Goal: Information Seeking & Learning: Learn about a topic

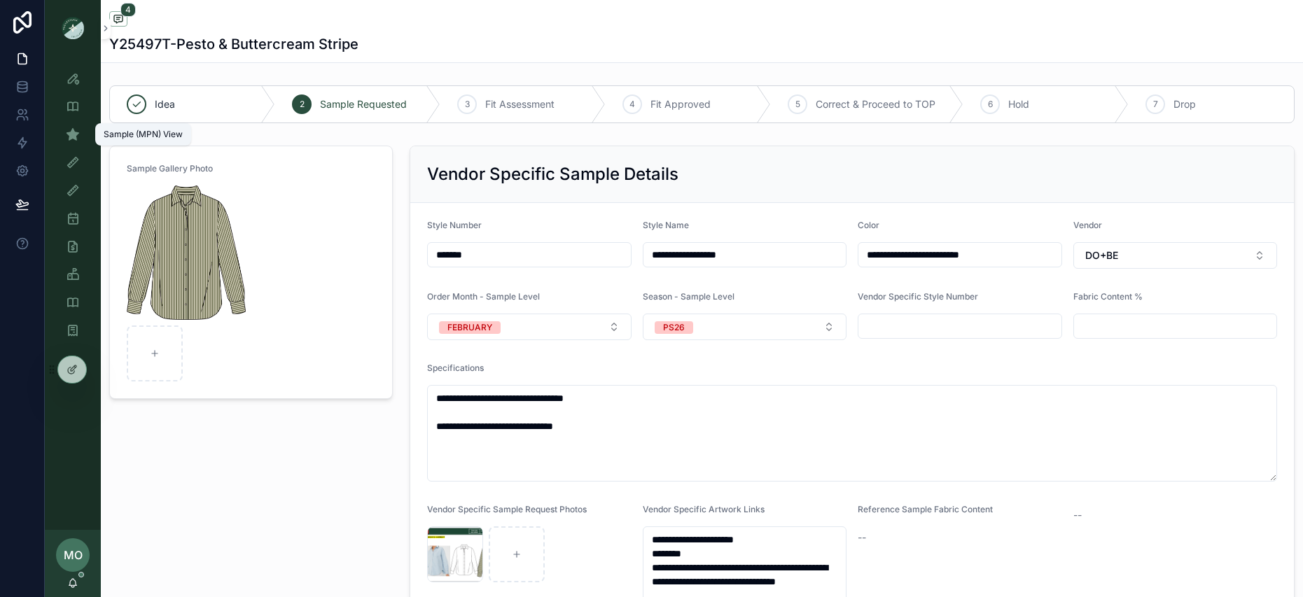
click at [66, 136] on icon "scrollable content" at bounding box center [73, 134] width 14 height 14
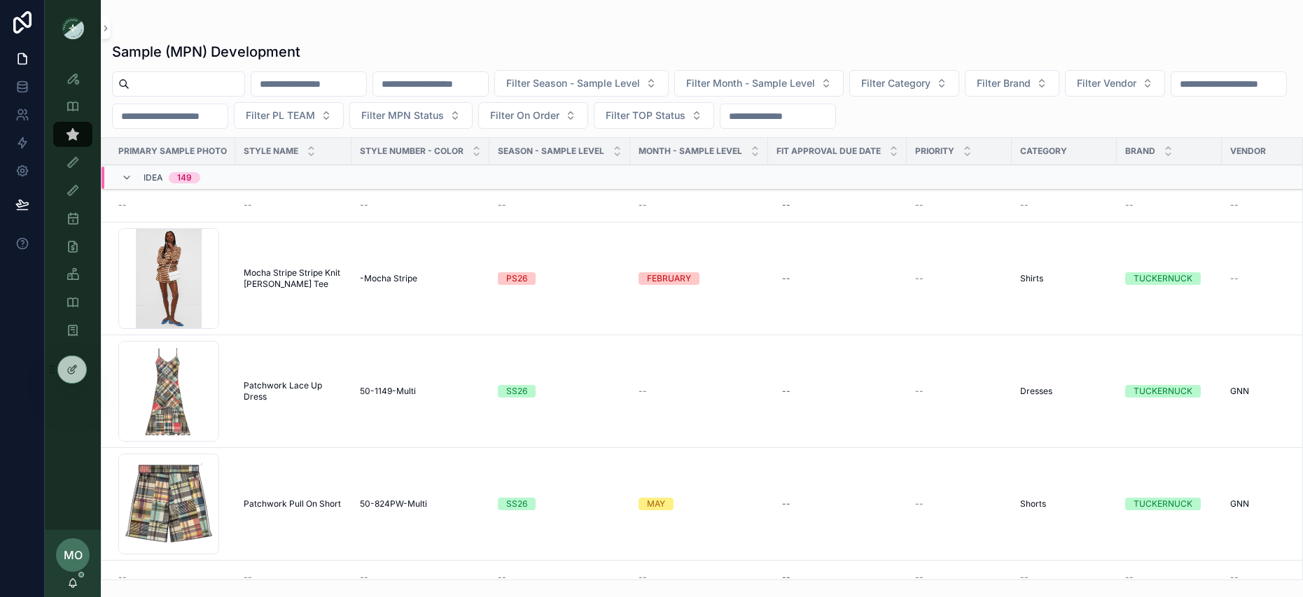
click at [183, 80] on input "scrollable content" at bounding box center [186, 84] width 115 height 20
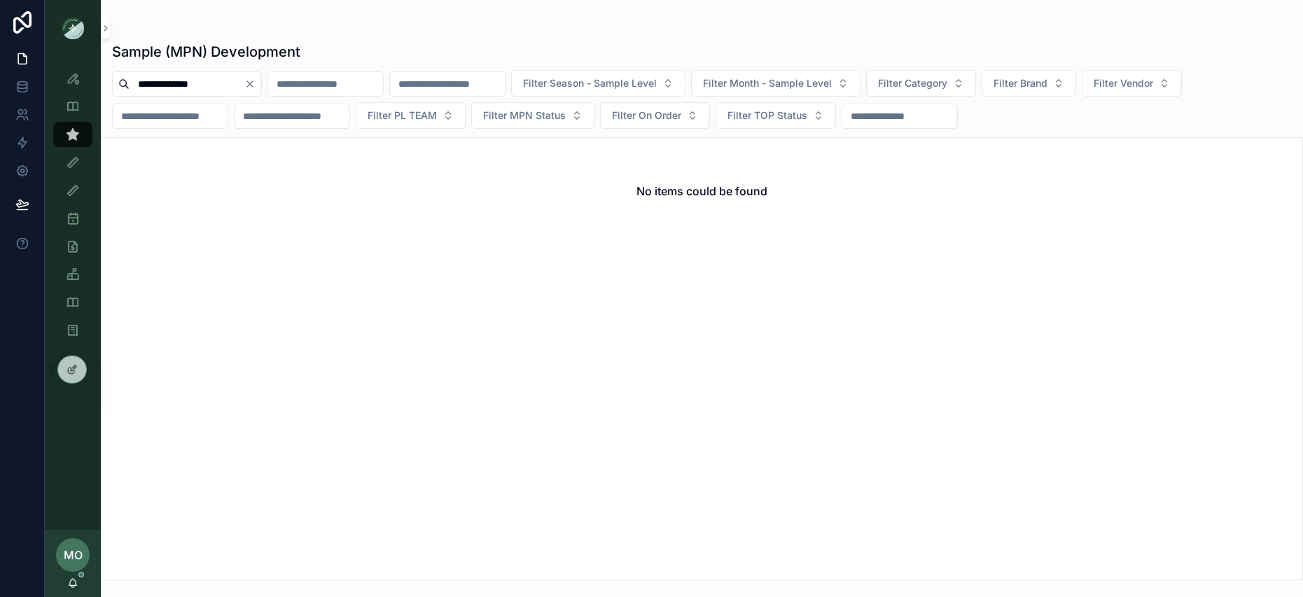
drag, startPoint x: 227, startPoint y: 84, endPoint x: 185, endPoint y: 79, distance: 42.3
click at [185, 79] on input "**********" at bounding box center [186, 84] width 115 height 20
type input "*******"
click at [1047, 84] on span "Filter Brand" at bounding box center [1020, 83] width 54 height 14
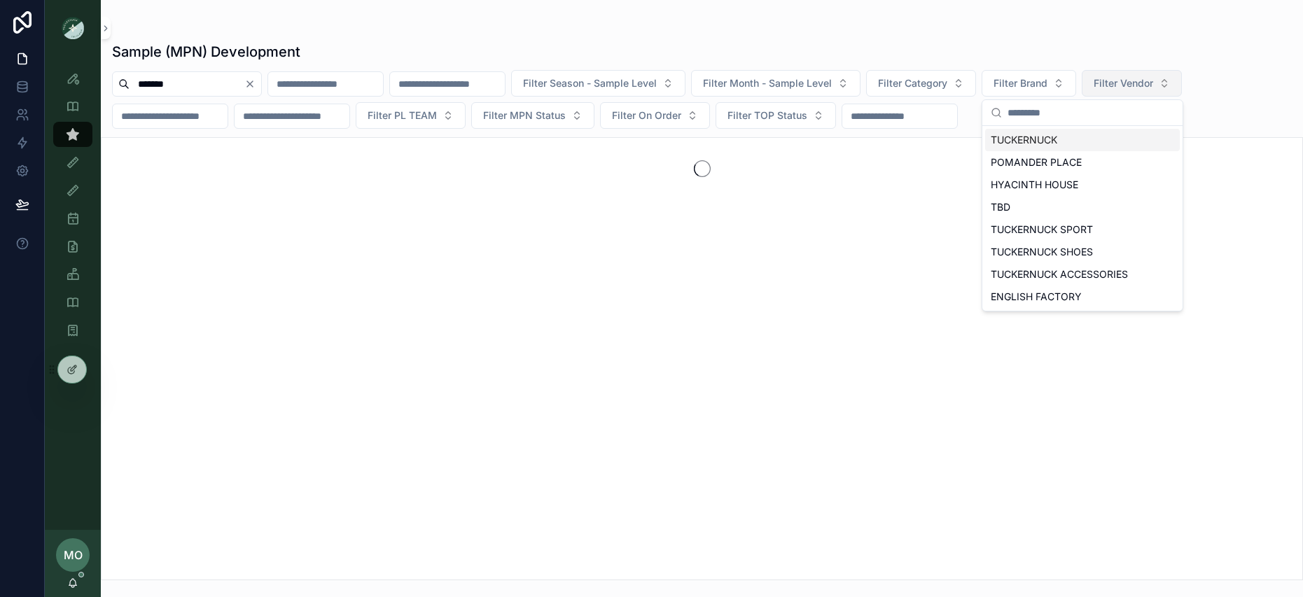
click at [1153, 85] on span "Filter Vendor" at bounding box center [1122, 83] width 59 height 14
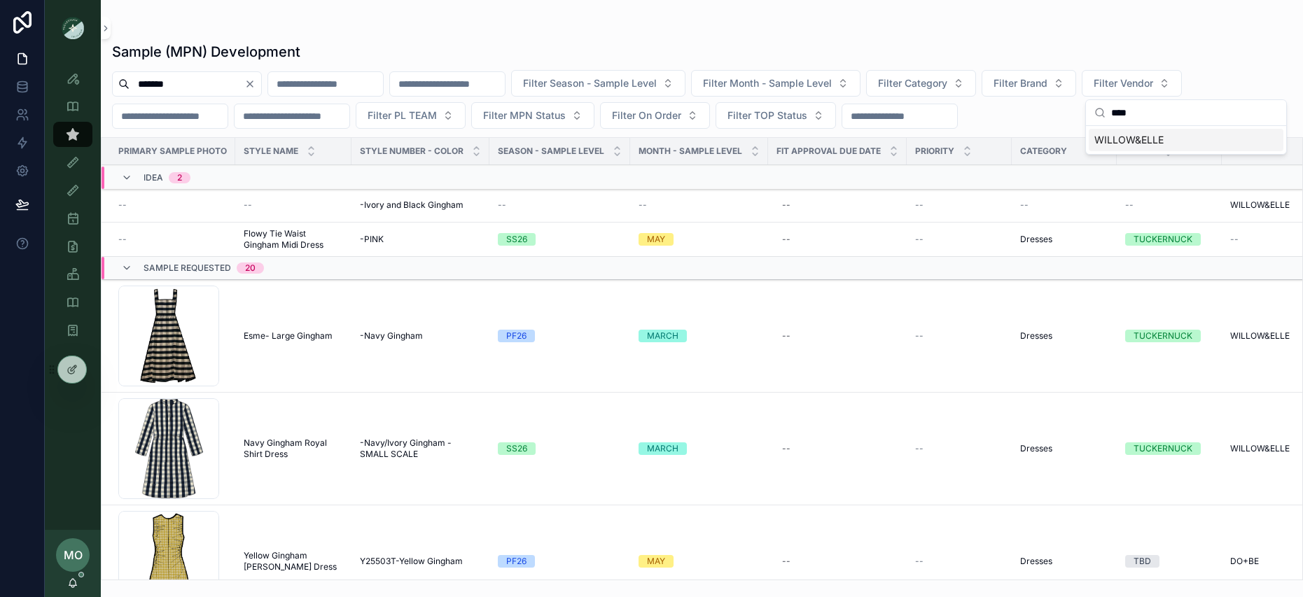
type input "****"
click at [1151, 142] on span "WILLOW&ELLE" at bounding box center [1128, 140] width 69 height 14
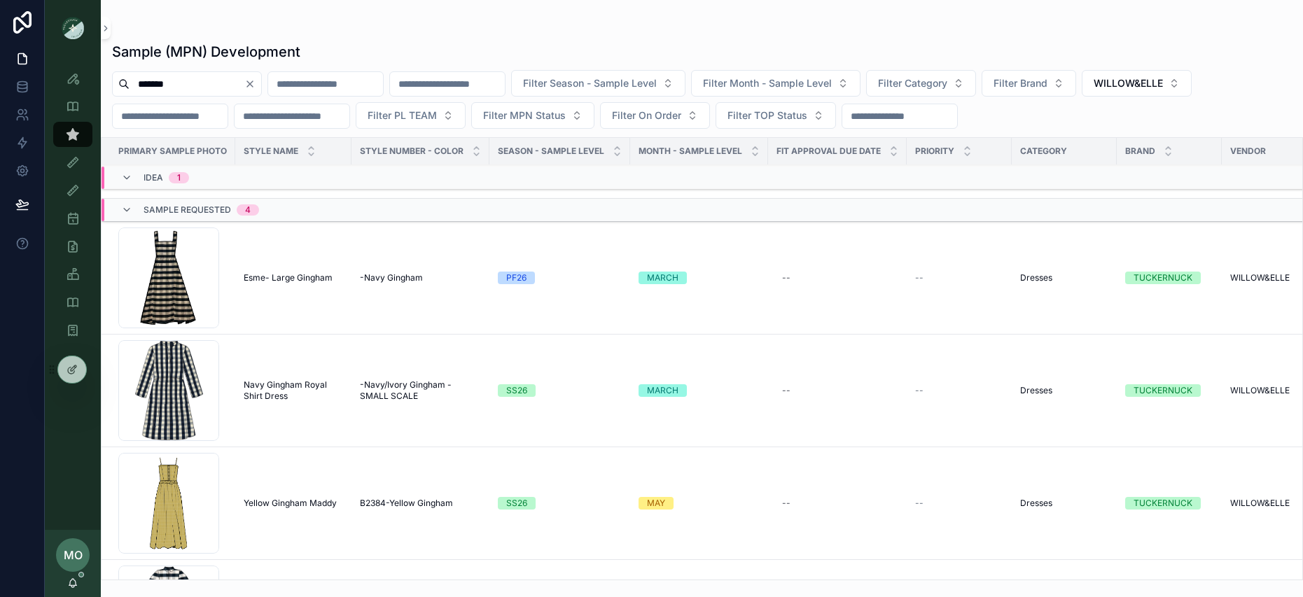
scroll to position [400, 0]
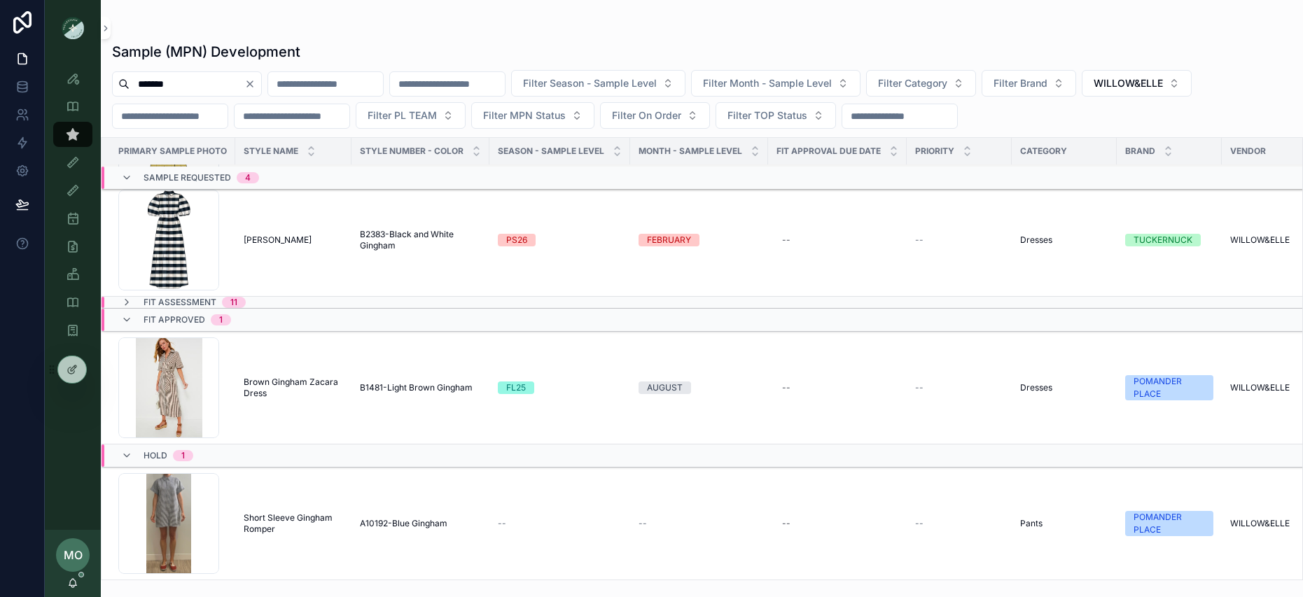
click at [154, 303] on span "Fit Assessment" at bounding box center [179, 302] width 73 height 11
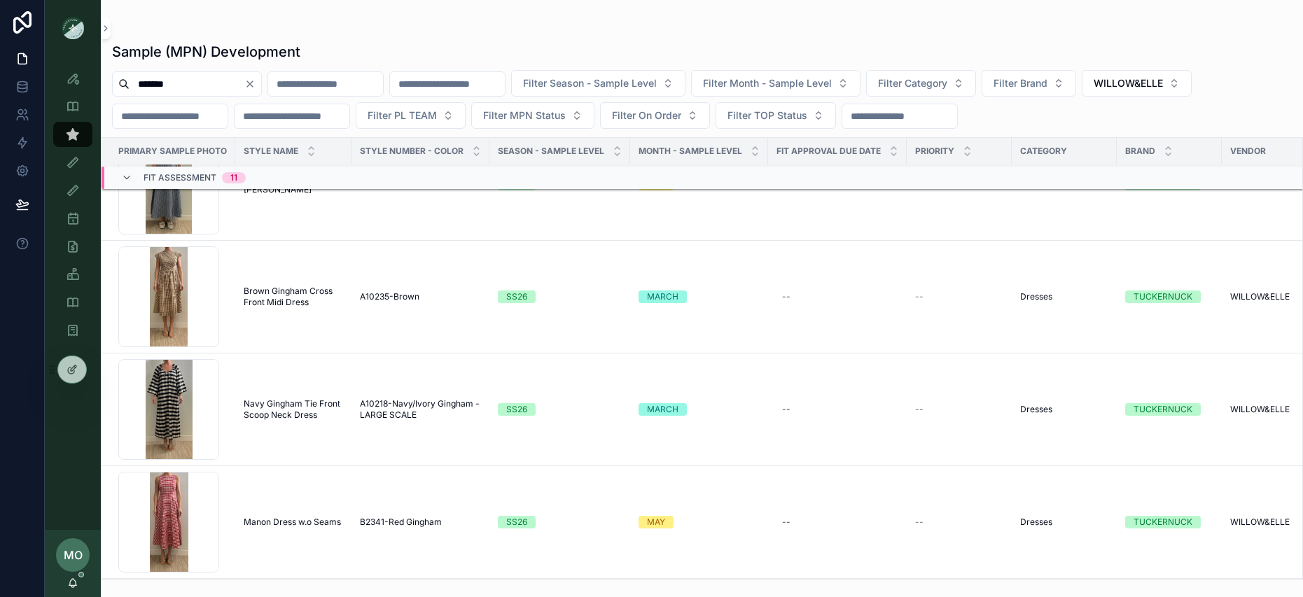
scroll to position [951, 0]
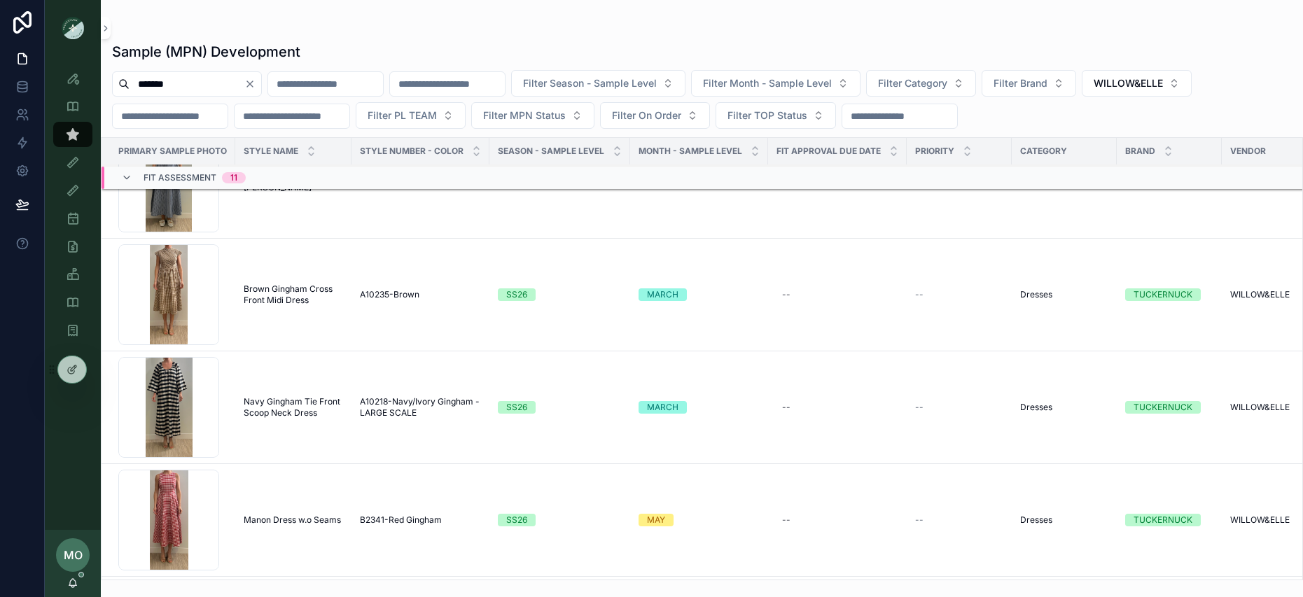
click at [393, 411] on span "A10218-Navy/Ivory Gingham - LARGE SCALE" at bounding box center [420, 407] width 121 height 22
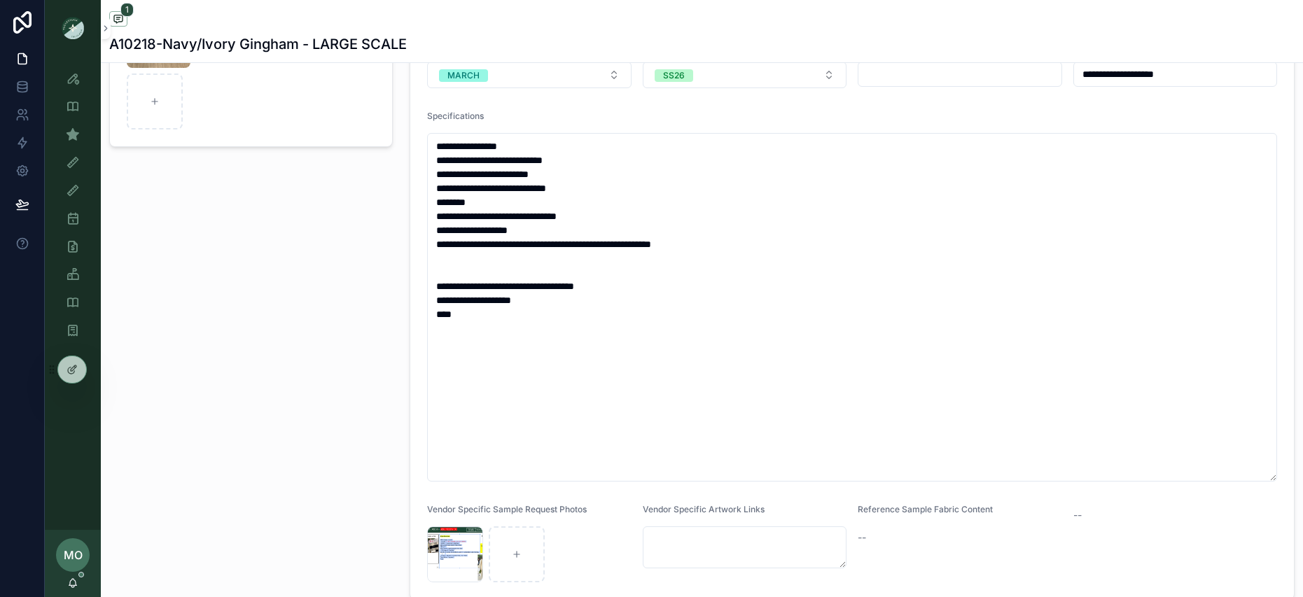
scroll to position [446, 0]
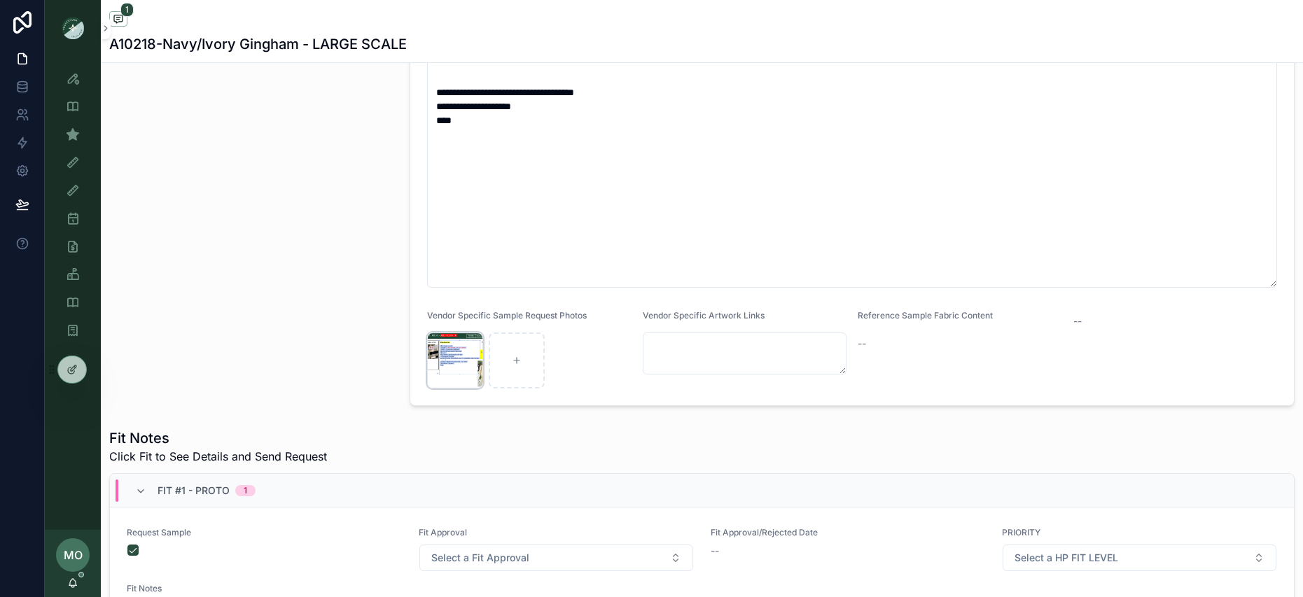
click at [449, 363] on div "Screenshot-2025-07-16-at-11.49.28-AM .png" at bounding box center [455, 360] width 56 height 56
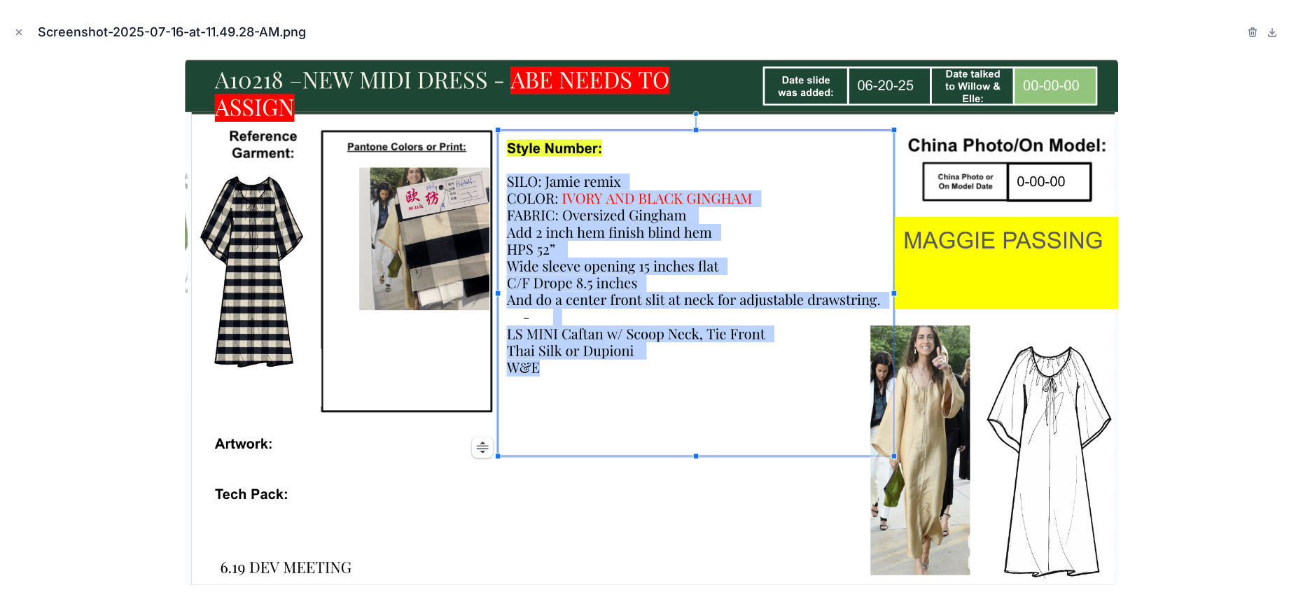
click at [119, 340] on div at bounding box center [651, 322] width 1280 height 527
click at [25, 34] on button "Close modal" at bounding box center [18, 31] width 15 height 15
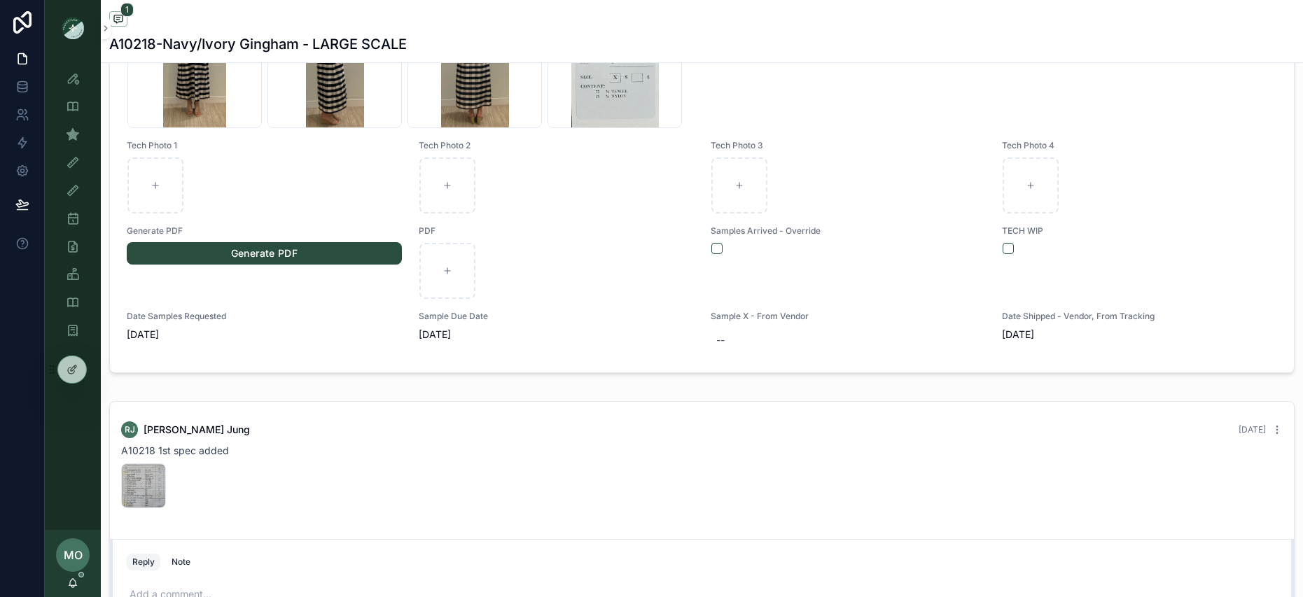
scroll to position [1370, 0]
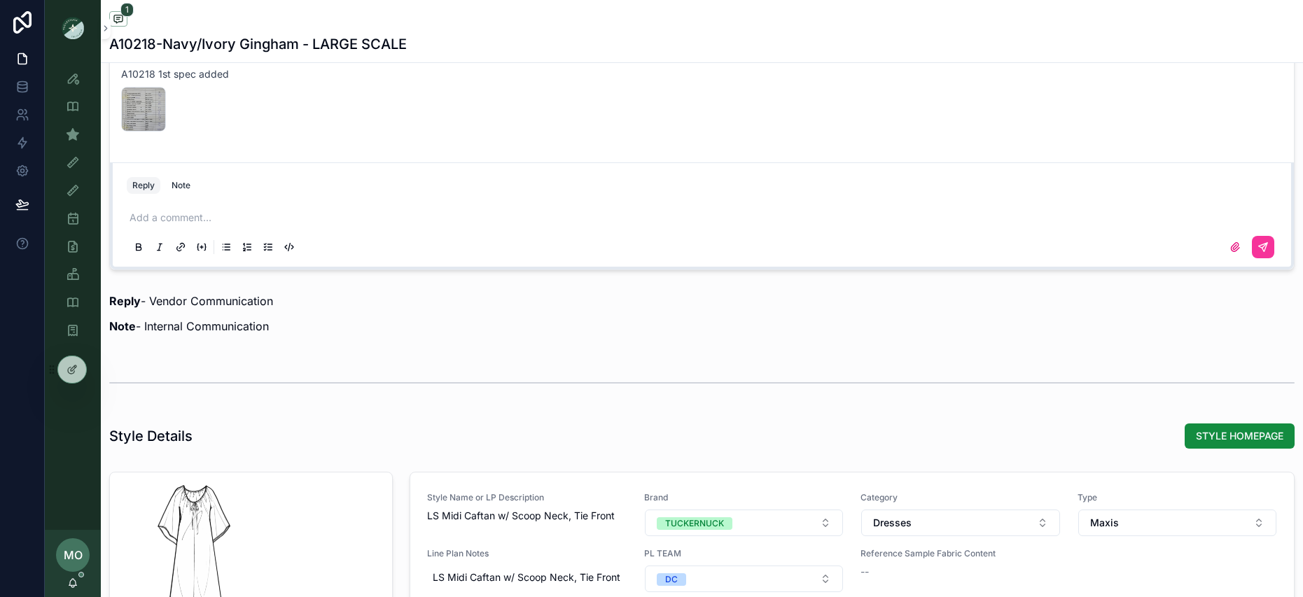
click at [166, 218] on p "scrollable content" at bounding box center [704, 218] width 1150 height 14
click at [1270, 249] on button "scrollable content" at bounding box center [1262, 247] width 22 height 22
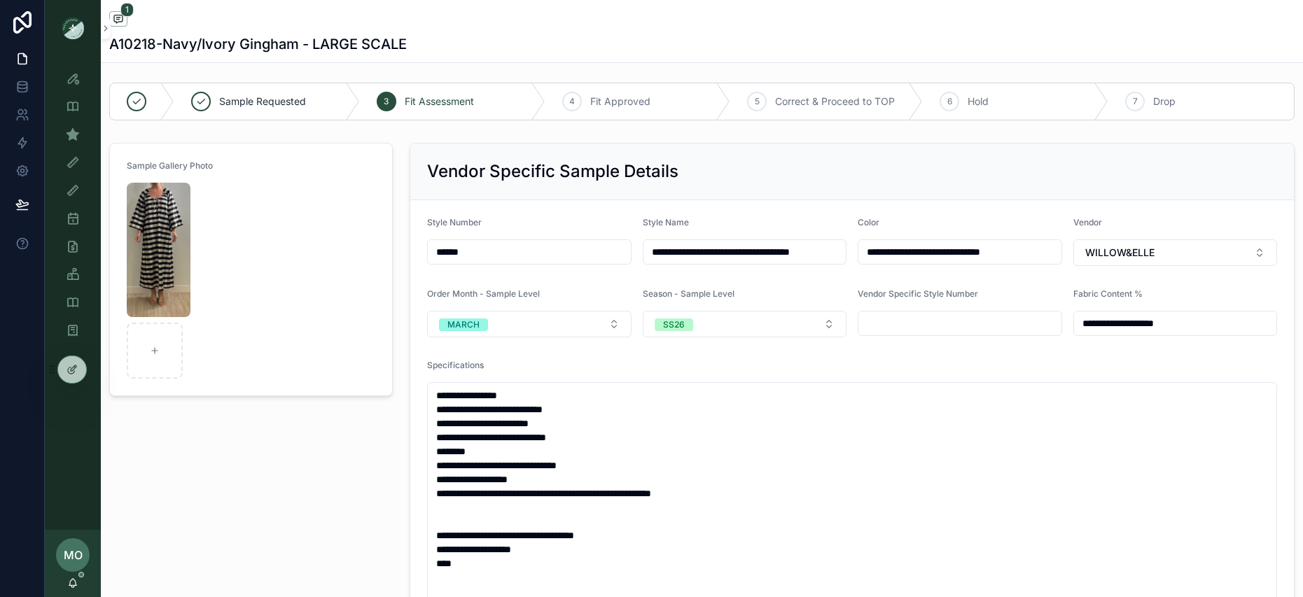
scroll to position [0, 0]
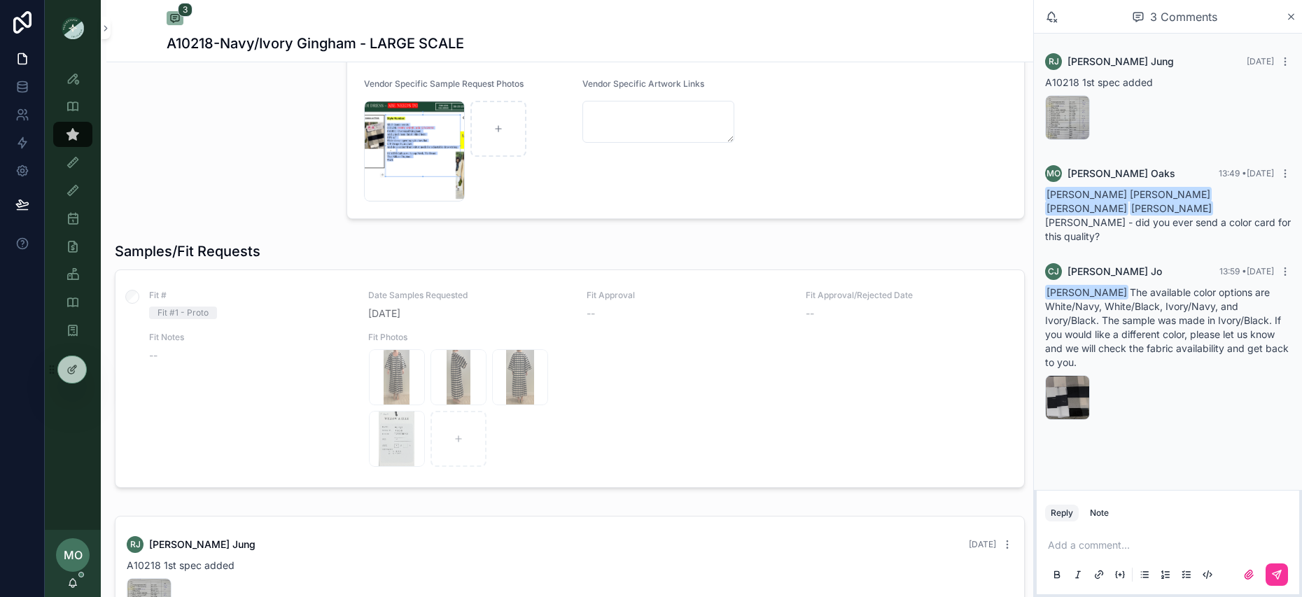
scroll to position [729, 0]
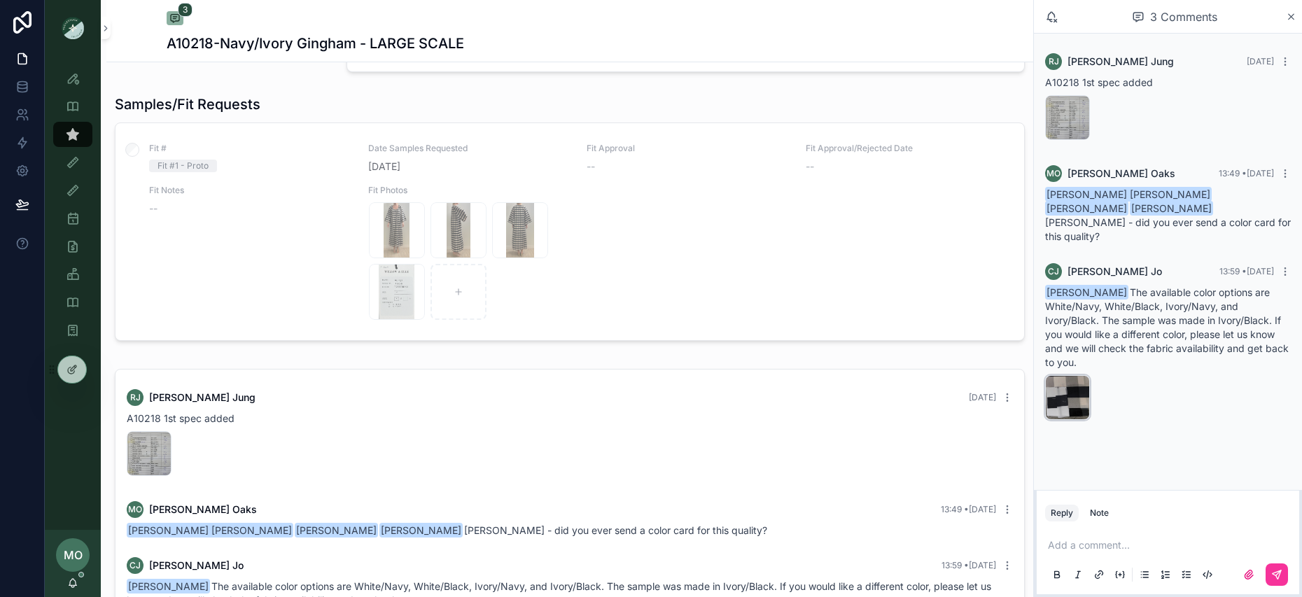
click at [1061, 382] on div "2025-10-08_105526 .jpg" at bounding box center [1067, 397] width 45 height 45
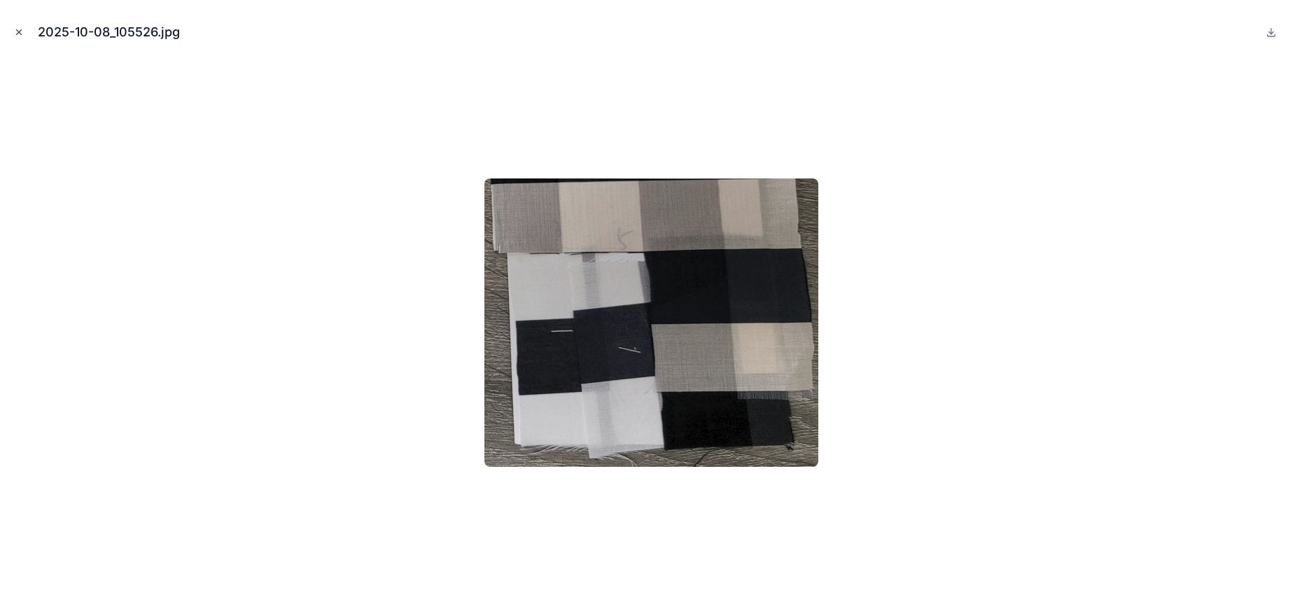
click at [21, 35] on icon "Close modal" at bounding box center [19, 32] width 10 height 10
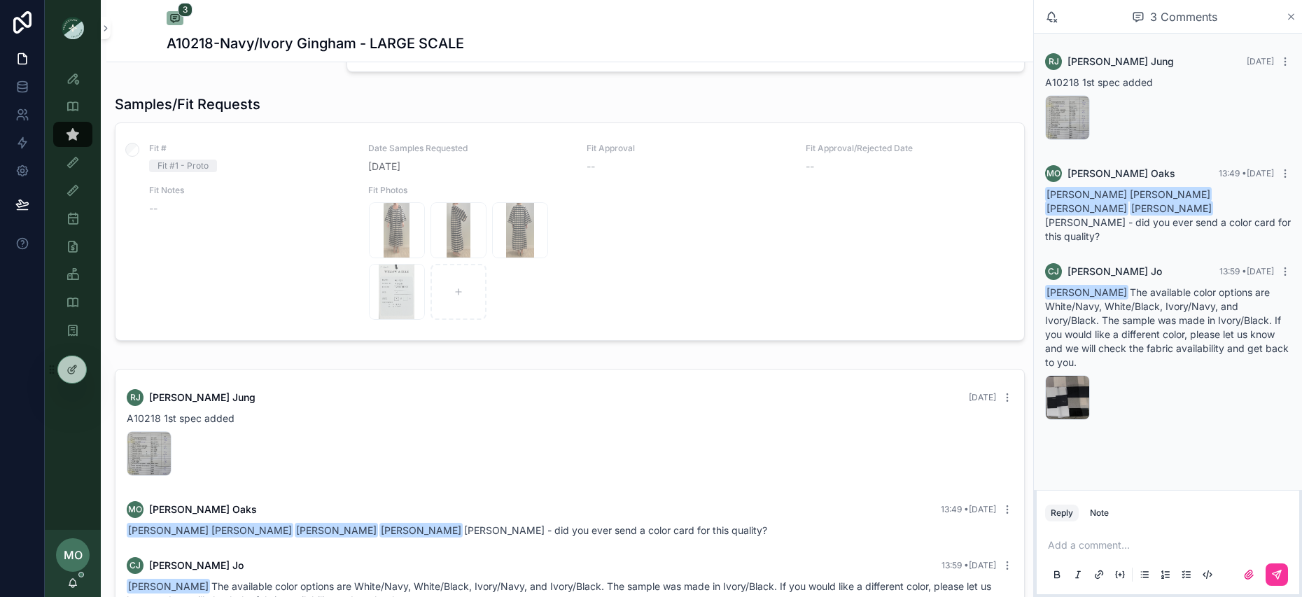
click at [1293, 14] on icon "scrollable content" at bounding box center [1292, 17] width 6 height 6
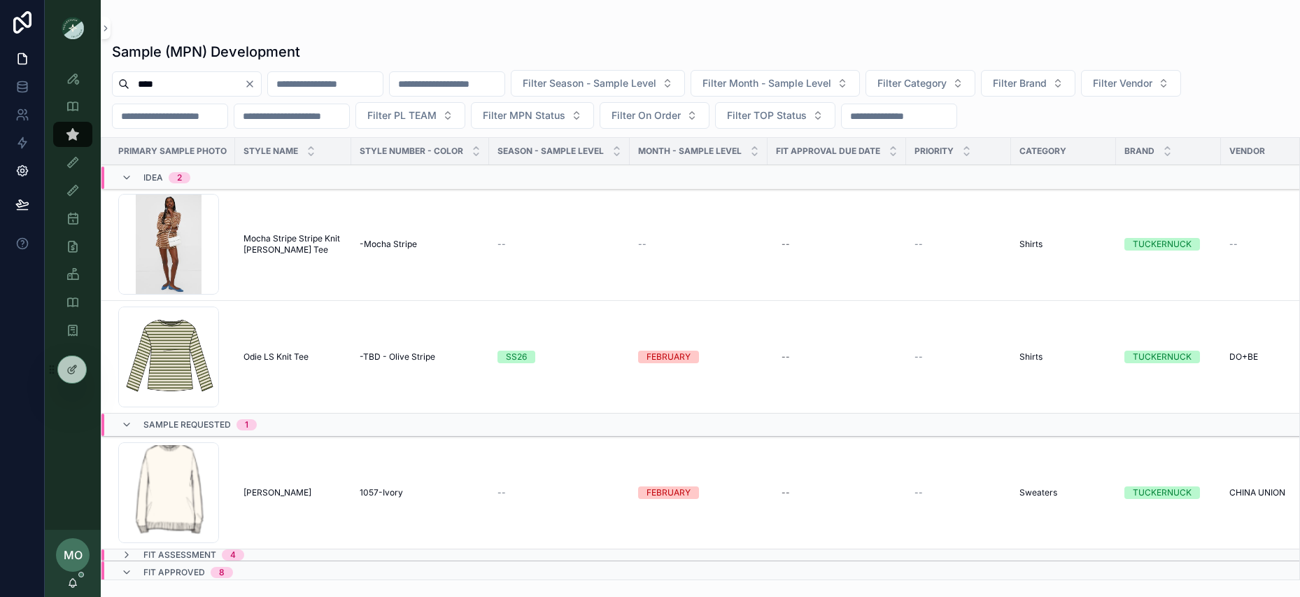
scroll to position [502, 0]
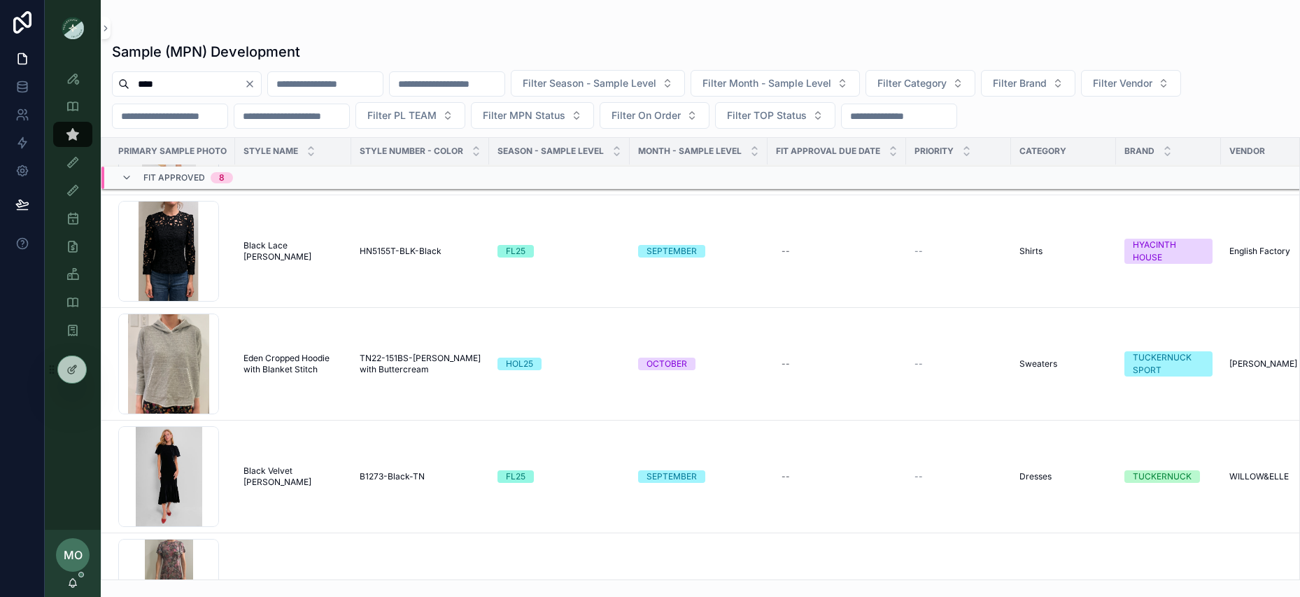
click at [175, 77] on input "****" at bounding box center [186, 84] width 115 height 20
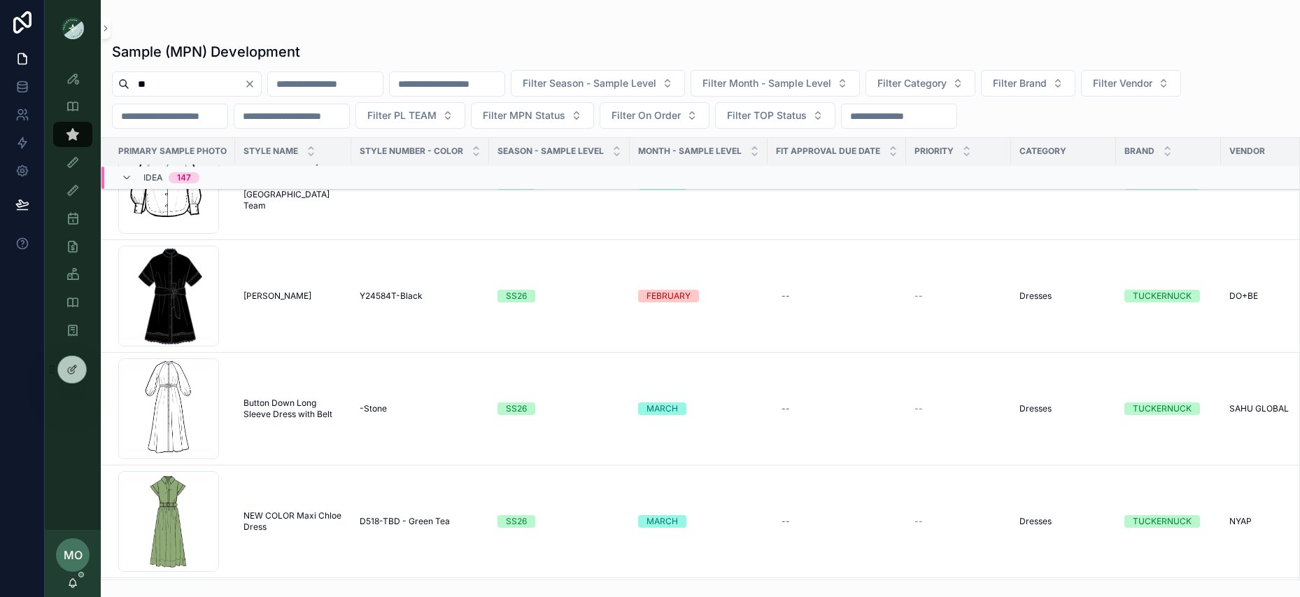
scroll to position [437, 0]
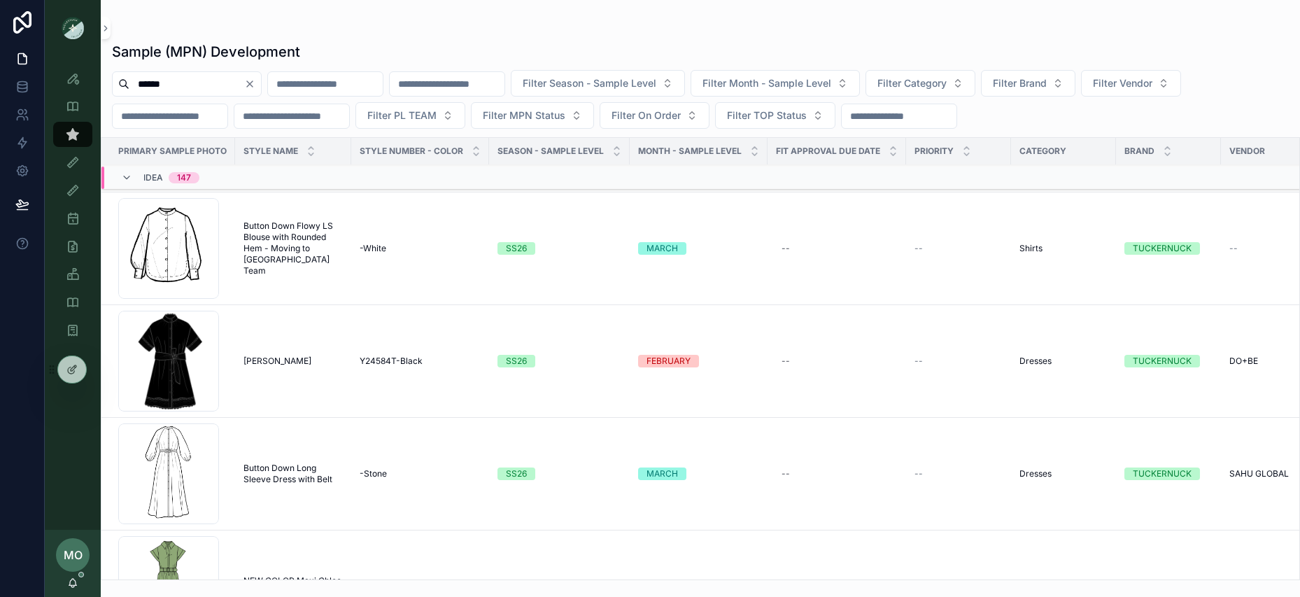
type input "******"
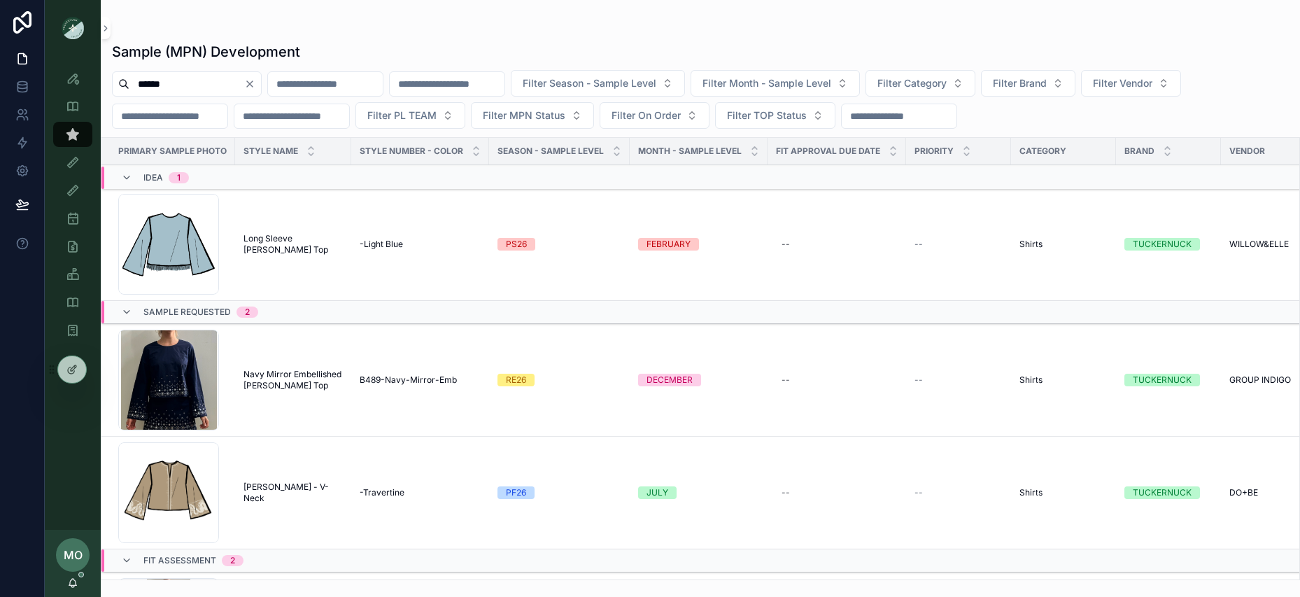
click at [270, 253] on span "Long Sleeve Maxine Tassel Top" at bounding box center [293, 244] width 99 height 22
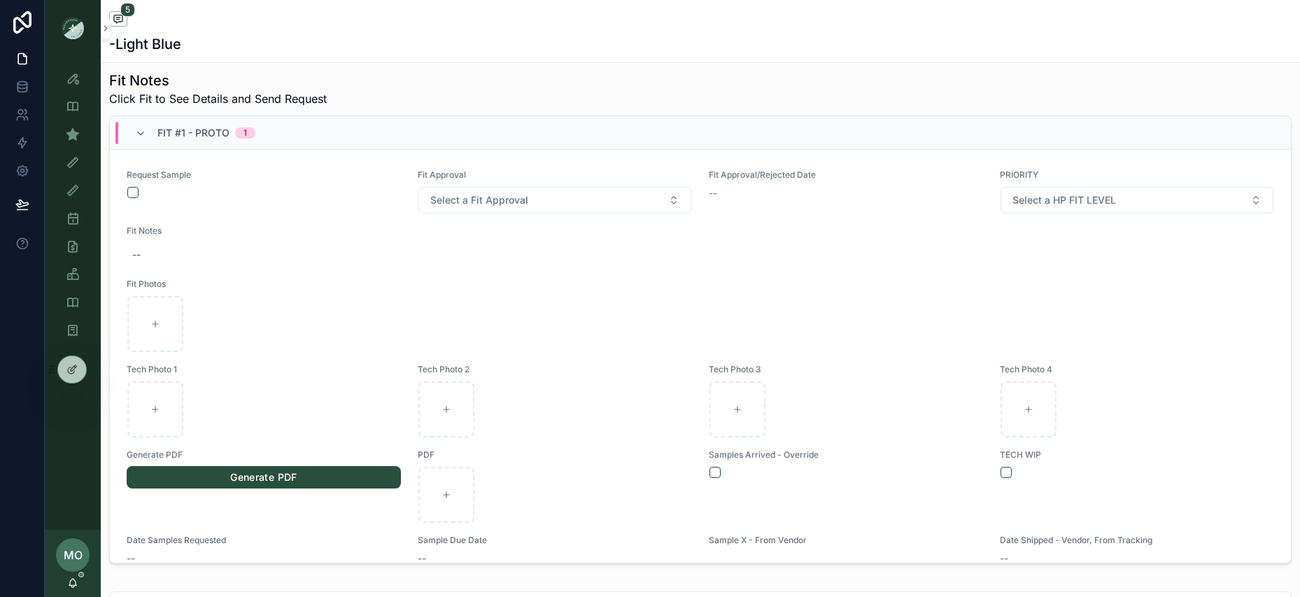
scroll to position [586, 0]
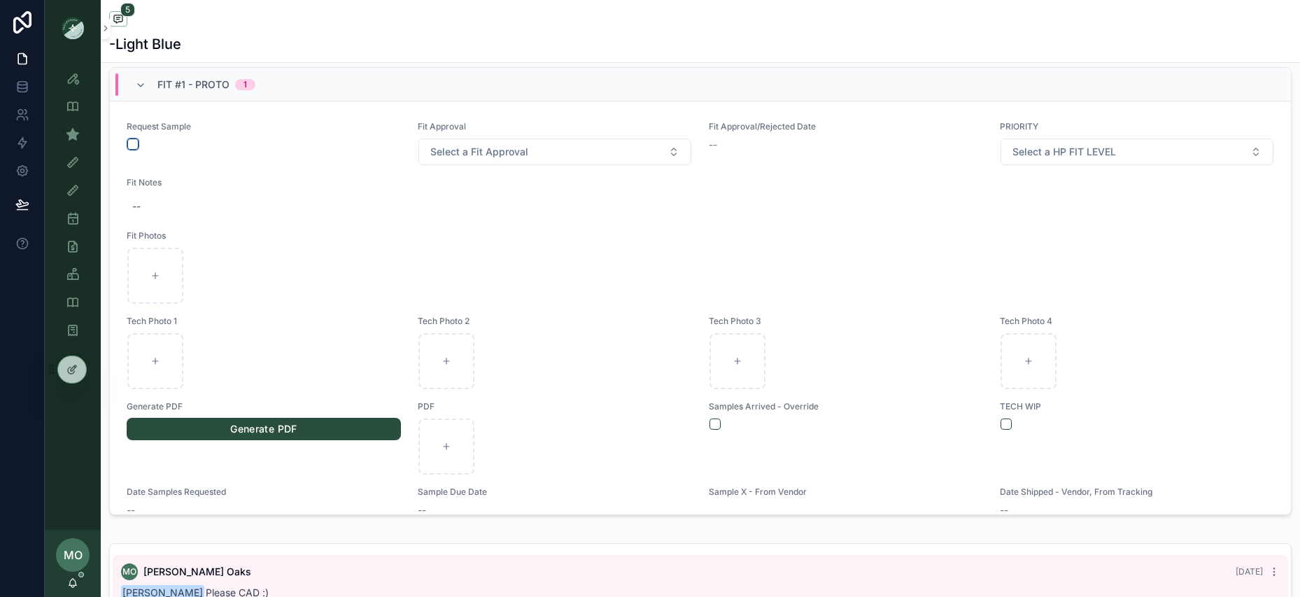
click at [132, 144] on button "scrollable content" at bounding box center [132, 144] width 11 height 11
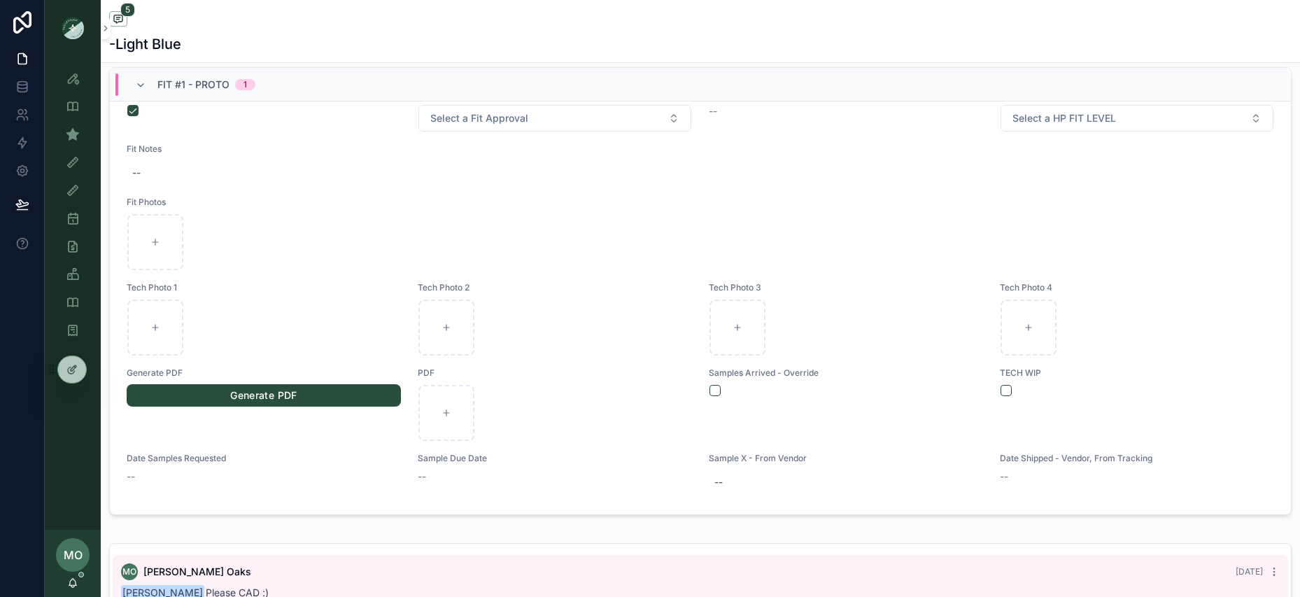
scroll to position [0, 0]
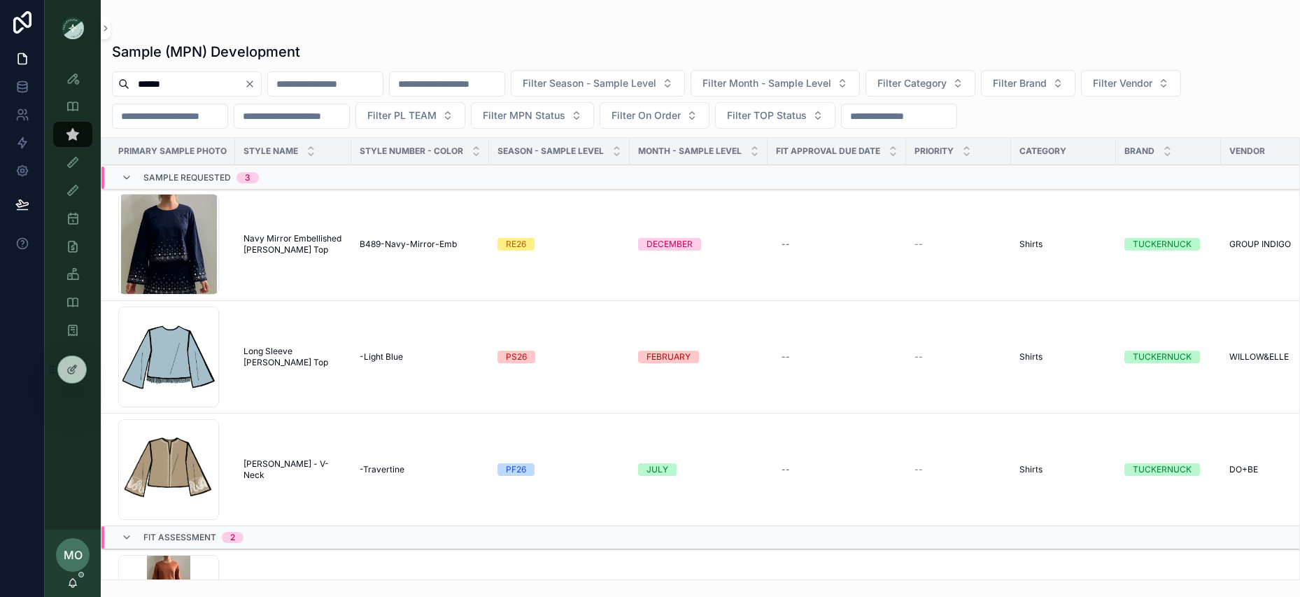
click at [178, 83] on input "******" at bounding box center [186, 84] width 115 height 20
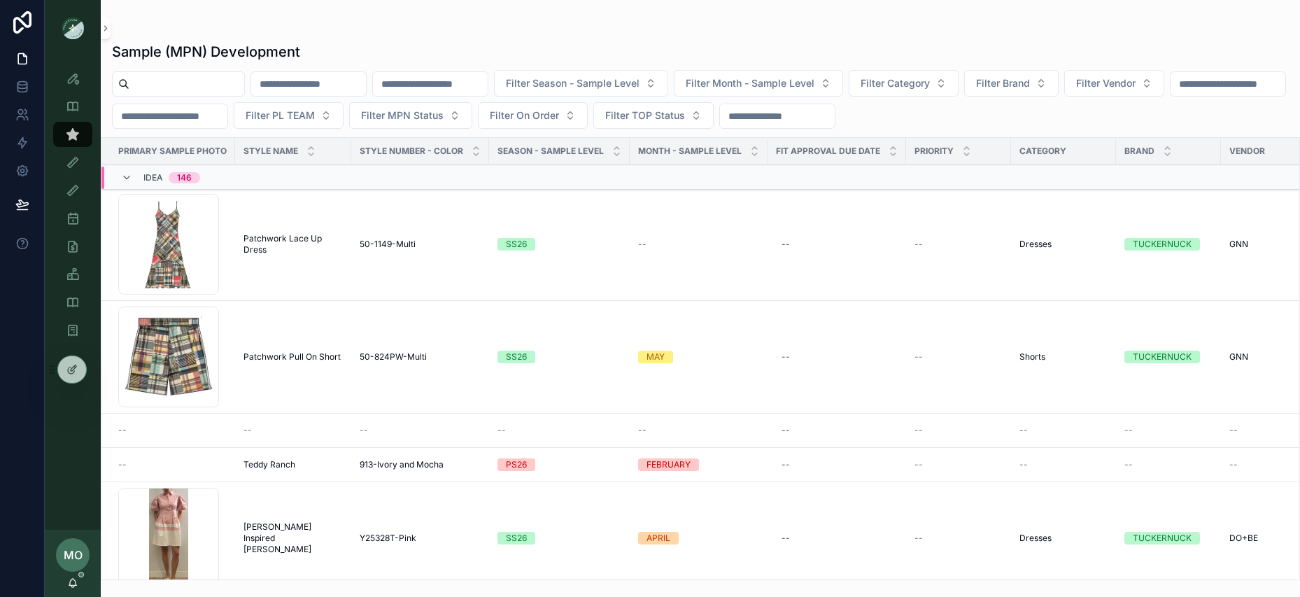
type input "*"
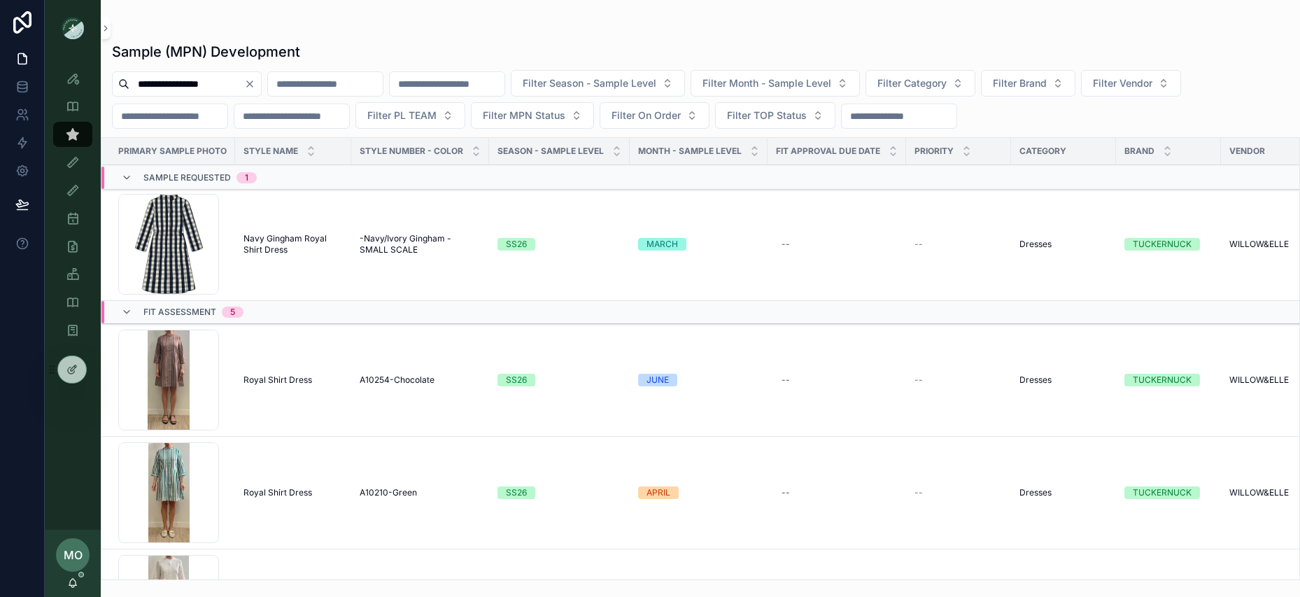
type input "**********"
click at [279, 233] on span "Navy Gingham Royal Shirt Dress" at bounding box center [293, 244] width 99 height 22
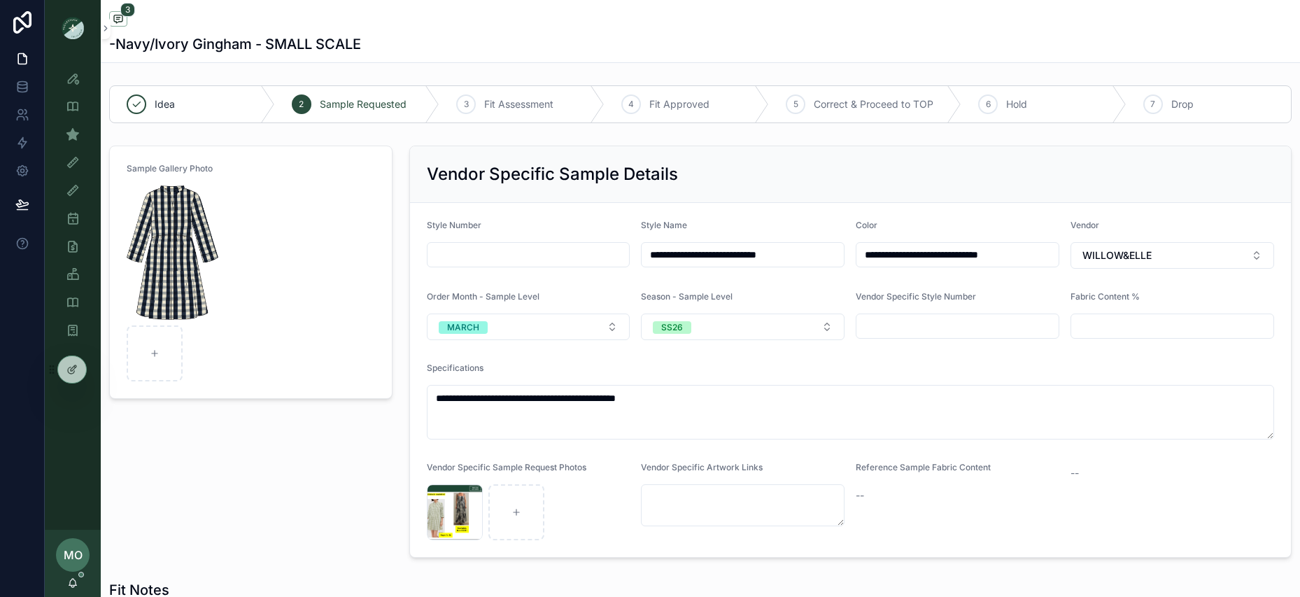
click at [506, 245] on input "scrollable content" at bounding box center [529, 255] width 202 height 20
click at [239, 446] on div "Sample Gallery Photo" at bounding box center [251, 351] width 300 height 423
click at [85, 134] on link "Sample (MPN) View" at bounding box center [72, 134] width 39 height 25
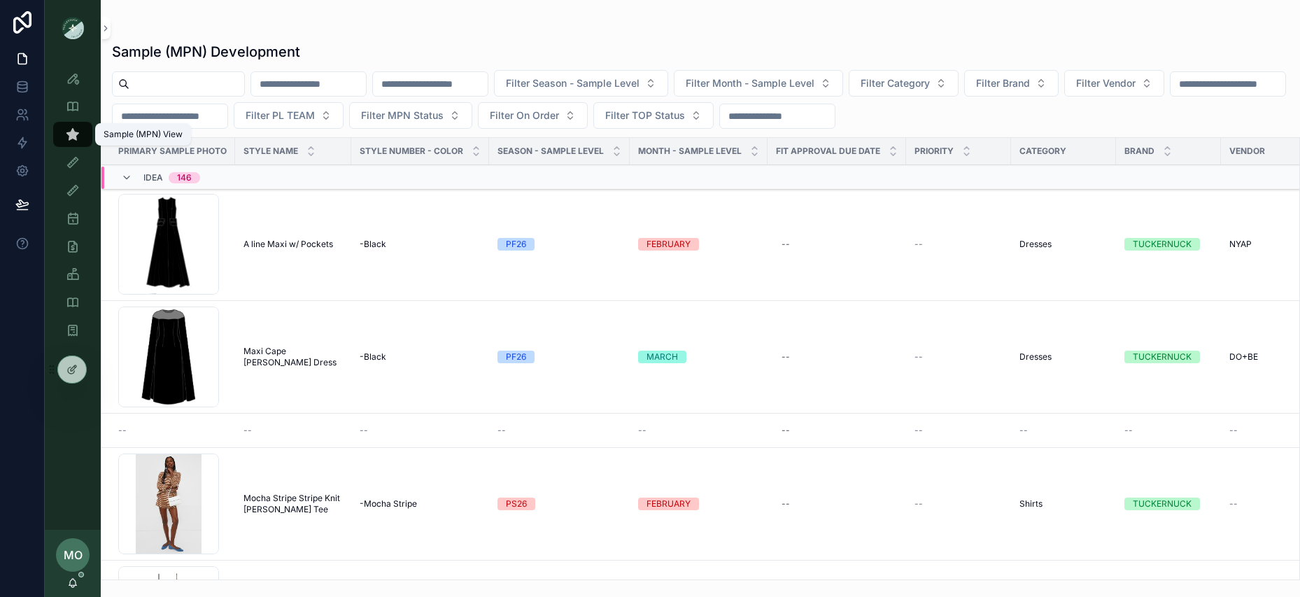
click at [82, 134] on div "Sample (MPN) View" at bounding box center [73, 134] width 22 height 22
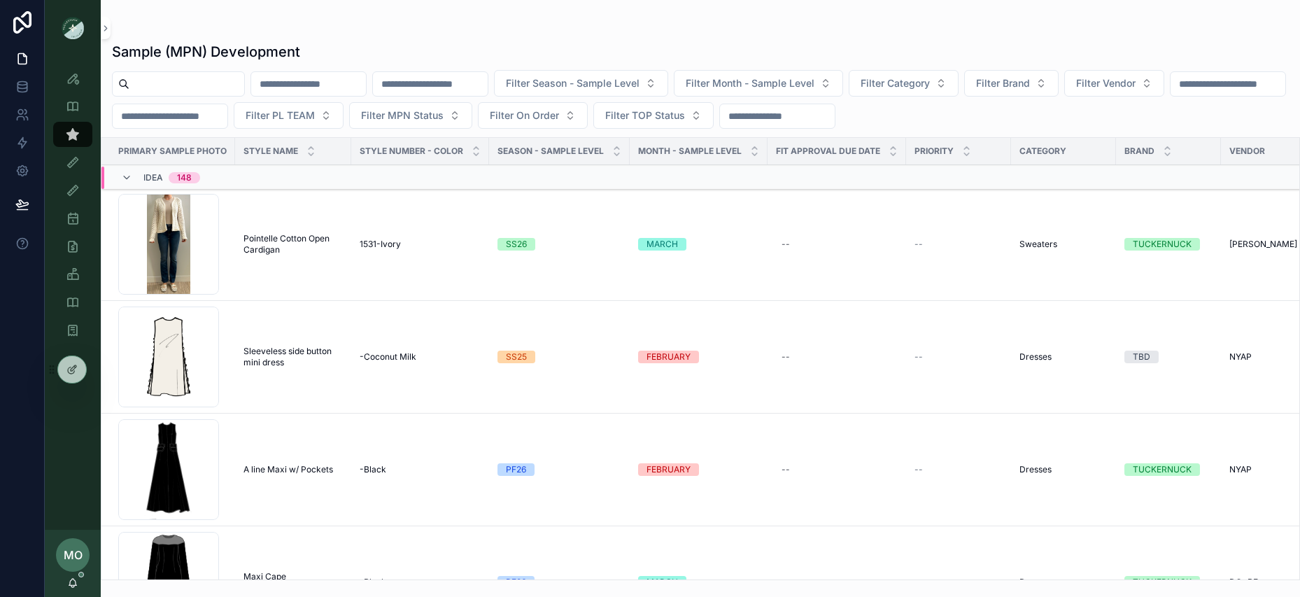
click at [186, 67] on div "Sample (MPN) Development Filter Season - Sample Level Filter Month - Sample Lev…" at bounding box center [701, 307] width 1200 height 547
click at [181, 87] on input "scrollable content" at bounding box center [186, 84] width 115 height 20
type input "****"
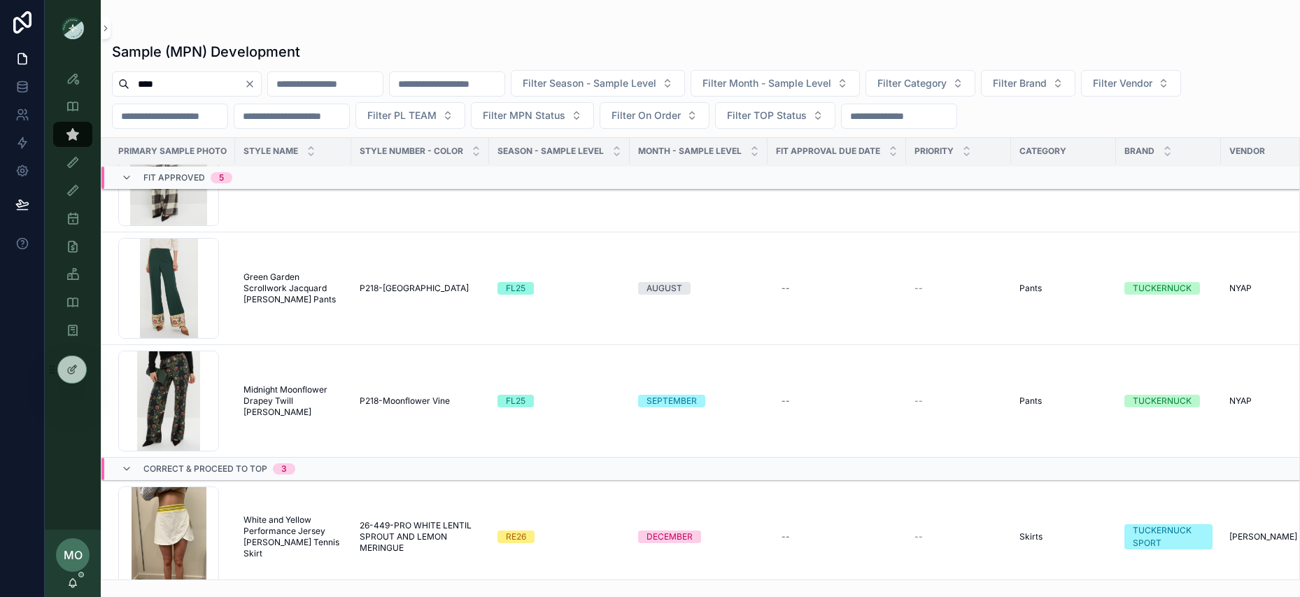
scroll to position [2465, 0]
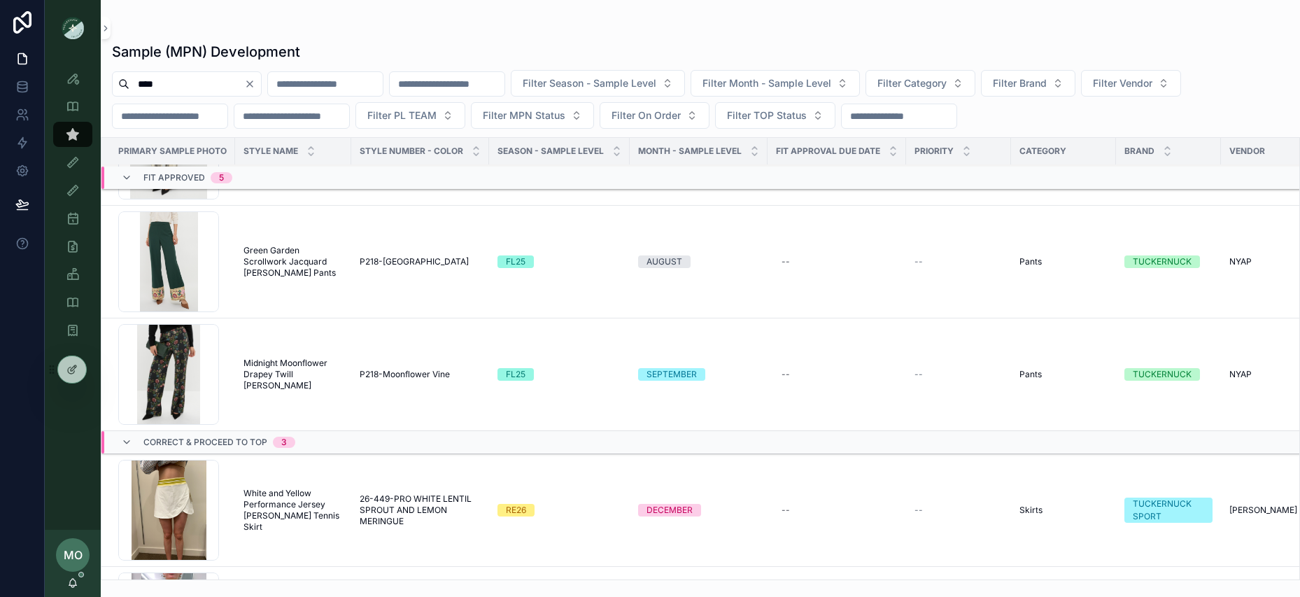
click at [255, 85] on icon "Clear" at bounding box center [249, 83] width 11 height 11
click at [226, 86] on input "scrollable content" at bounding box center [186, 84] width 115 height 20
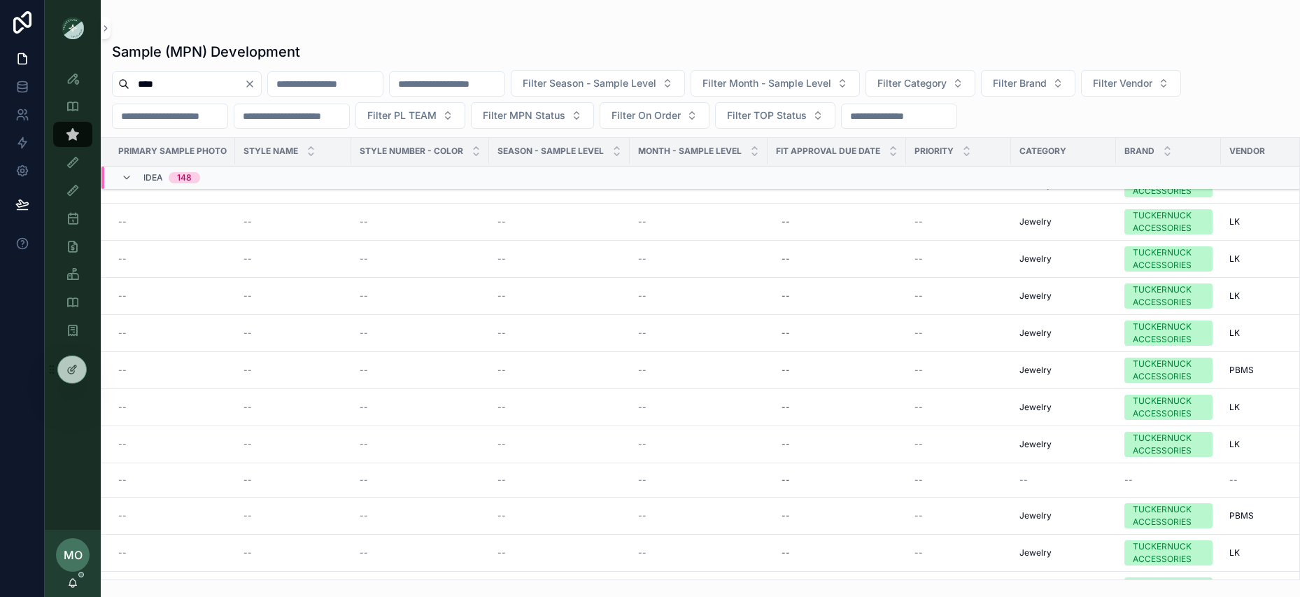
scroll to position [2396, 0]
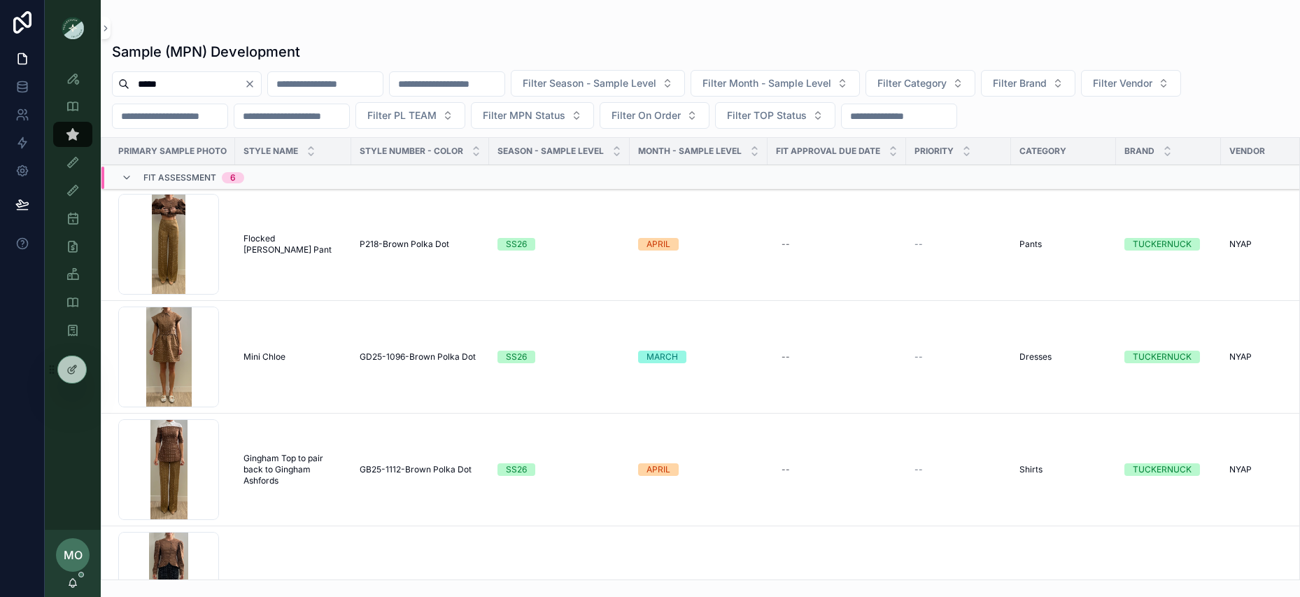
type input "*****"
click at [284, 244] on span "Flocked Erin Pant" at bounding box center [293, 244] width 99 height 22
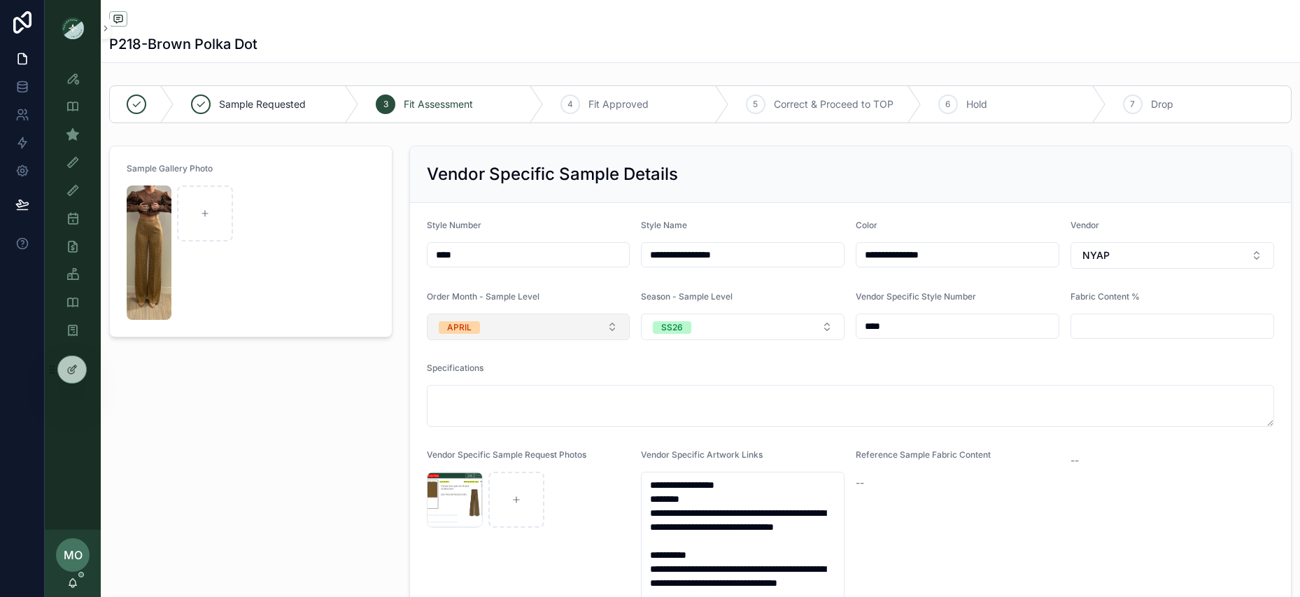
click at [475, 324] on span "APRIL" at bounding box center [459, 327] width 41 height 13
type input "*"
type input "***"
click at [493, 383] on div "MARCH" at bounding box center [528, 382] width 195 height 21
click at [290, 421] on div "Sample Gallery Photo" at bounding box center [251, 428] width 300 height 577
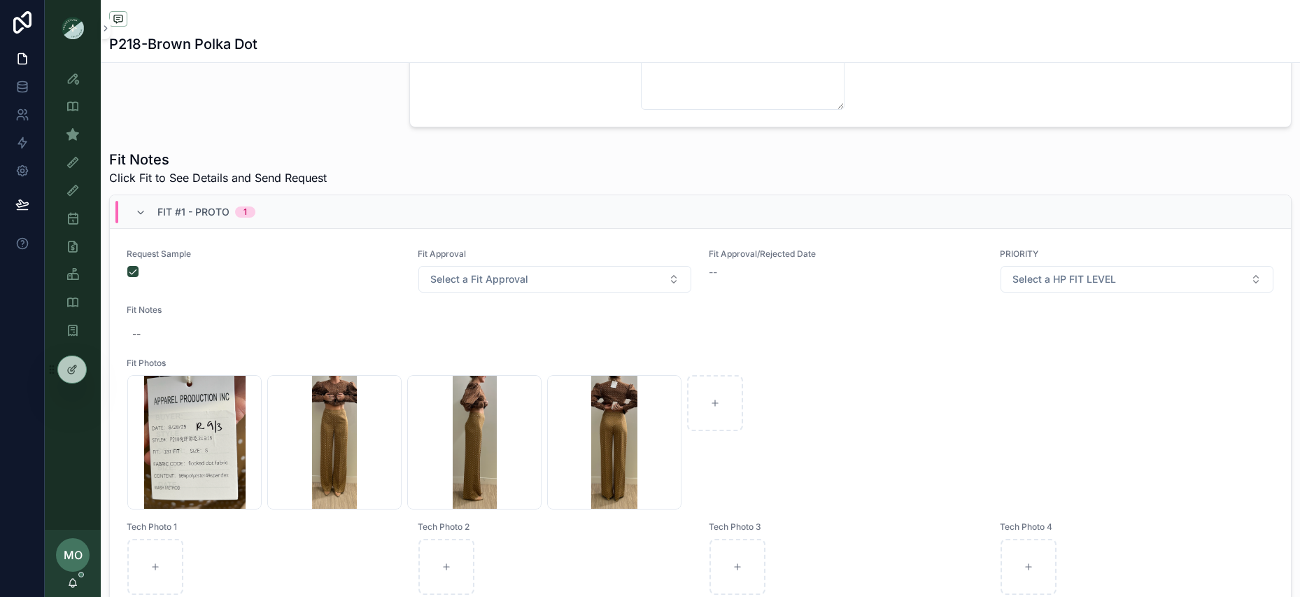
scroll to position [585, 0]
click at [330, 471] on div "Screenshot-2025-09-03-at-2.46.34-PM .png" at bounding box center [334, 441] width 134 height 134
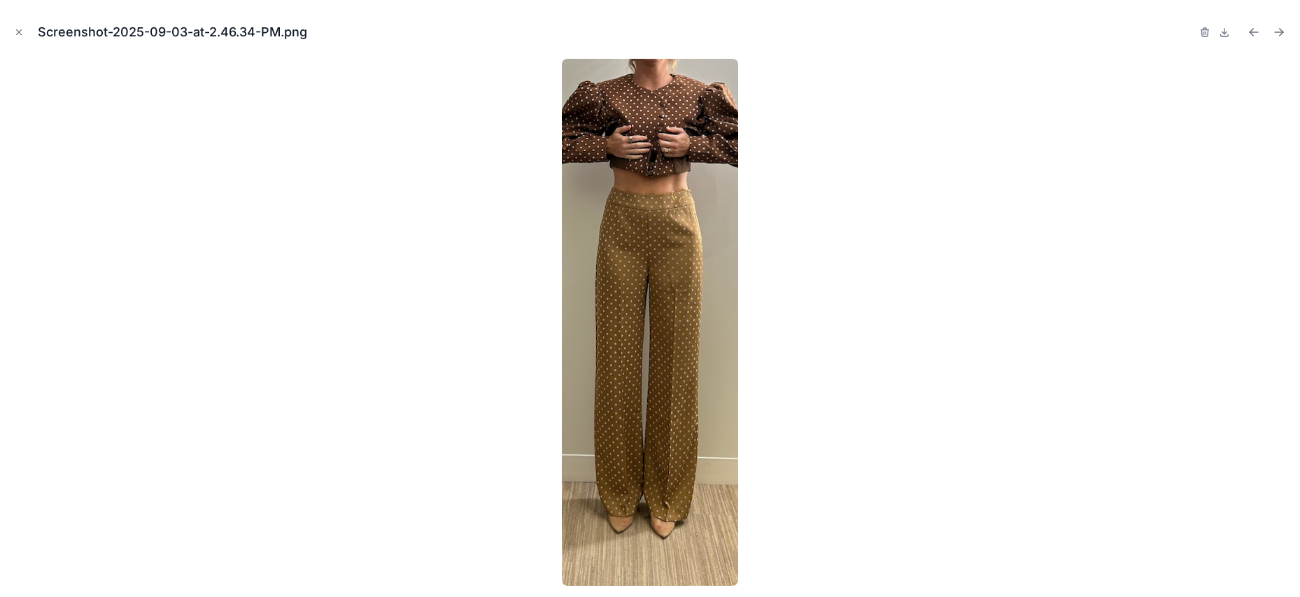
click at [950, 270] on div at bounding box center [650, 322] width 1278 height 527
click at [20, 31] on icon "Close modal" at bounding box center [19, 32] width 10 height 10
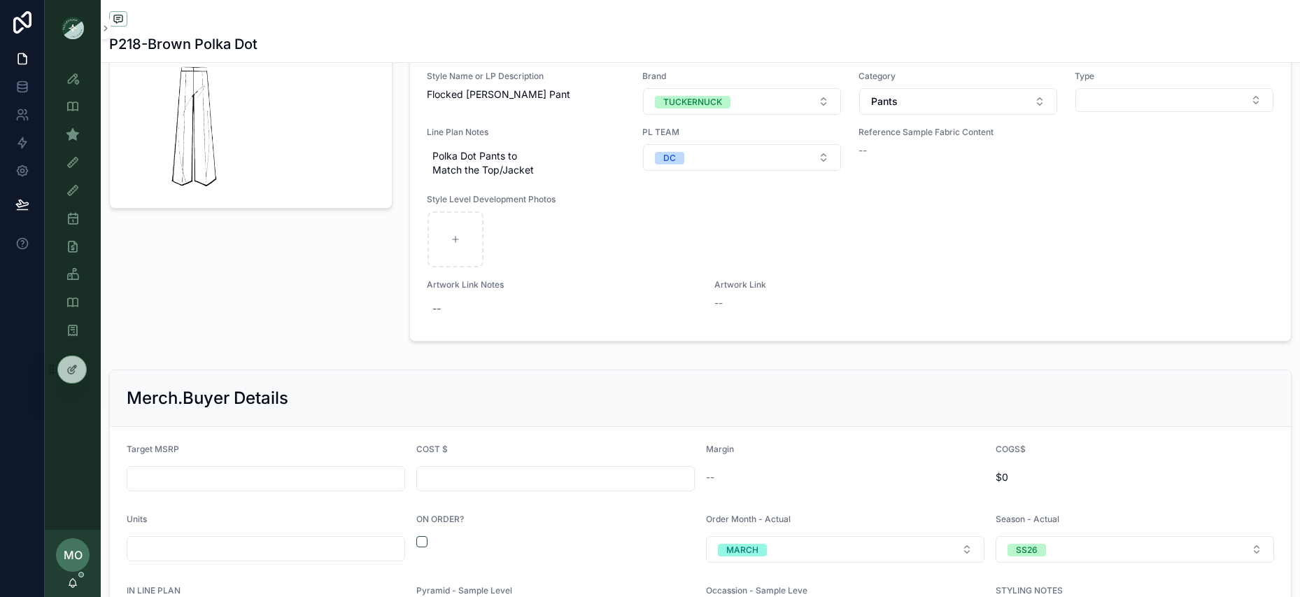
scroll to position [1934, 0]
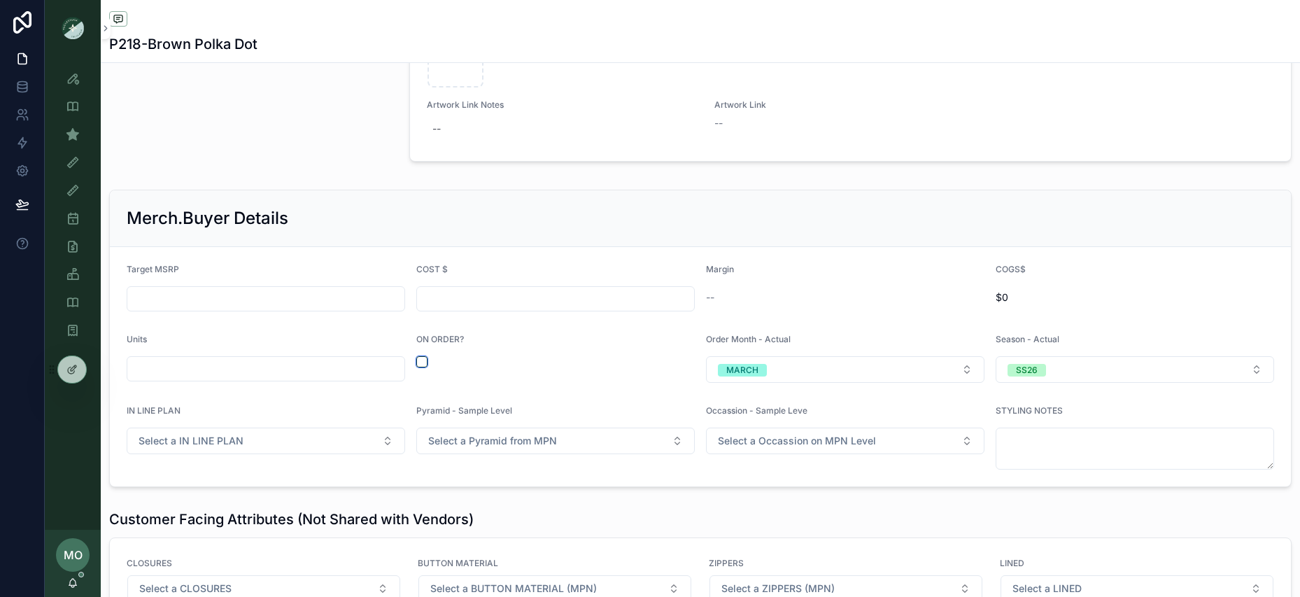
click at [419, 356] on button "scrollable content" at bounding box center [421, 361] width 11 height 11
click at [251, 359] on input "scrollable content" at bounding box center [265, 369] width 277 height 20
drag, startPoint x: 234, startPoint y: 302, endPoint x: 233, endPoint y: 289, distance: 13.3
click at [234, 302] on form "Target MSRP COST $ Margin -- COGS$ $0 Units ON ORDER? Order Month - Actual MARC…" at bounding box center [700, 366] width 1181 height 239
click at [233, 289] on input "scrollable content" at bounding box center [265, 299] width 277 height 20
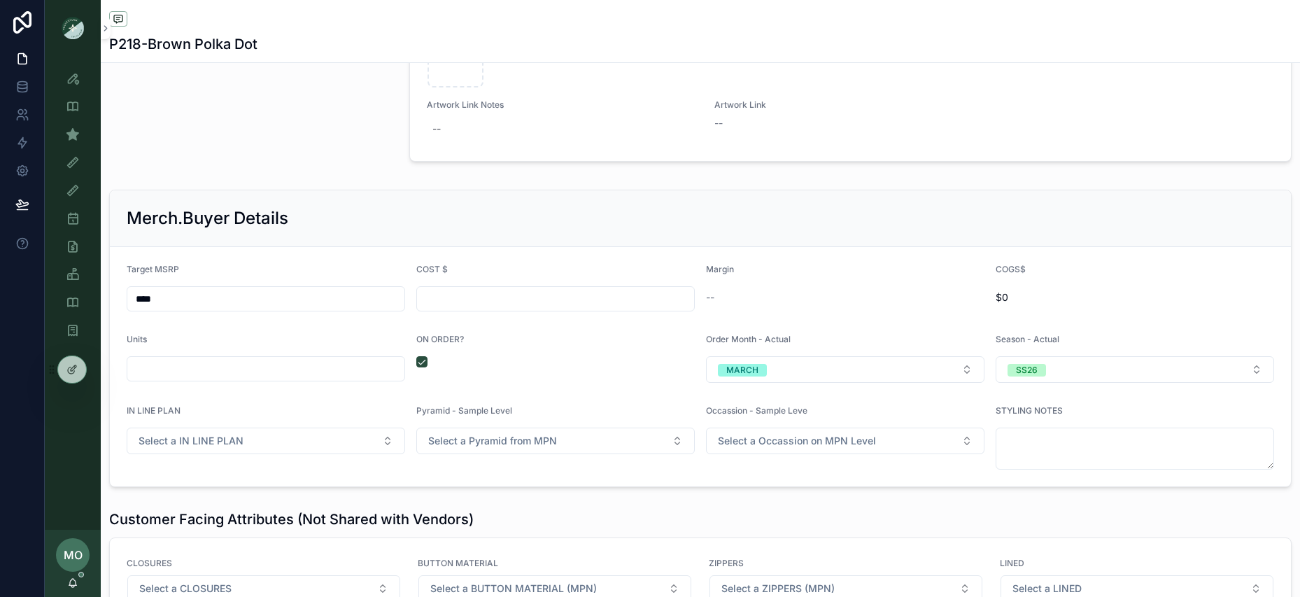
type input "****"
click at [276, 151] on div "scrollable content" at bounding box center [251, 19] width 300 height 308
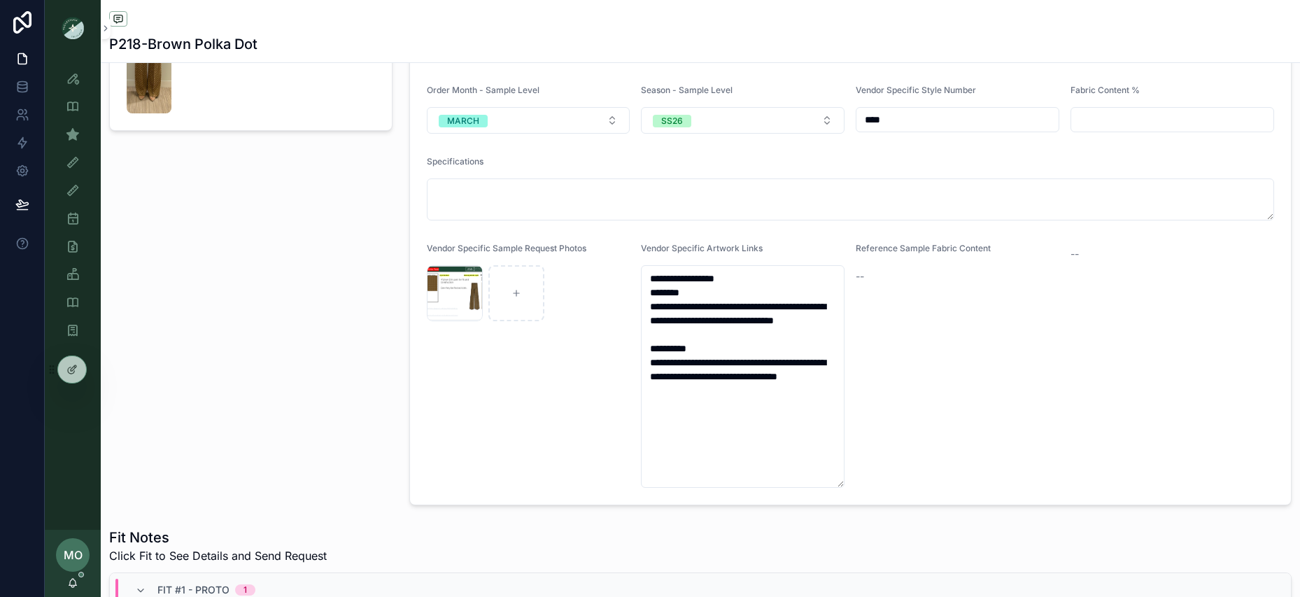
scroll to position [681, 0]
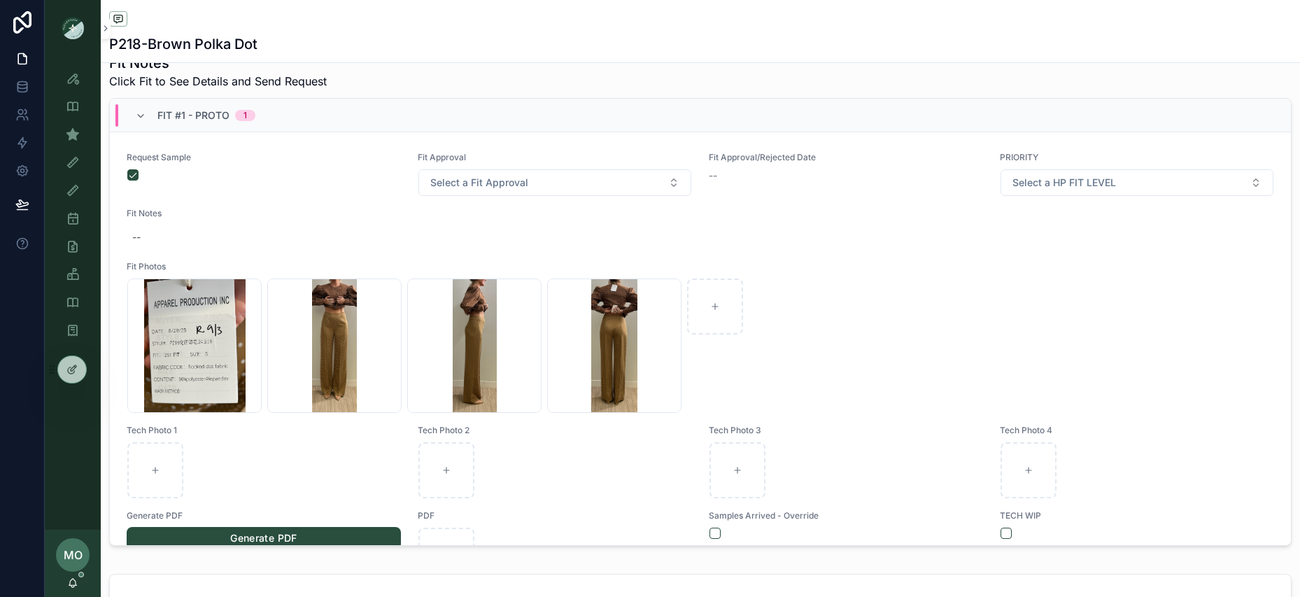
click at [139, 107] on div "Fit #1 - Proto 1" at bounding box center [195, 115] width 120 height 22
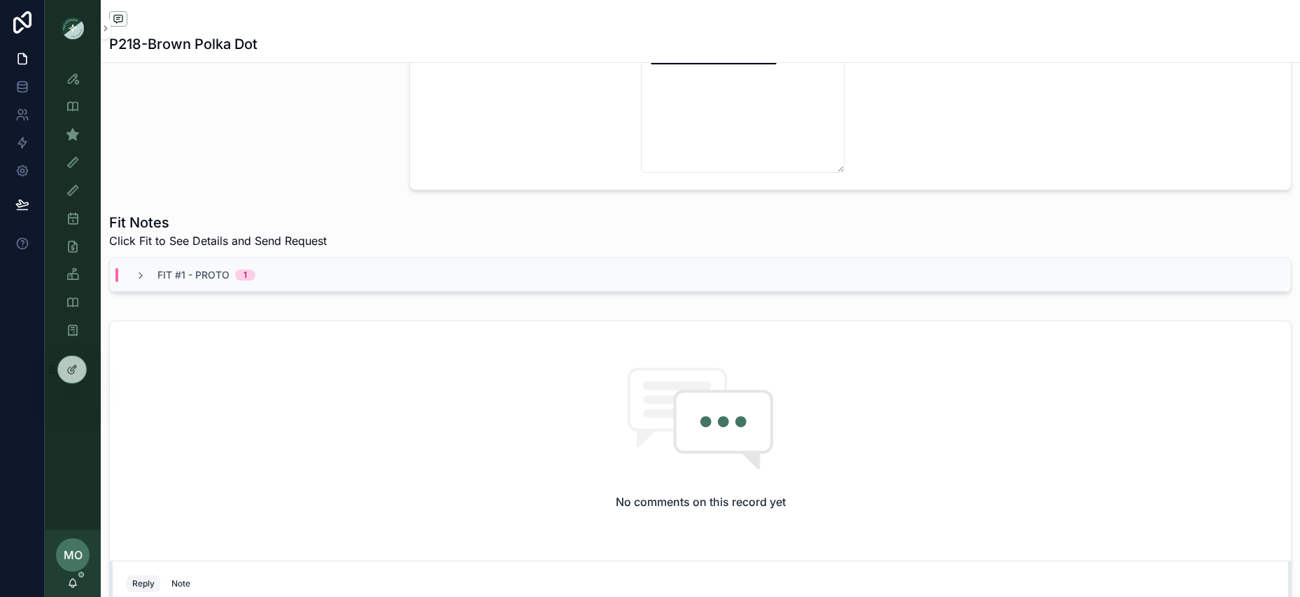
scroll to position [0, 0]
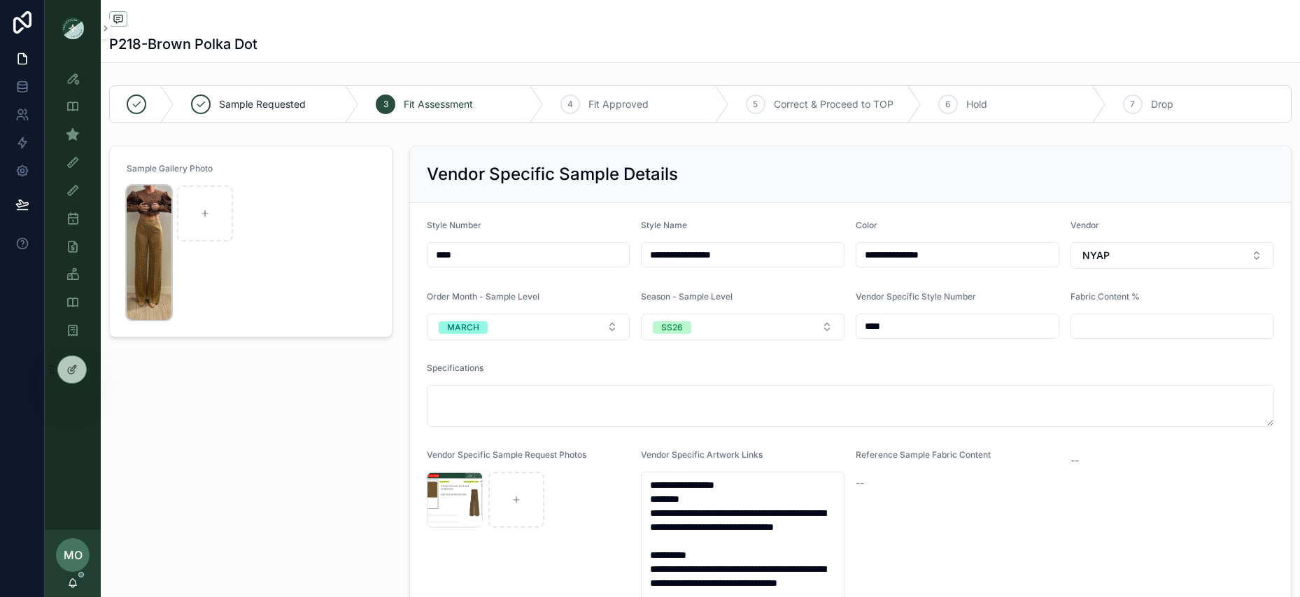
click at [134, 259] on img "scrollable content" at bounding box center [149, 252] width 45 height 134
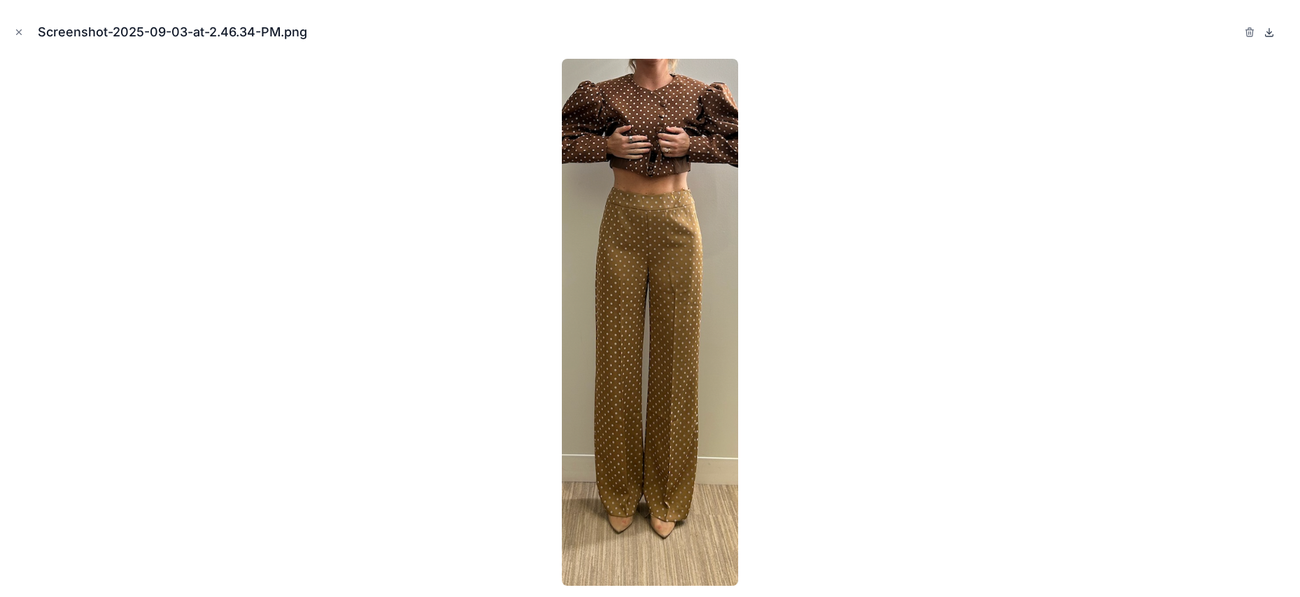
click at [1268, 27] on icon at bounding box center [1269, 32] width 11 height 11
click at [14, 36] on icon "Close modal" at bounding box center [19, 32] width 10 height 10
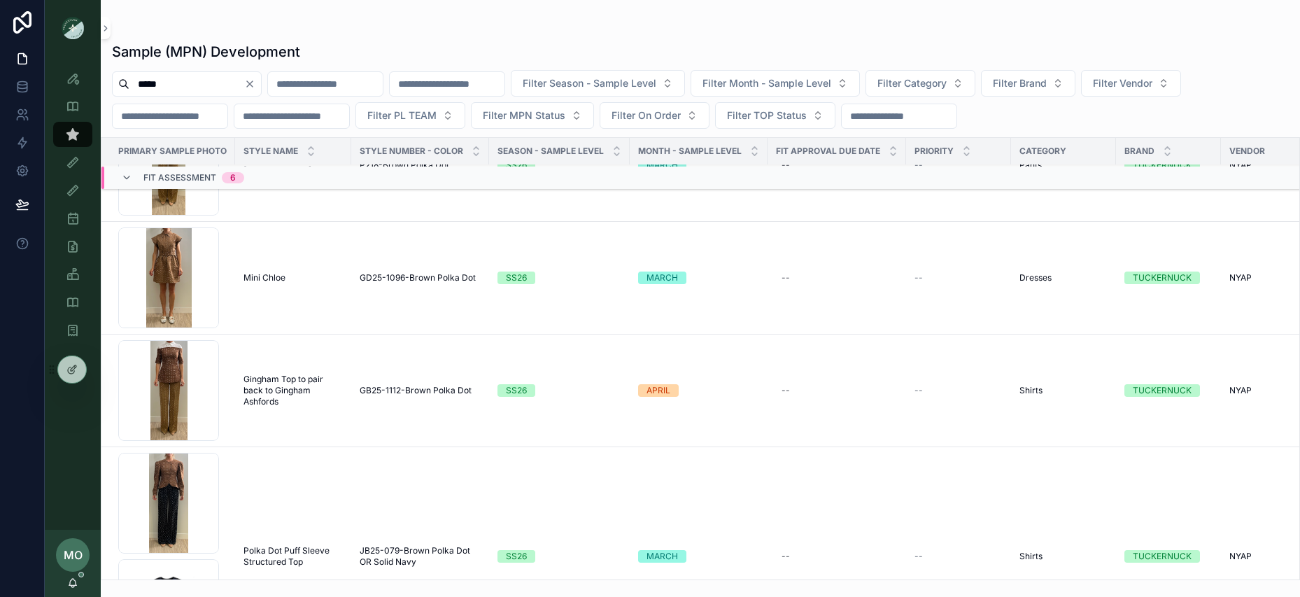
scroll to position [87, 0]
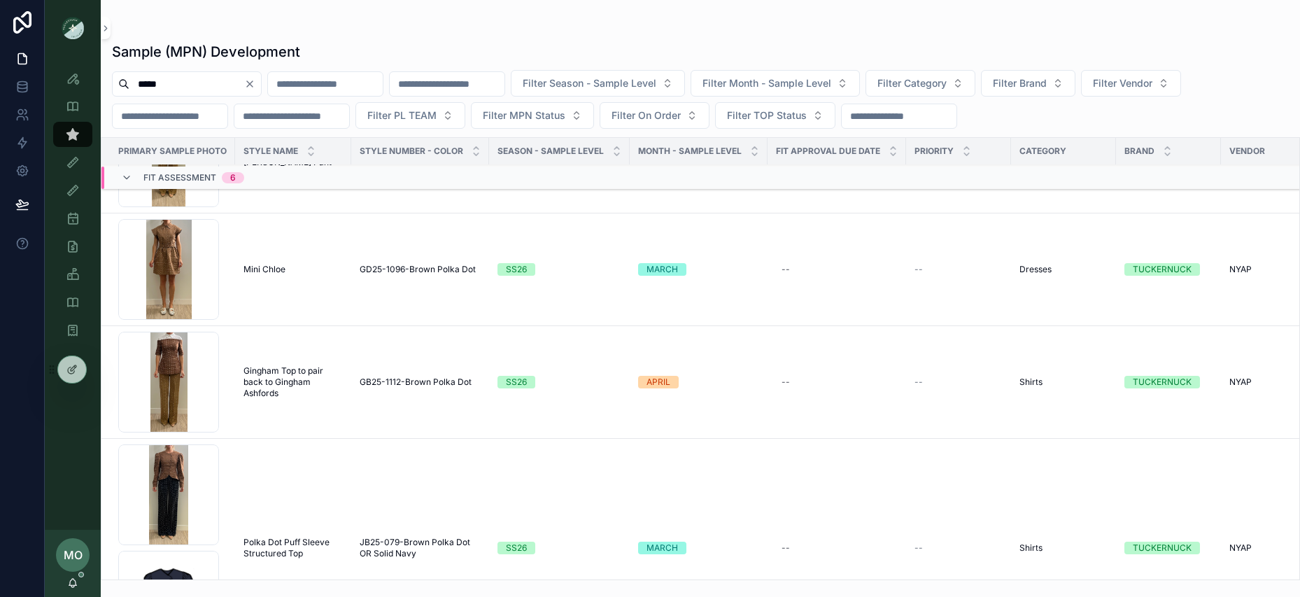
click at [174, 491] on div "Screenshot-2025-09-03-at-2.46.06-PM .png" at bounding box center [168, 494] width 101 height 101
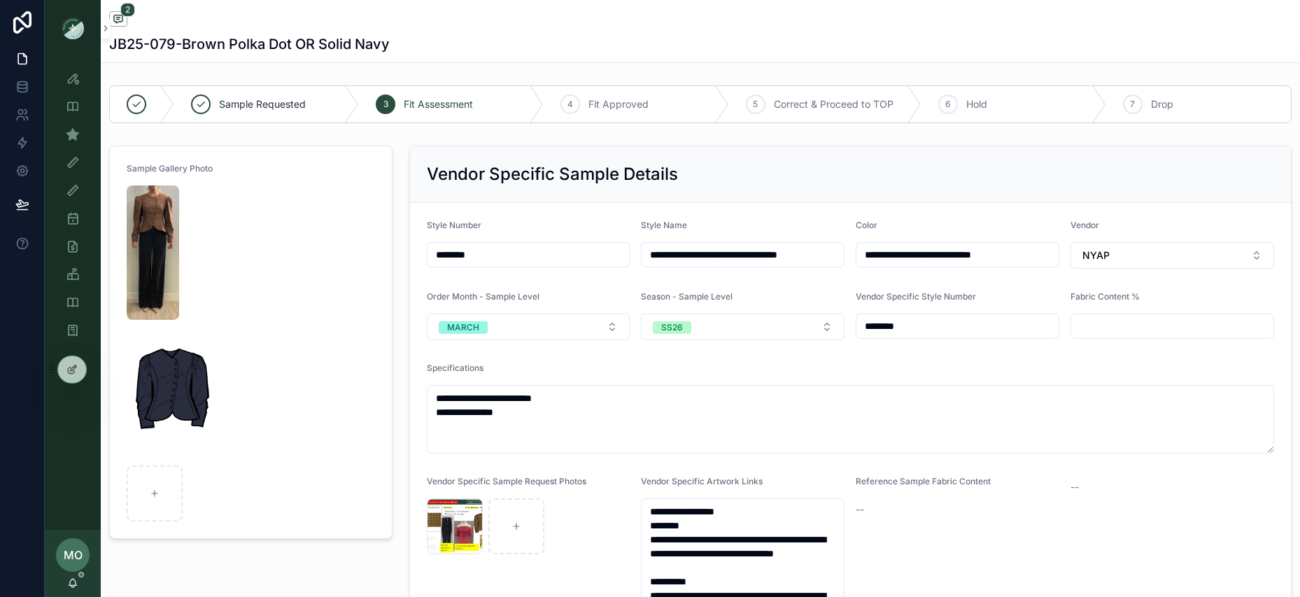
click at [125, 246] on form "Sample Gallery Photo" at bounding box center [251, 342] width 282 height 392
click at [145, 263] on img "scrollable content" at bounding box center [153, 252] width 52 height 134
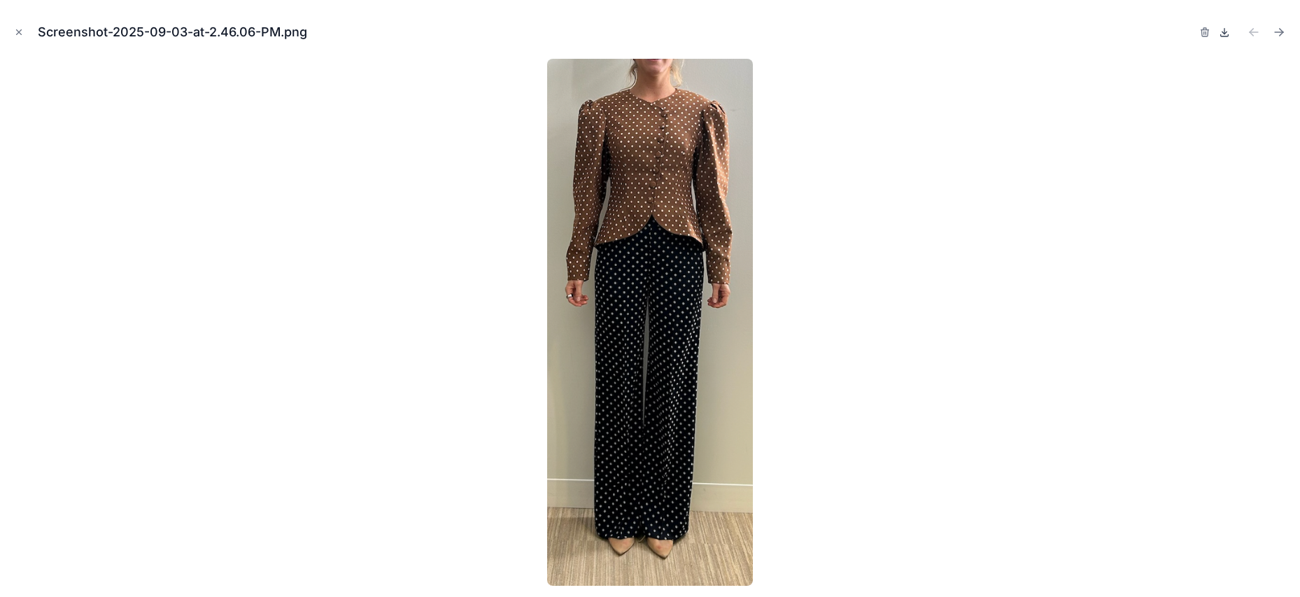
click at [1226, 34] on icon at bounding box center [1224, 32] width 11 height 11
click at [20, 21] on div "Screenshot-2025-09-03-at-2.46.06-PM.png" at bounding box center [650, 32] width 1278 height 42
click at [15, 36] on icon "Close modal" at bounding box center [19, 32] width 10 height 10
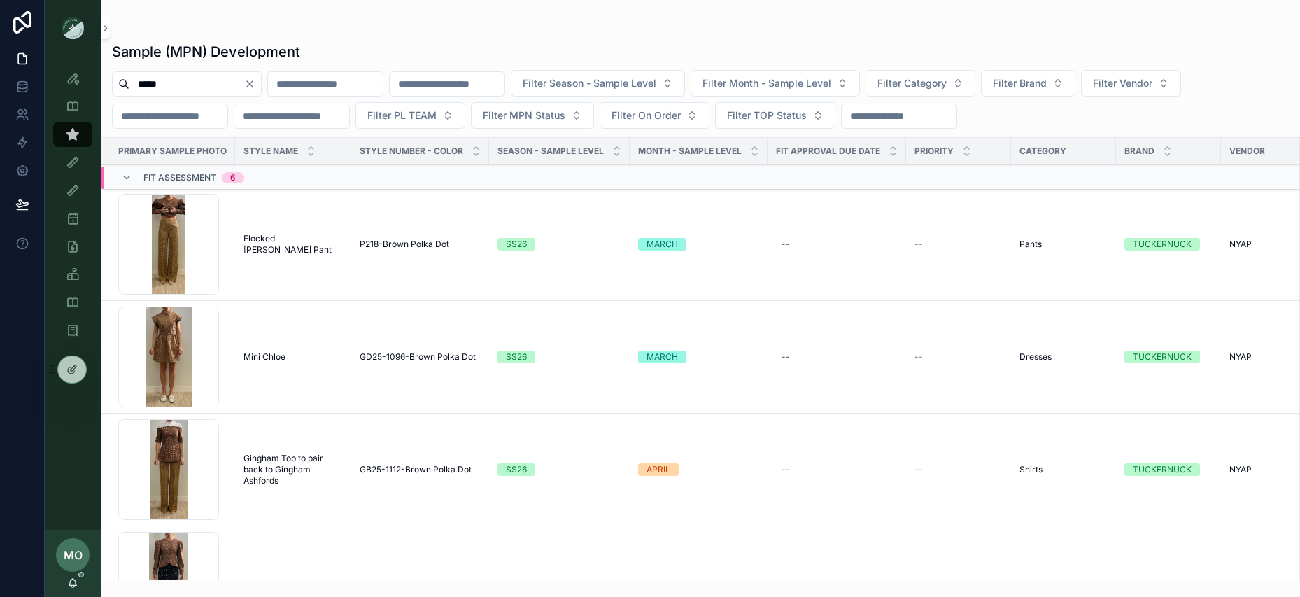
click at [279, 248] on span "Flocked Erin Pant" at bounding box center [293, 244] width 99 height 22
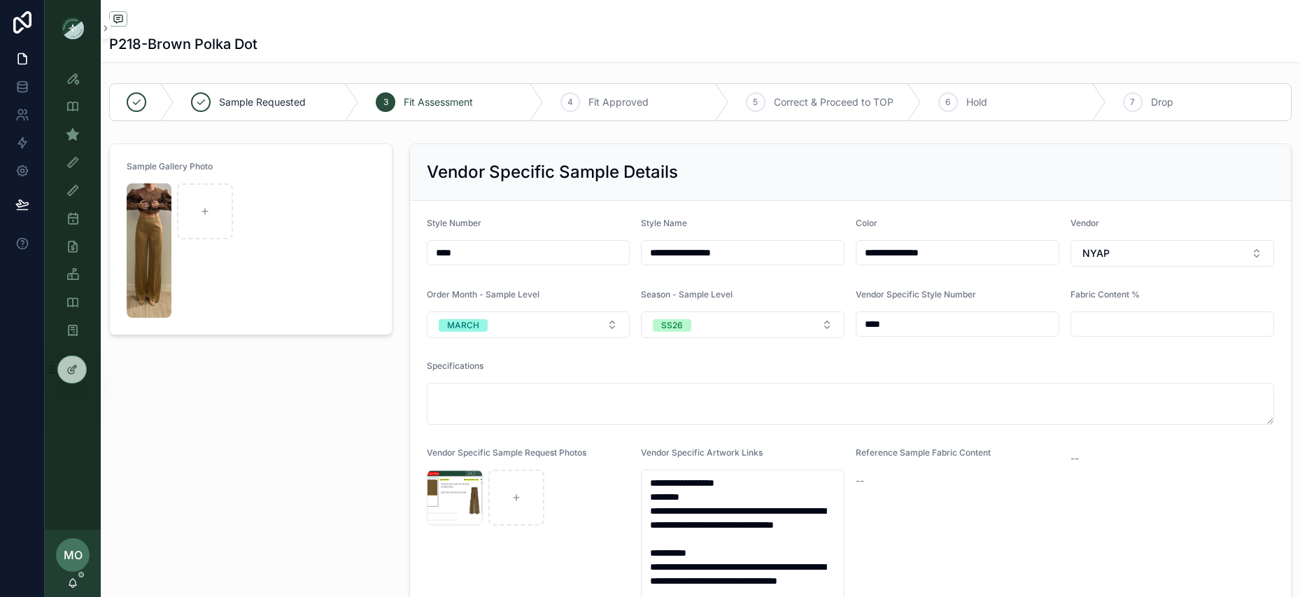
scroll to position [3, 0]
click at [447, 495] on div "Screenshot-2025-07-24-at-5.12.43-PM .png" at bounding box center [455, 497] width 56 height 56
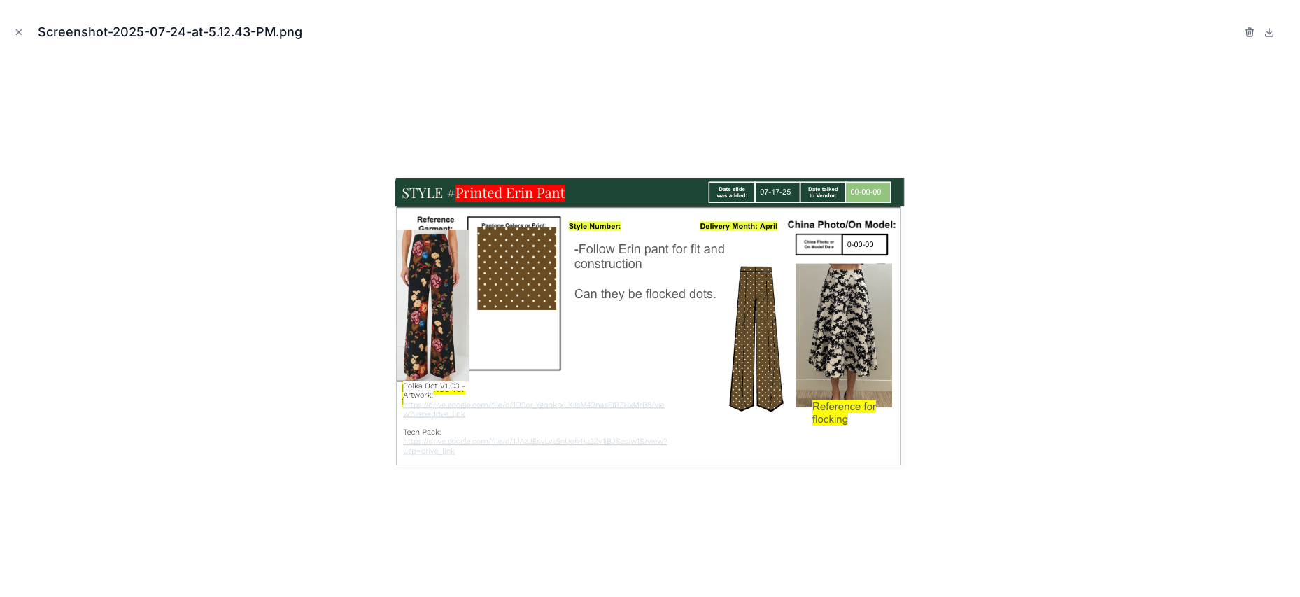
click at [220, 452] on div at bounding box center [650, 322] width 1278 height 527
click at [20, 36] on icon "Close modal" at bounding box center [19, 32] width 10 height 10
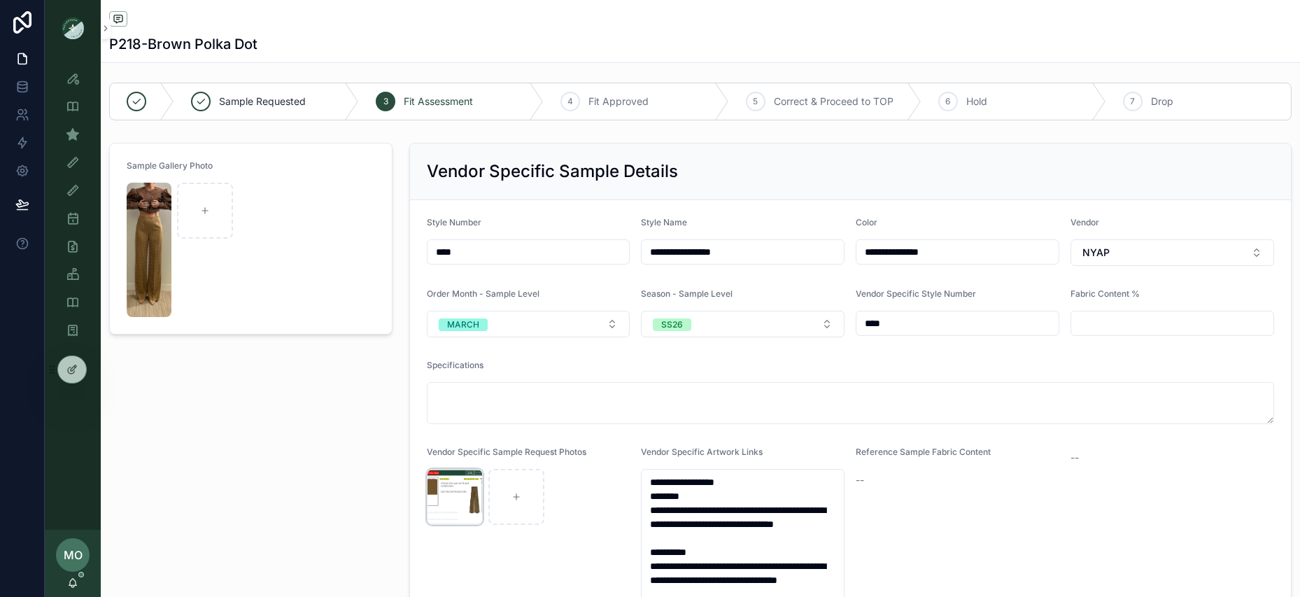
click at [444, 493] on div "Screenshot-2025-07-24-at-5.12.43-PM .png" at bounding box center [455, 497] width 56 height 56
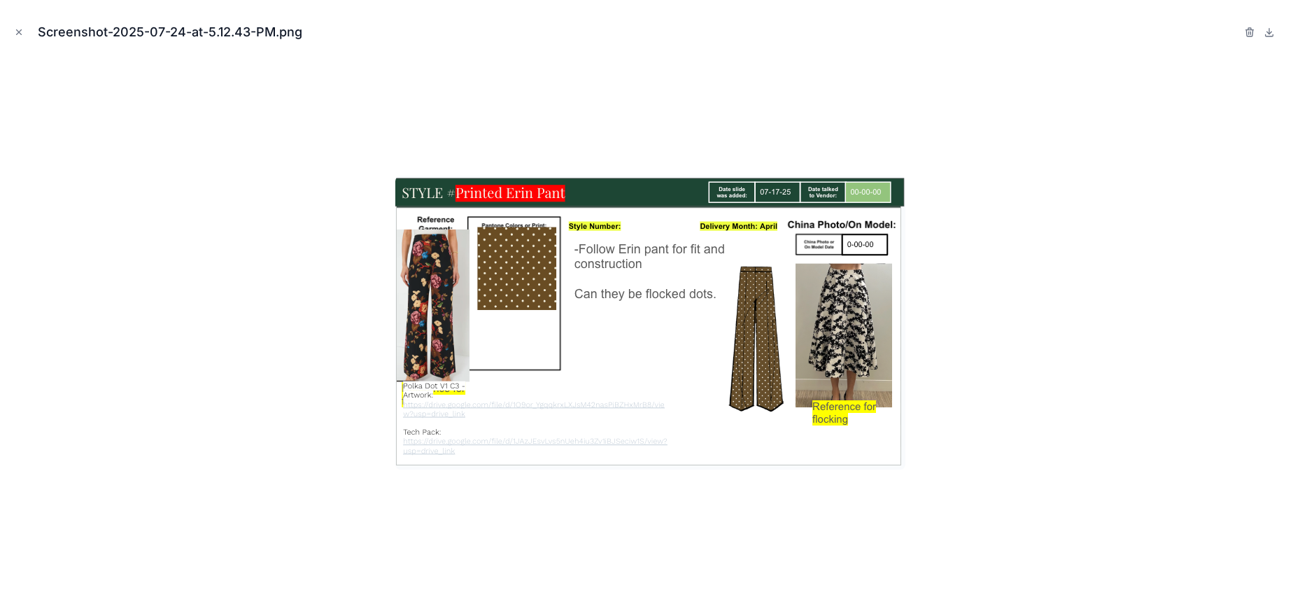
click at [262, 472] on div at bounding box center [650, 322] width 1278 height 527
click at [232, 330] on div at bounding box center [650, 322] width 1278 height 527
click at [17, 26] on button "Close modal" at bounding box center [18, 31] width 15 height 15
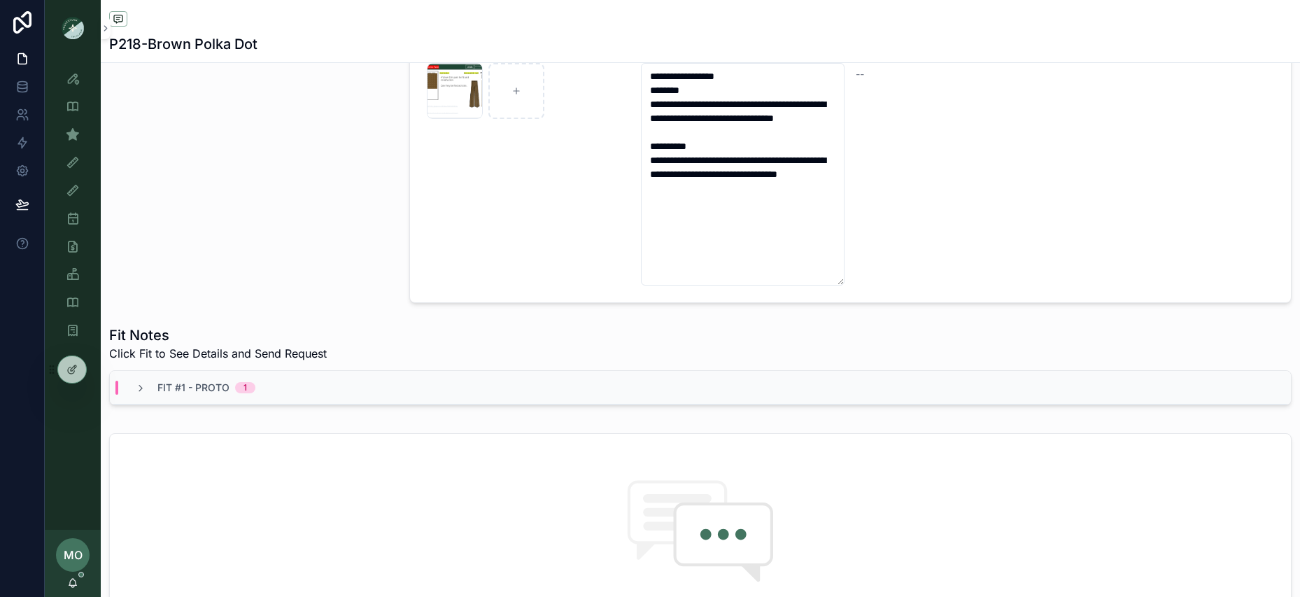
scroll to position [361, 0]
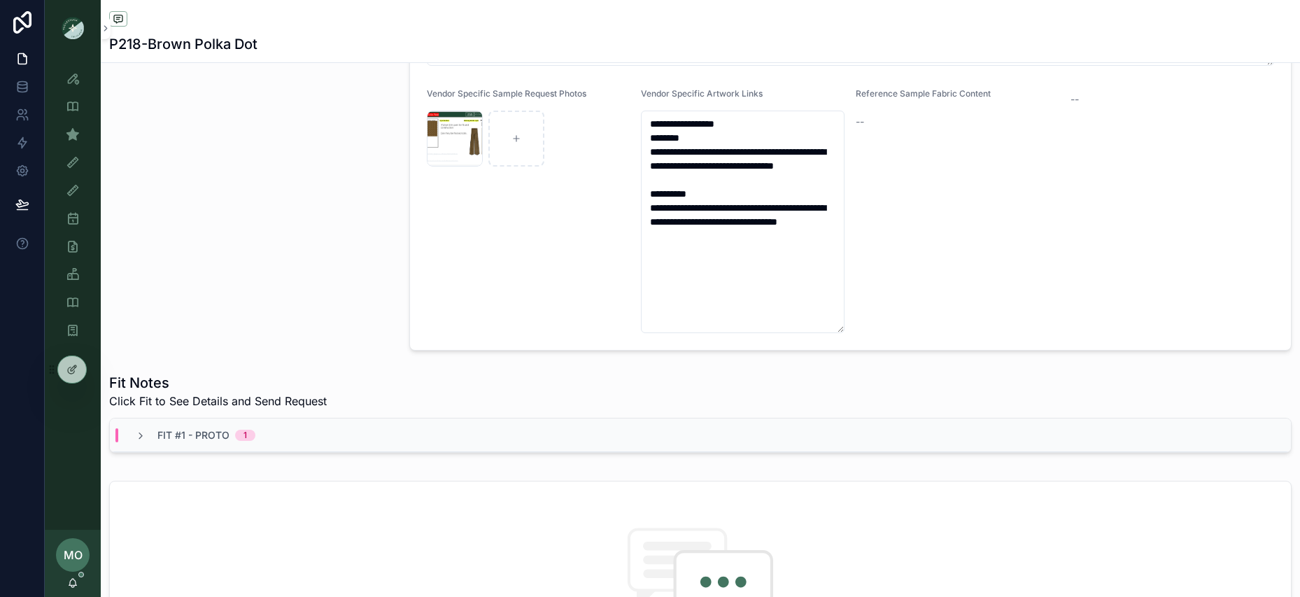
click at [208, 423] on div "Fit #1 - Proto 1" at bounding box center [700, 436] width 1181 height 34
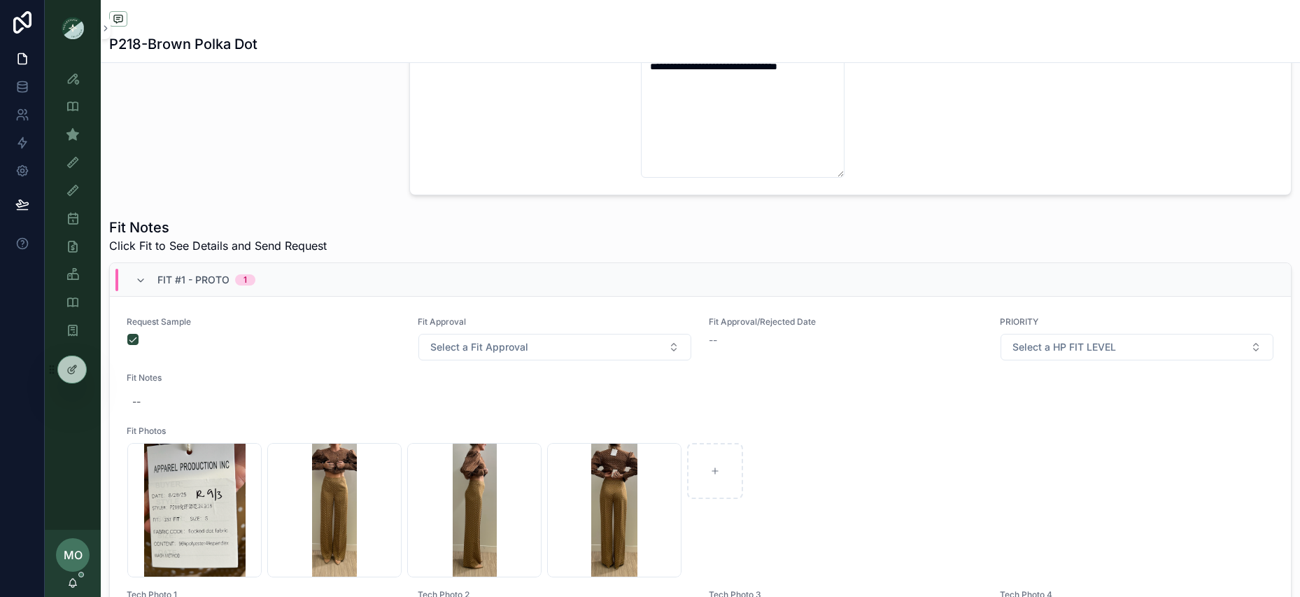
scroll to position [725, 0]
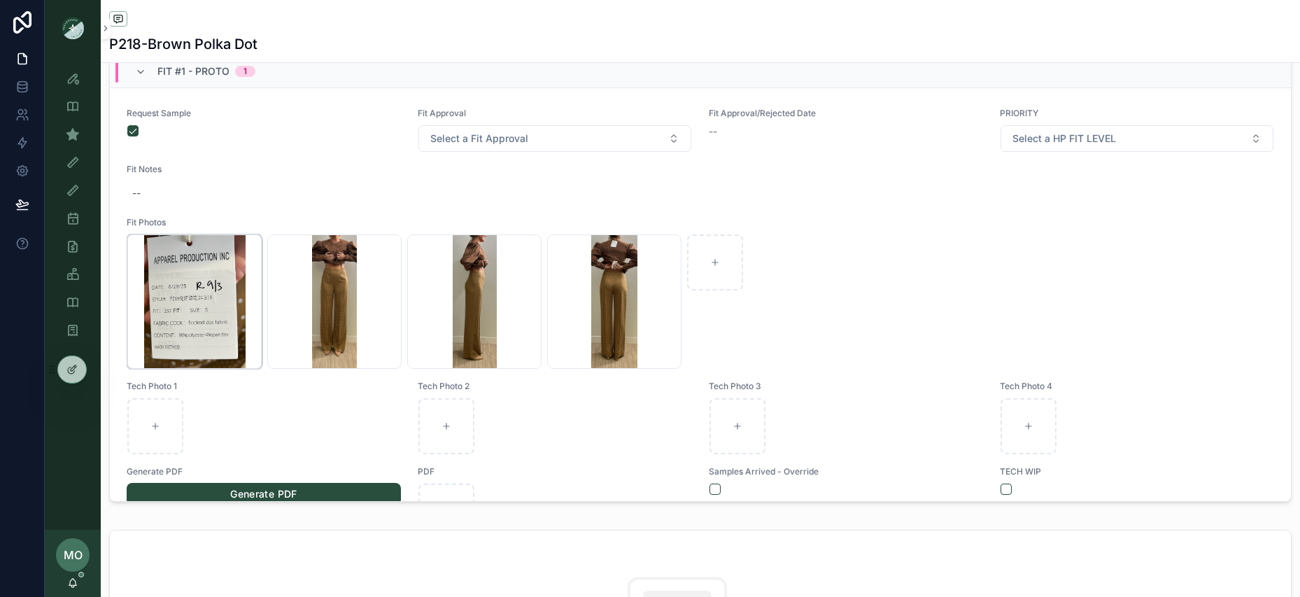
click at [200, 349] on div "Screenshot-2025-09-03-at-2.46.31-PM .png" at bounding box center [194, 301] width 134 height 134
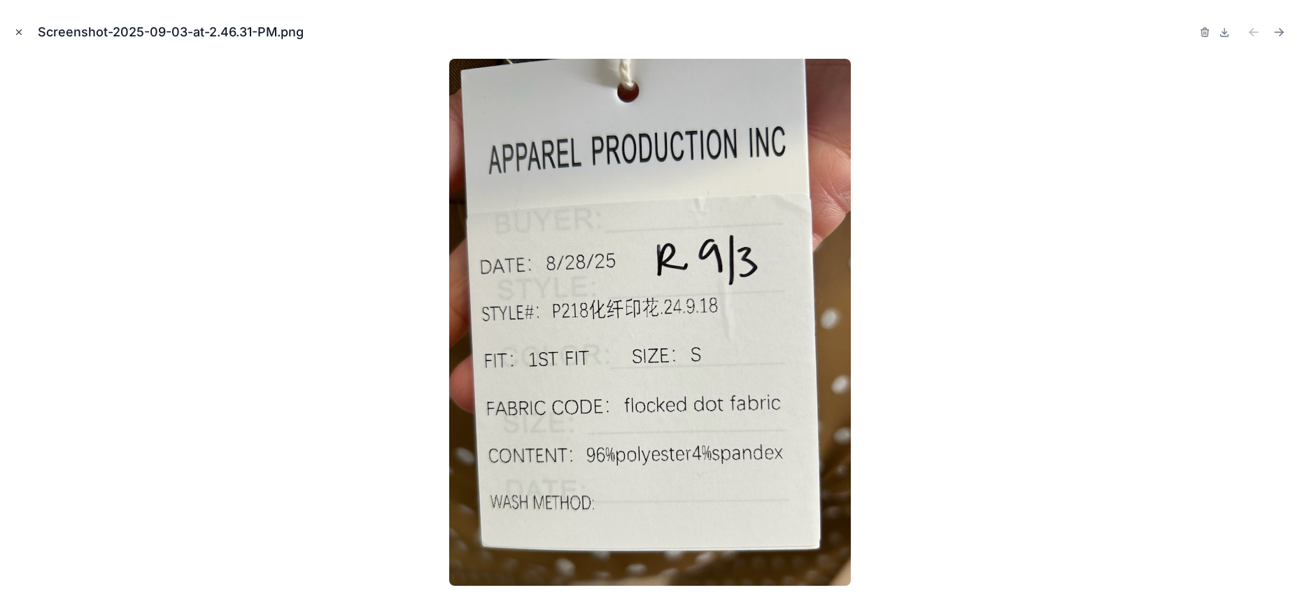
click at [24, 32] on button "Close modal" at bounding box center [18, 31] width 15 height 15
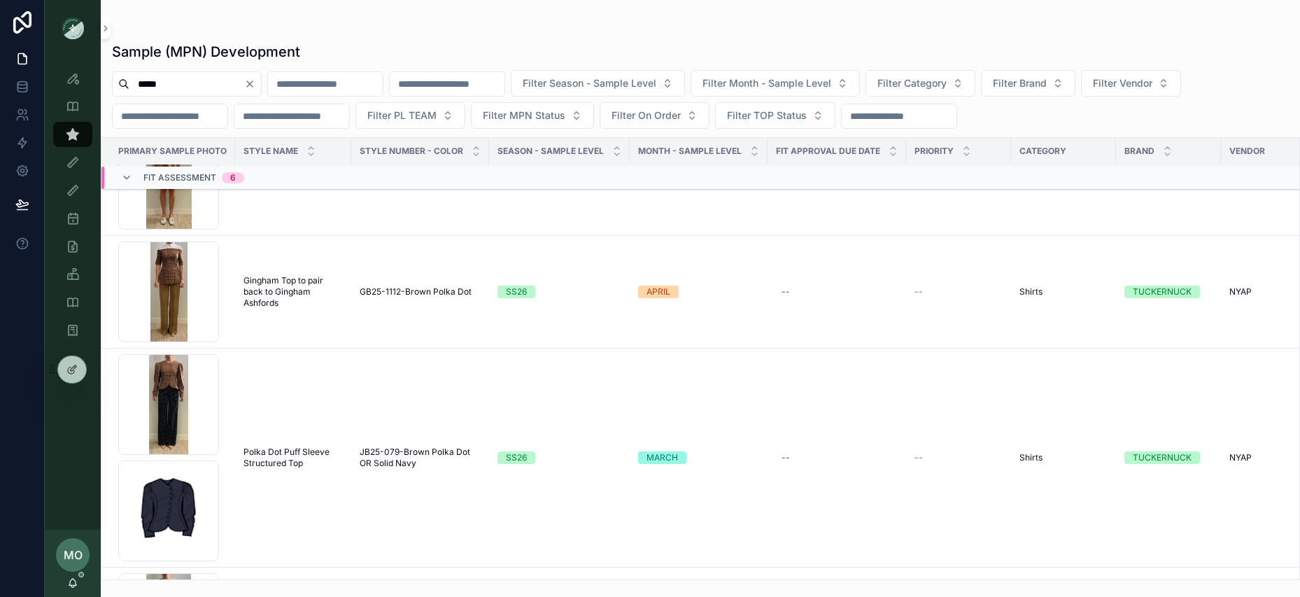
scroll to position [254, 0]
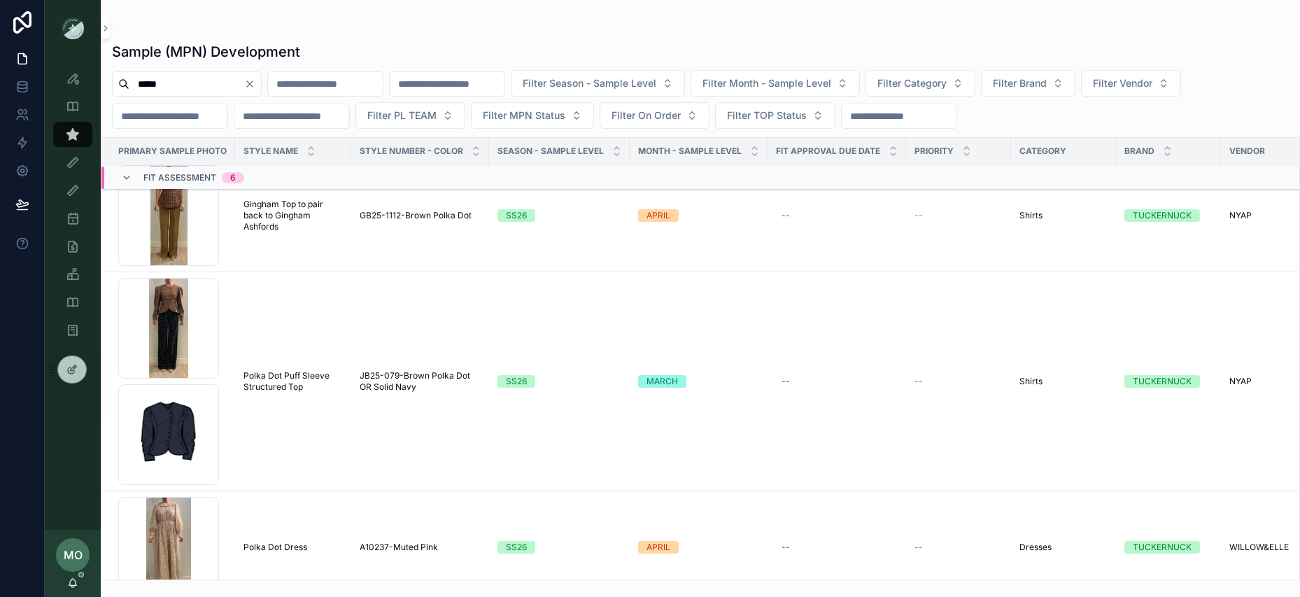
click at [305, 392] on td "Polka Dot Puff Sleeve Structured Top Polka Dot Puff Sleeve Structured Top" at bounding box center [293, 381] width 116 height 219
click at [423, 392] on span "JB25-079-Brown Polka Dot OR Solid Navy" at bounding box center [420, 381] width 121 height 22
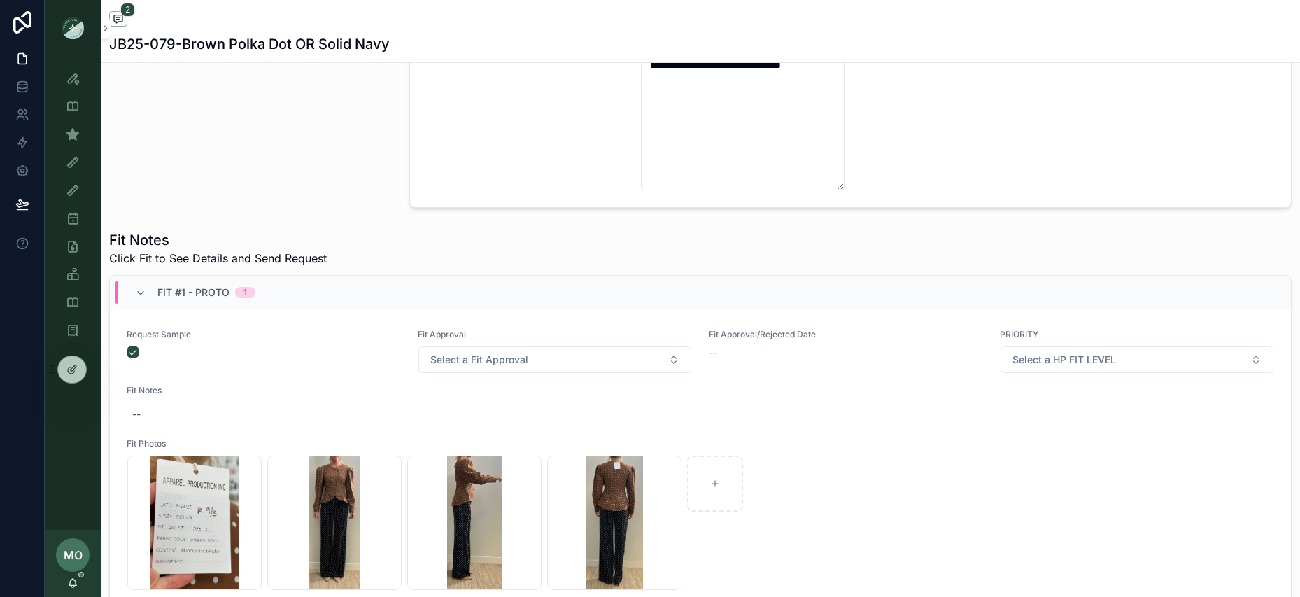
scroll to position [566, 0]
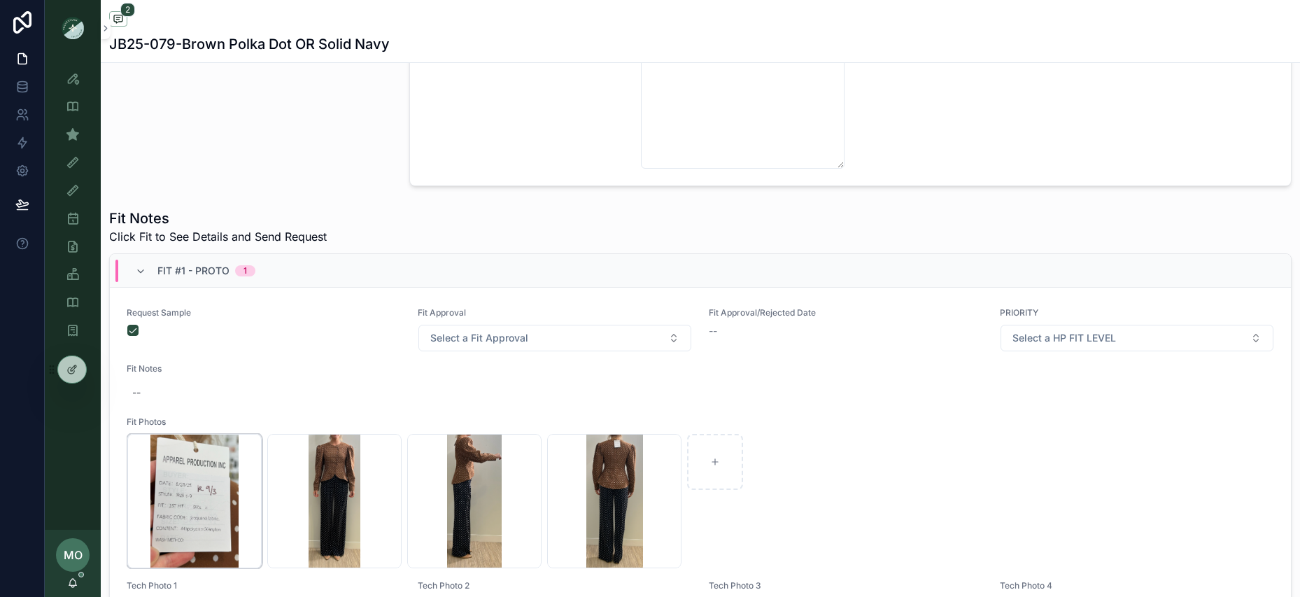
click at [183, 467] on div "Screenshot-2025-09-03-at-2.46.01-PM .png" at bounding box center [194, 501] width 134 height 134
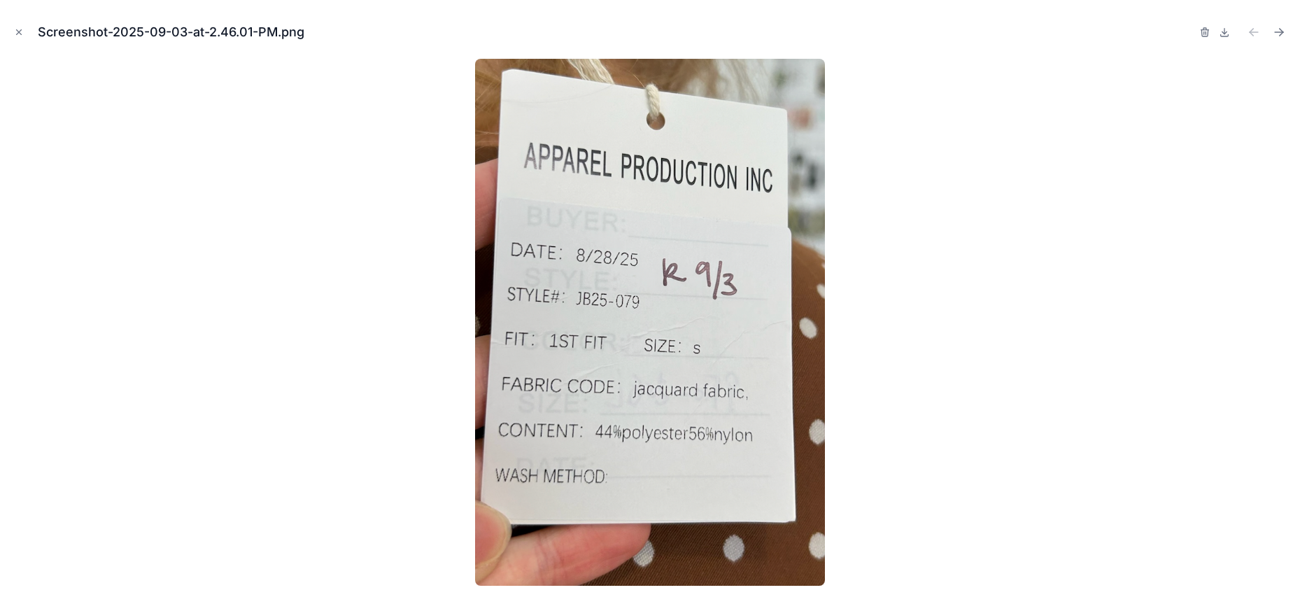
click at [258, 154] on div at bounding box center [650, 322] width 1278 height 527
click at [20, 29] on icon "Close modal" at bounding box center [19, 32] width 10 height 10
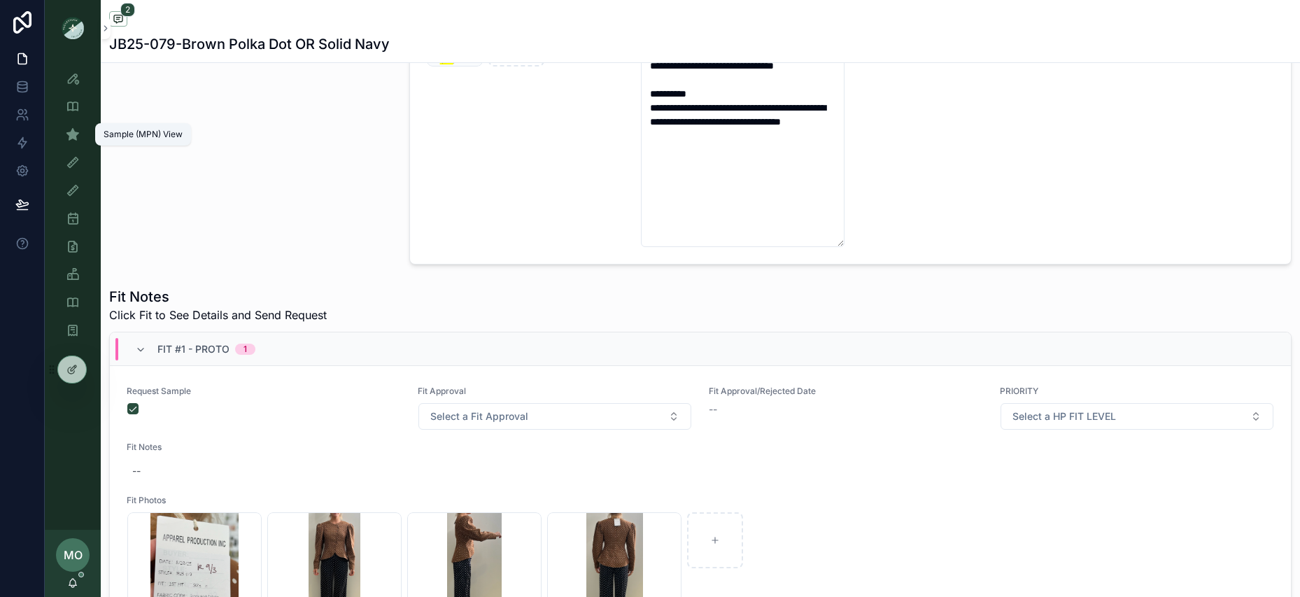
scroll to position [471, 0]
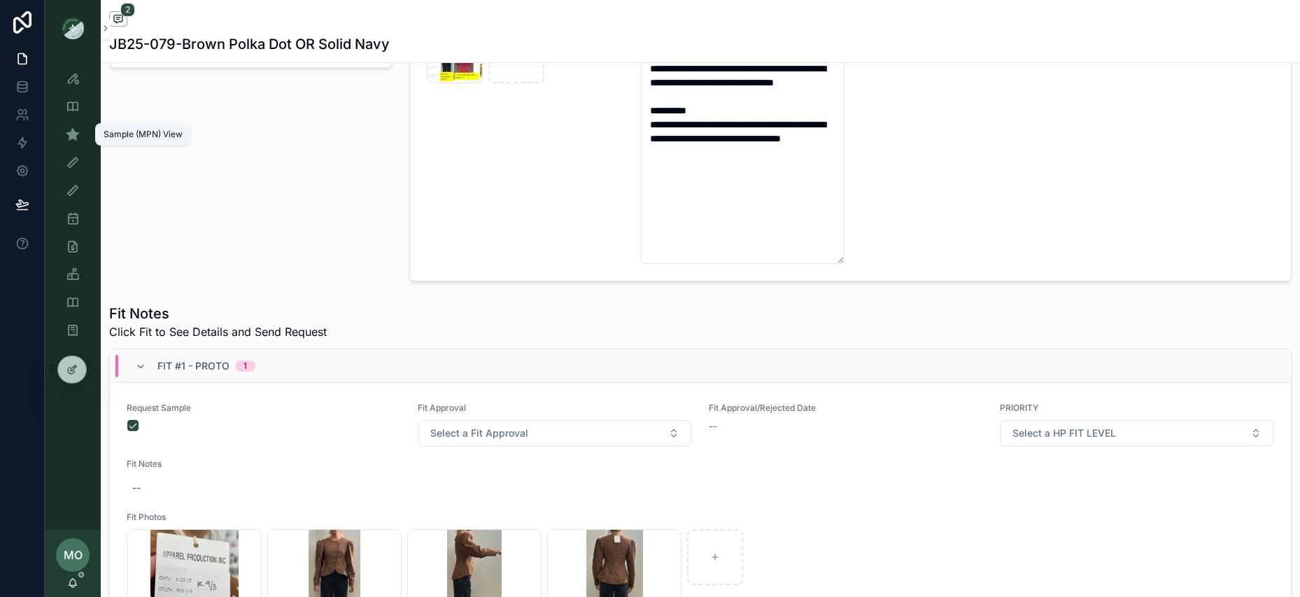
click at [80, 145] on div "Sample (MPN) View" at bounding box center [73, 134] width 22 height 22
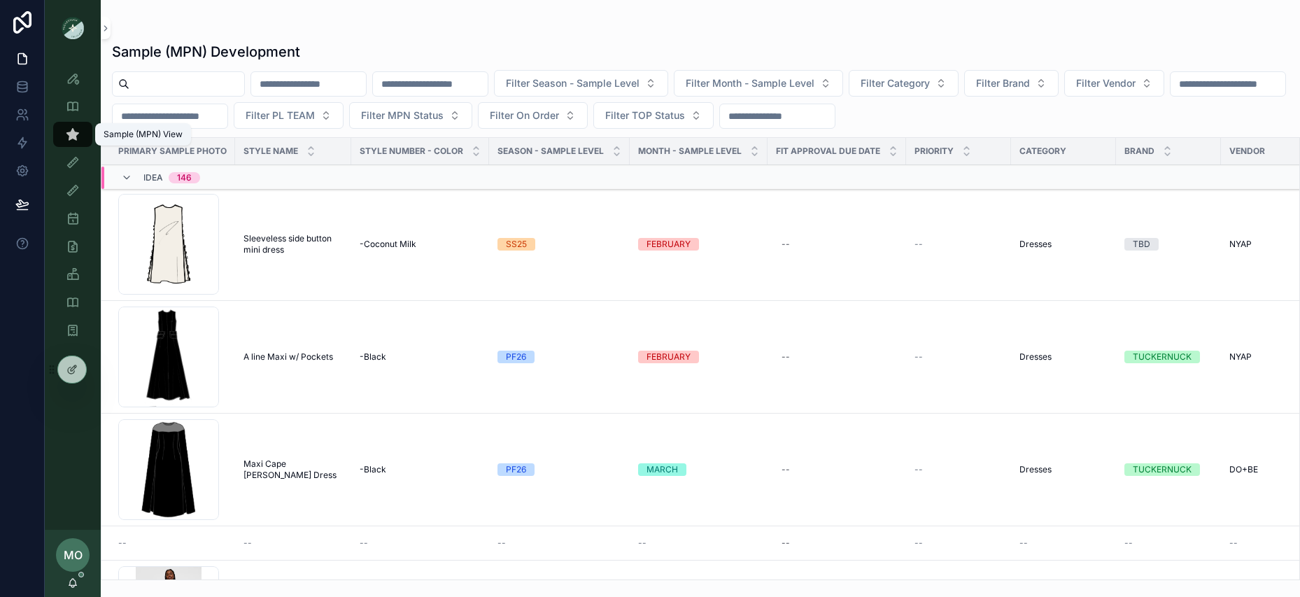
click at [80, 137] on div "Sample (MPN) View" at bounding box center [73, 134] width 22 height 22
click at [209, 97] on div "Filter Season - Sample Level Filter Month - Sample Level Filter Category Filter…" at bounding box center [701, 99] width 1200 height 59
click at [203, 86] on input "scrollable content" at bounding box center [186, 84] width 115 height 20
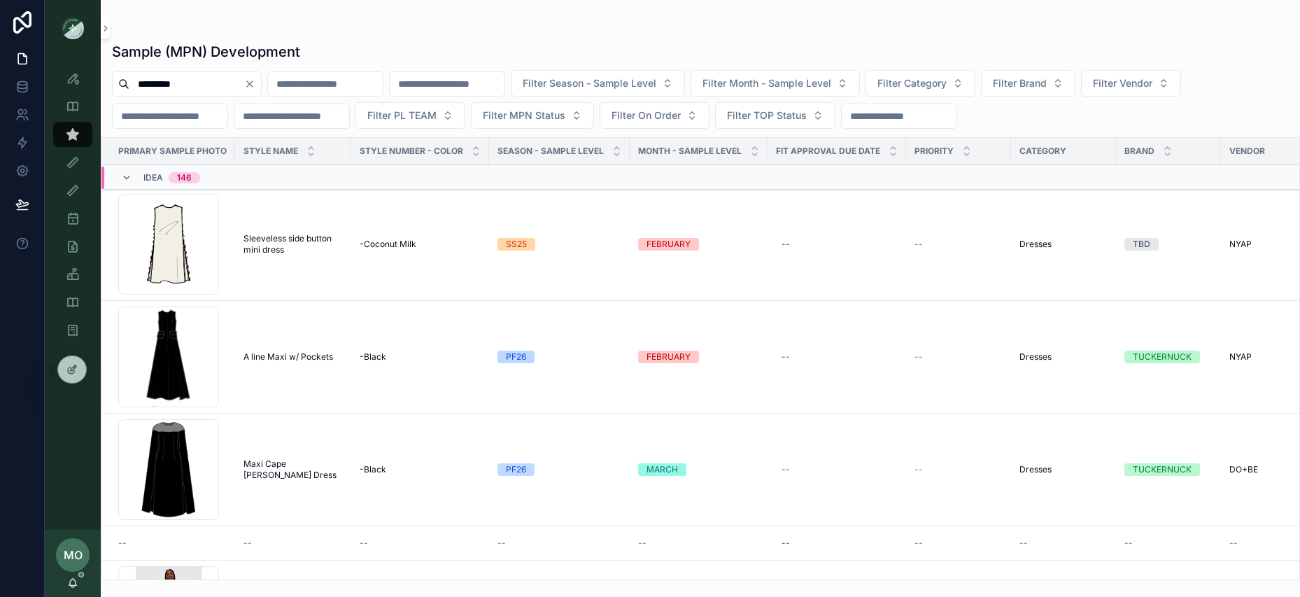
type input "*********"
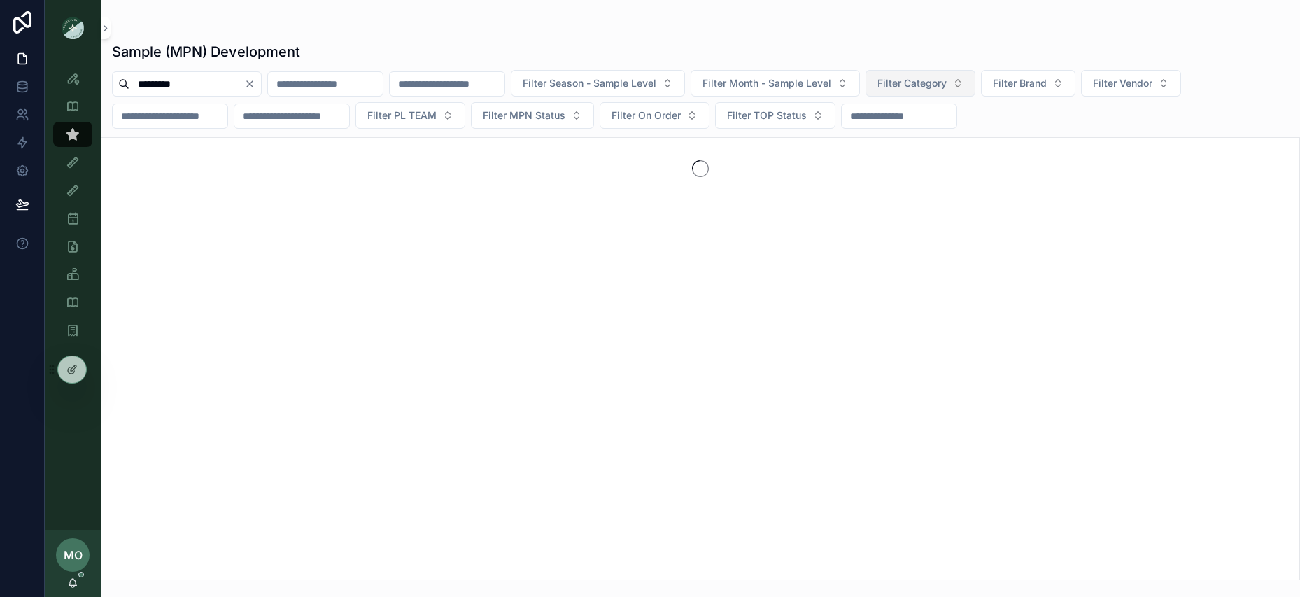
drag, startPoint x: 973, startPoint y: 88, endPoint x: 988, endPoint y: 89, distance: 14.7
click at [947, 89] on span "Filter Category" at bounding box center [912, 83] width 69 height 14
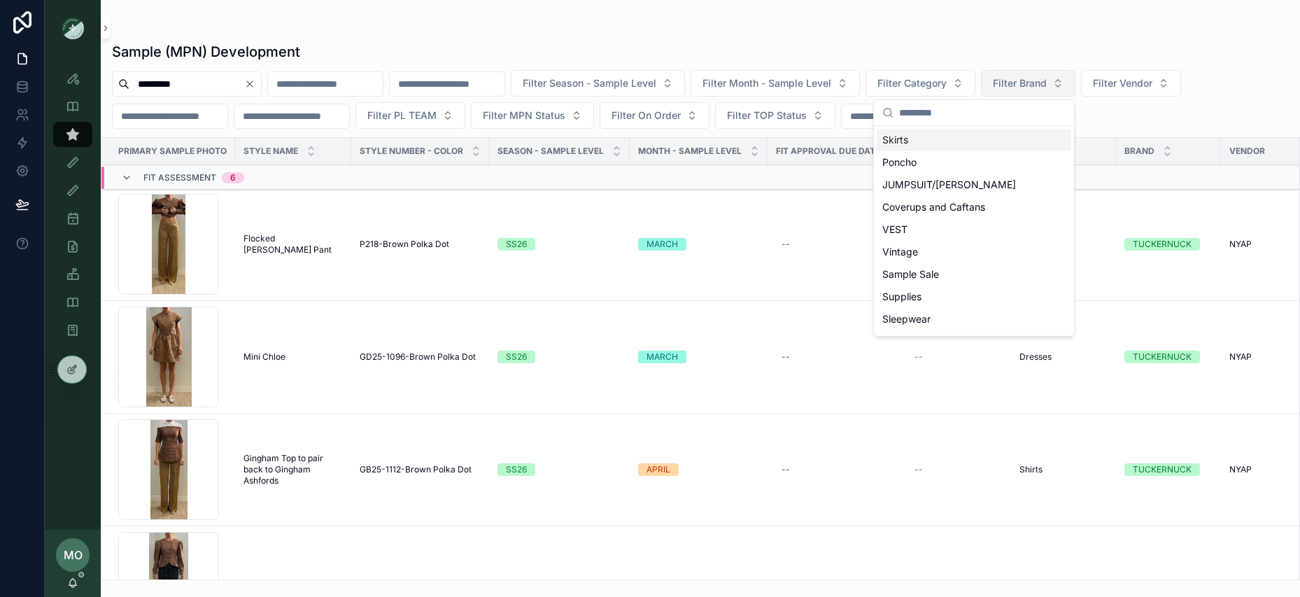
click at [1047, 85] on span "Filter Brand" at bounding box center [1020, 83] width 54 height 14
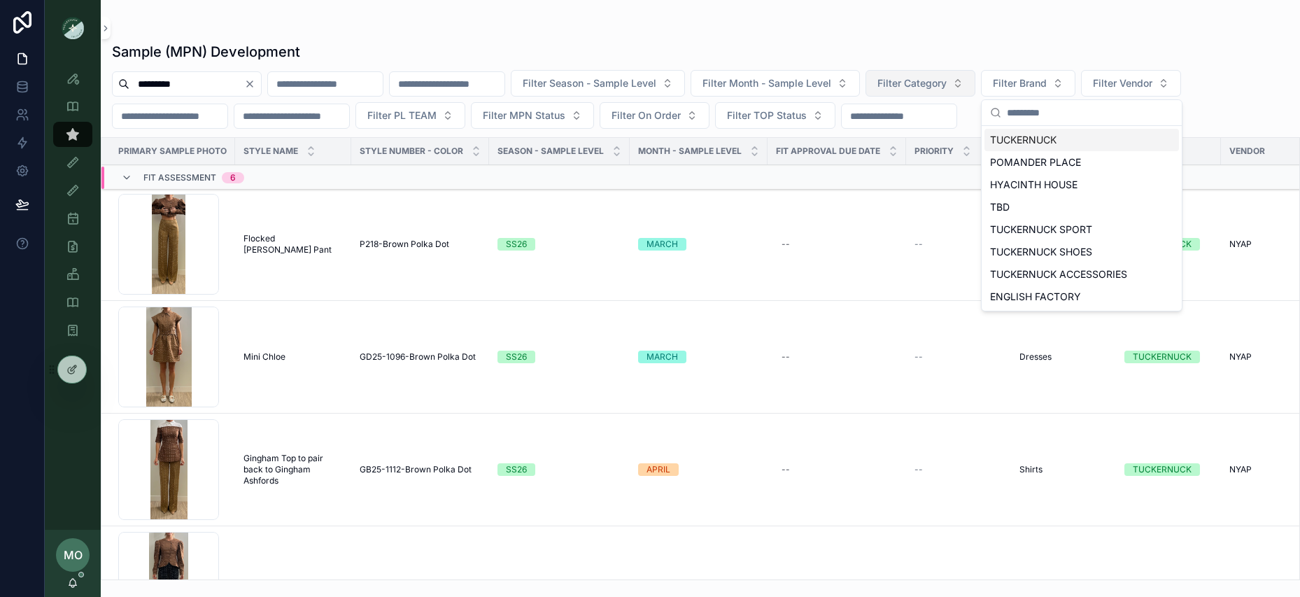
click at [976, 81] on button "Filter Category" at bounding box center [921, 83] width 110 height 27
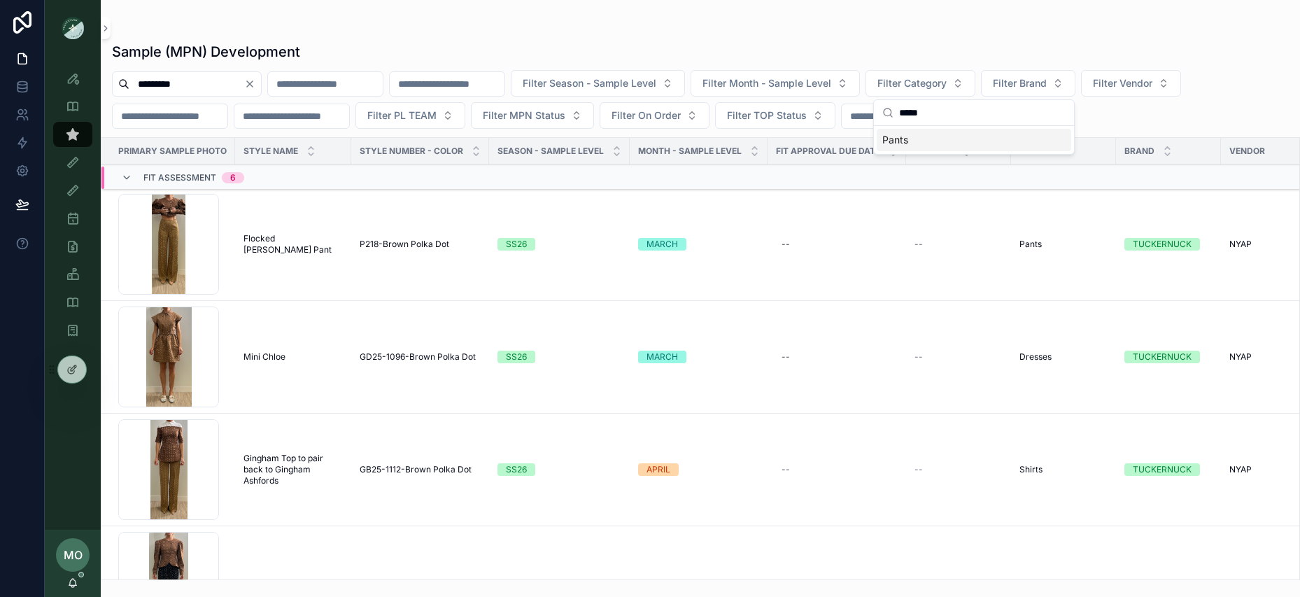
type input "*****"
click at [946, 143] on div "Pants" at bounding box center [974, 140] width 195 height 22
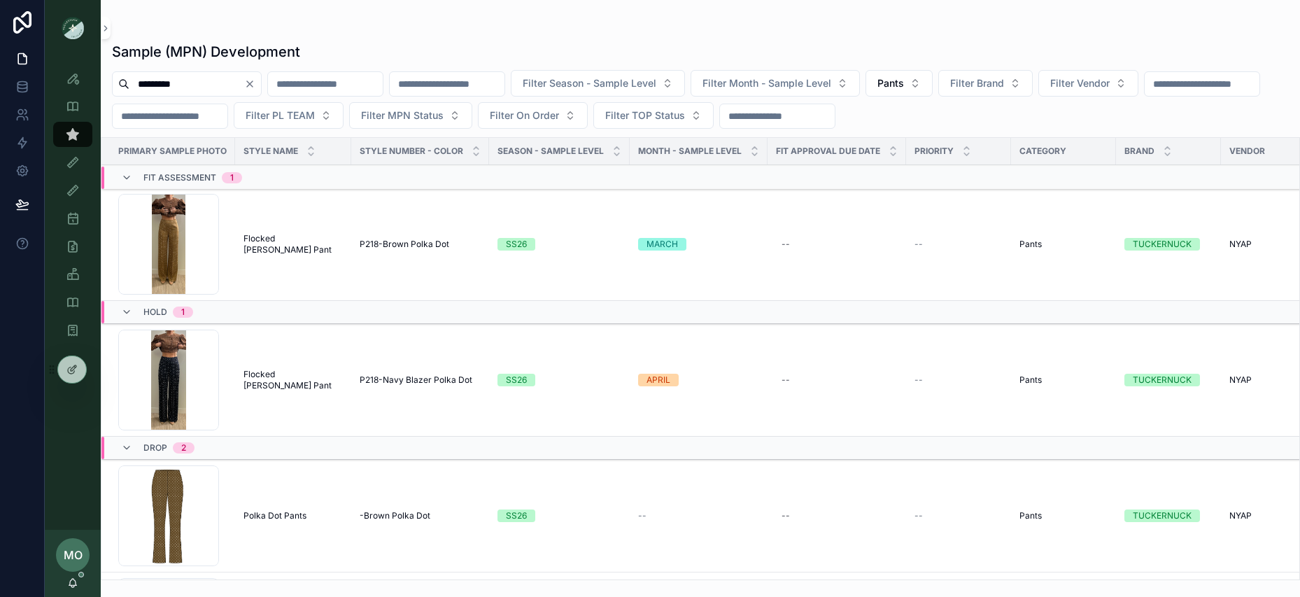
click at [409, 381] on span "P218-Navy Blazer Polka Dot" at bounding box center [416, 379] width 113 height 11
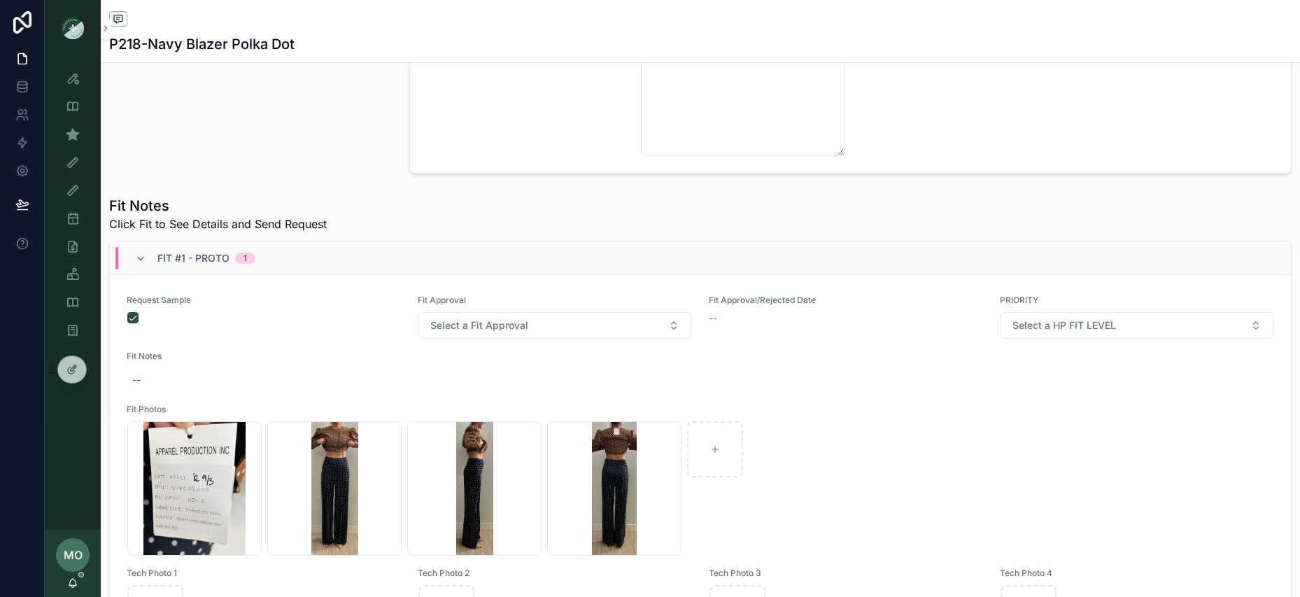
scroll to position [526, 0]
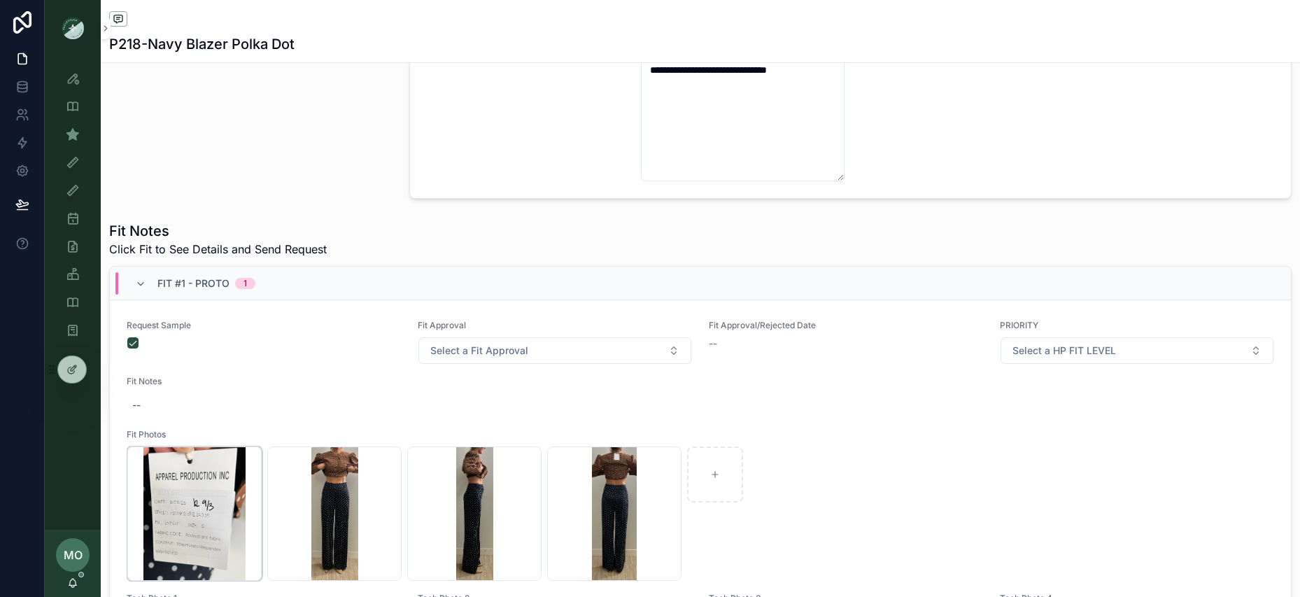
click at [195, 509] on div "Screenshot-2025-09-03-at-2.46.15-PM .png" at bounding box center [194, 514] width 134 height 134
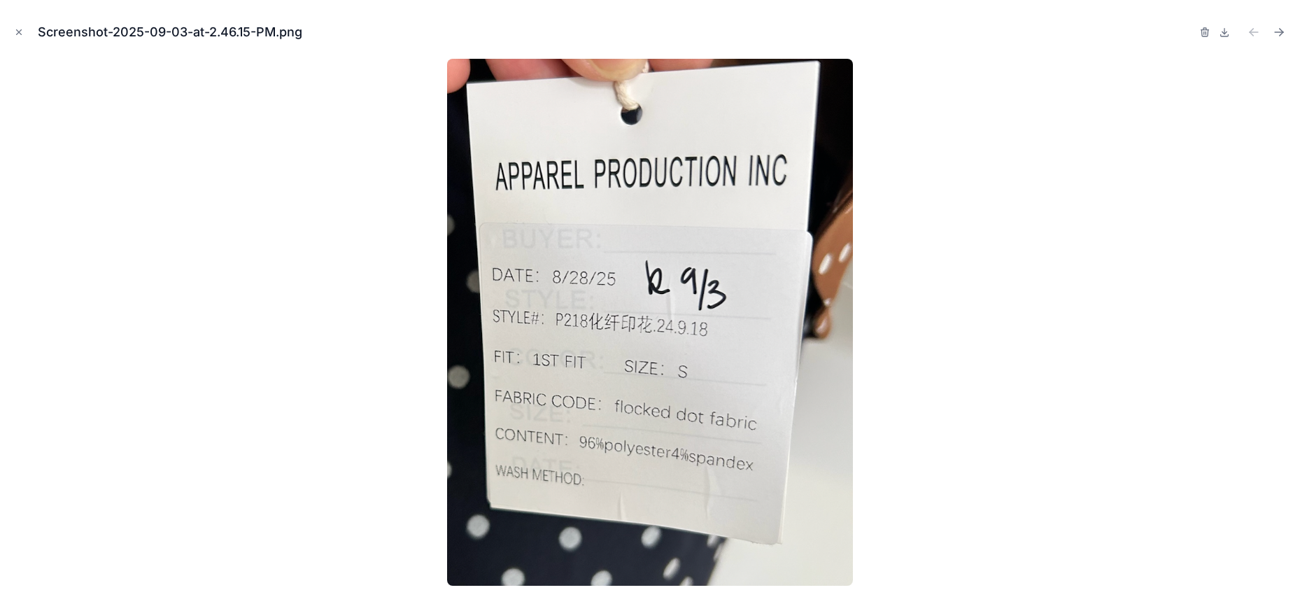
click at [999, 472] on div at bounding box center [650, 322] width 1278 height 527
click at [22, 34] on icon "Close modal" at bounding box center [19, 32] width 10 height 10
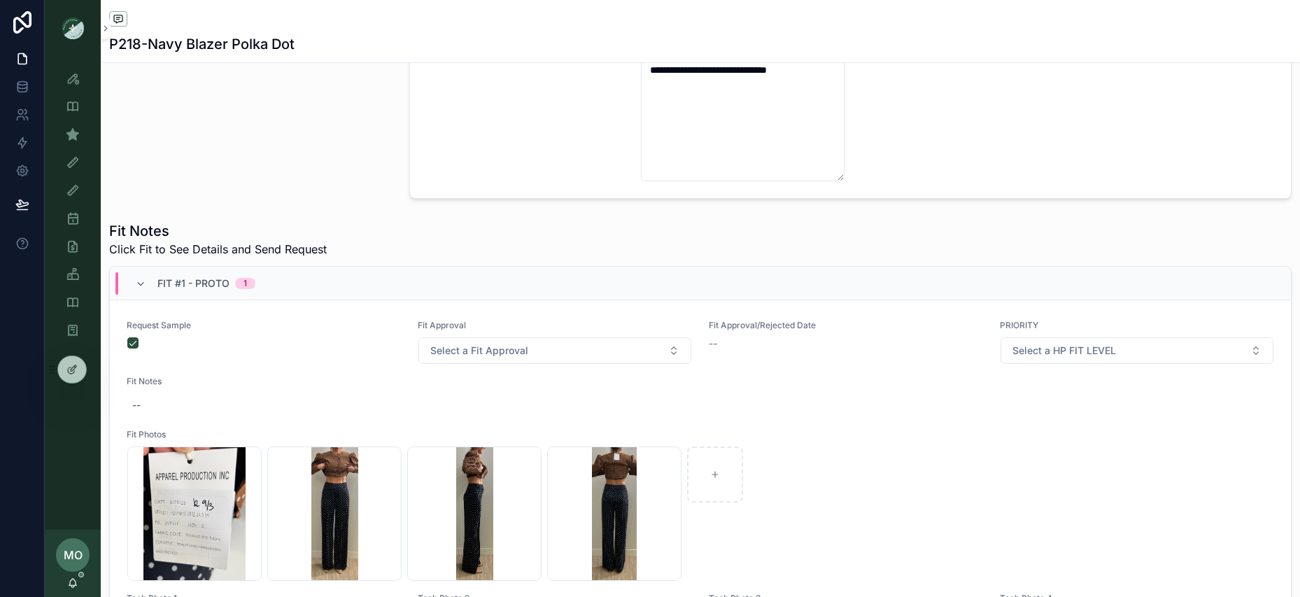
scroll to position [60, 0]
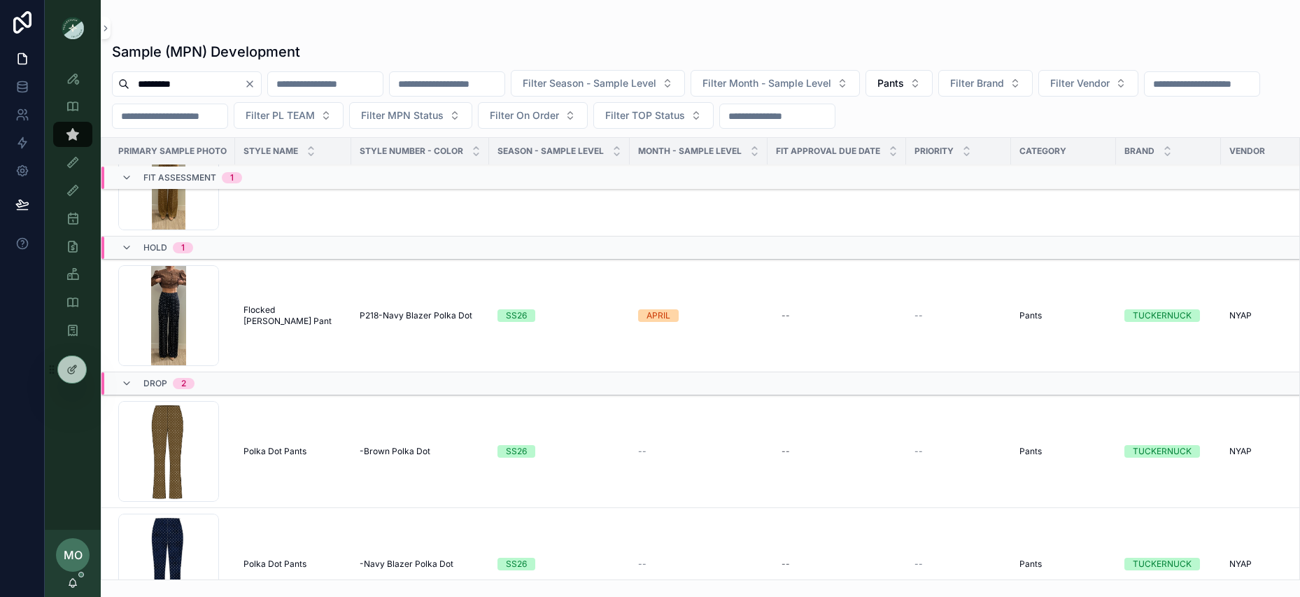
scroll to position [105, 0]
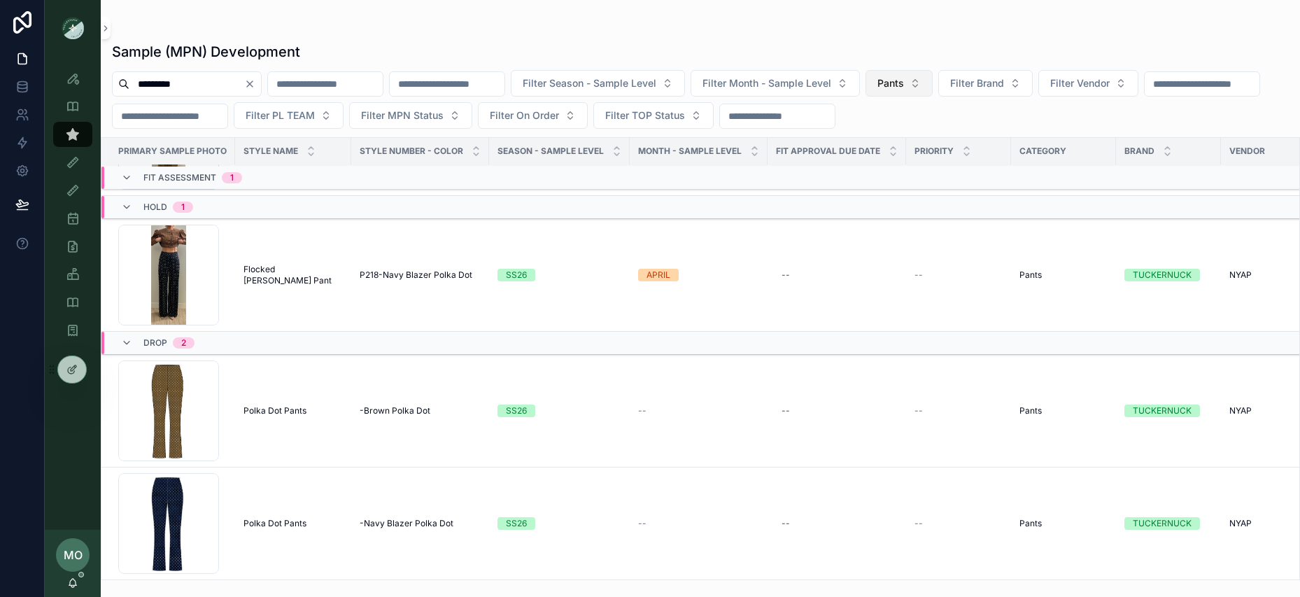
click at [933, 85] on button "Pants" at bounding box center [899, 83] width 67 height 27
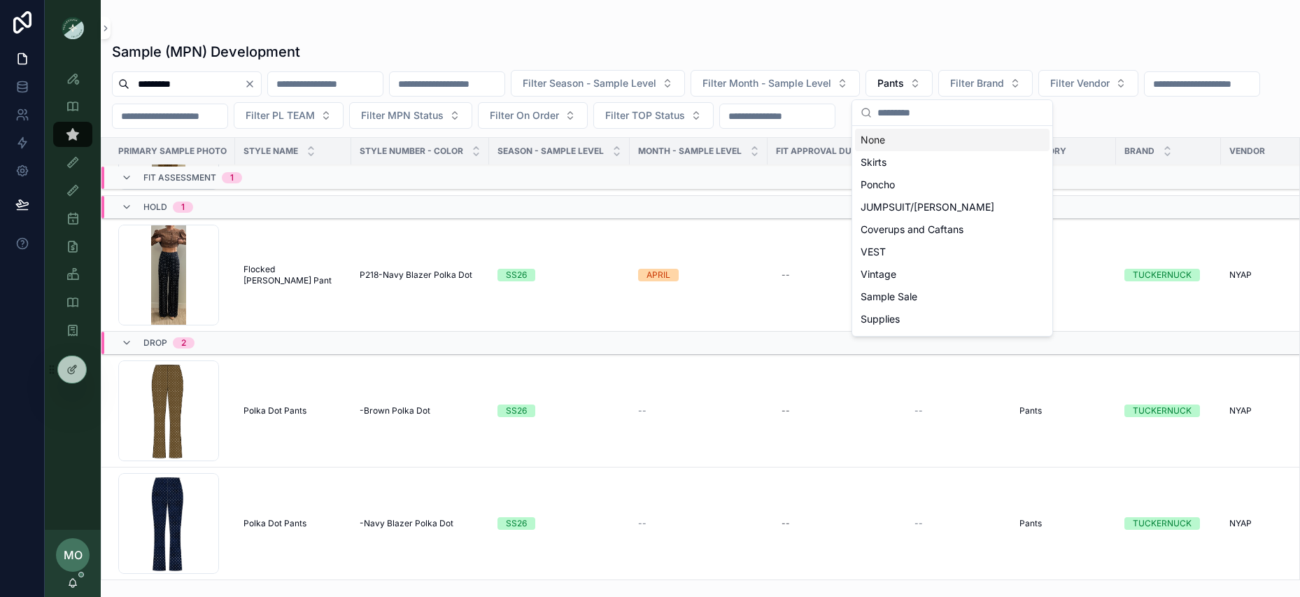
click at [918, 147] on div "None" at bounding box center [952, 140] width 195 height 22
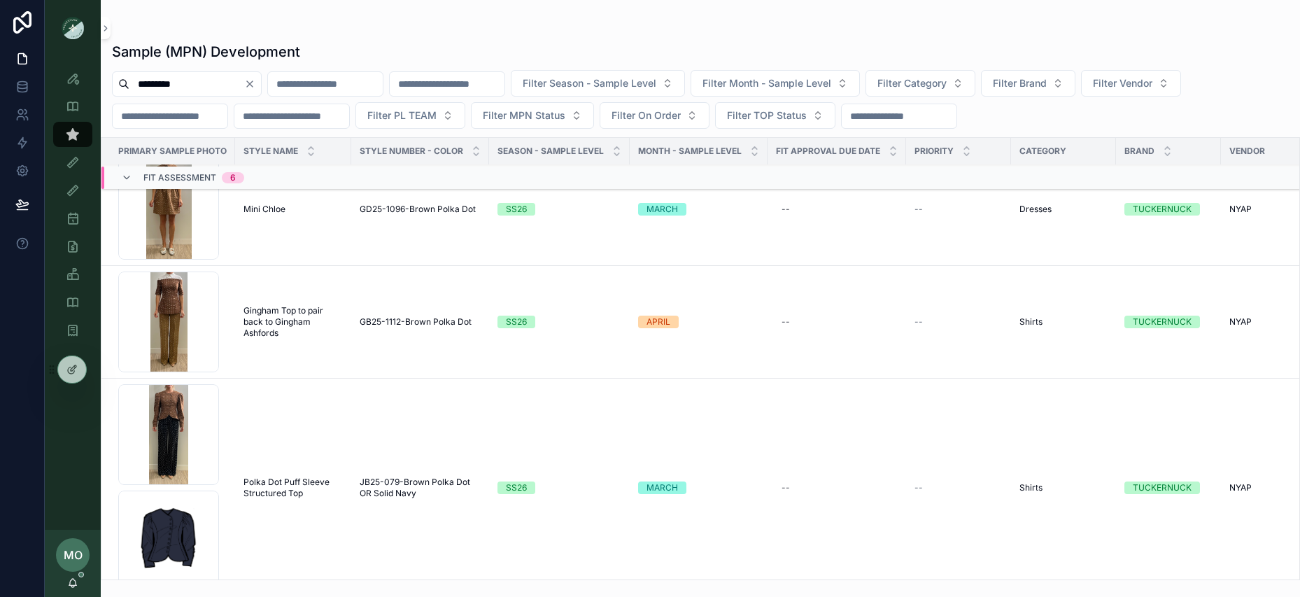
scroll to position [151, 0]
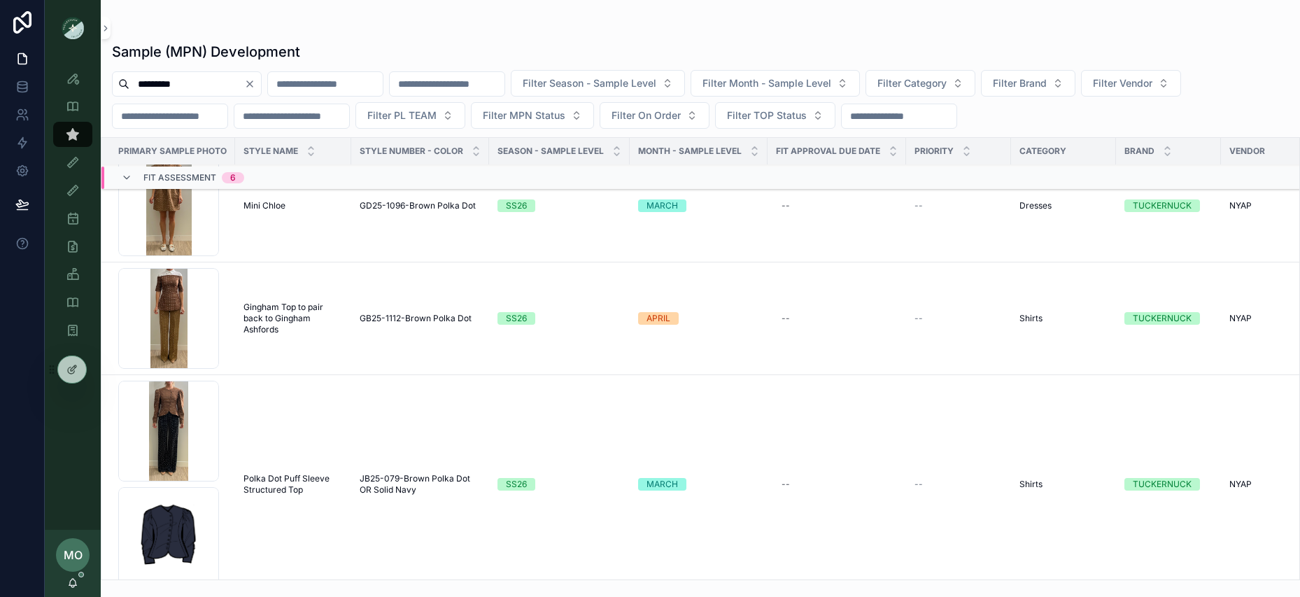
click at [261, 493] on span "Polka Dot Puff Sleeve Structured Top" at bounding box center [293, 484] width 99 height 22
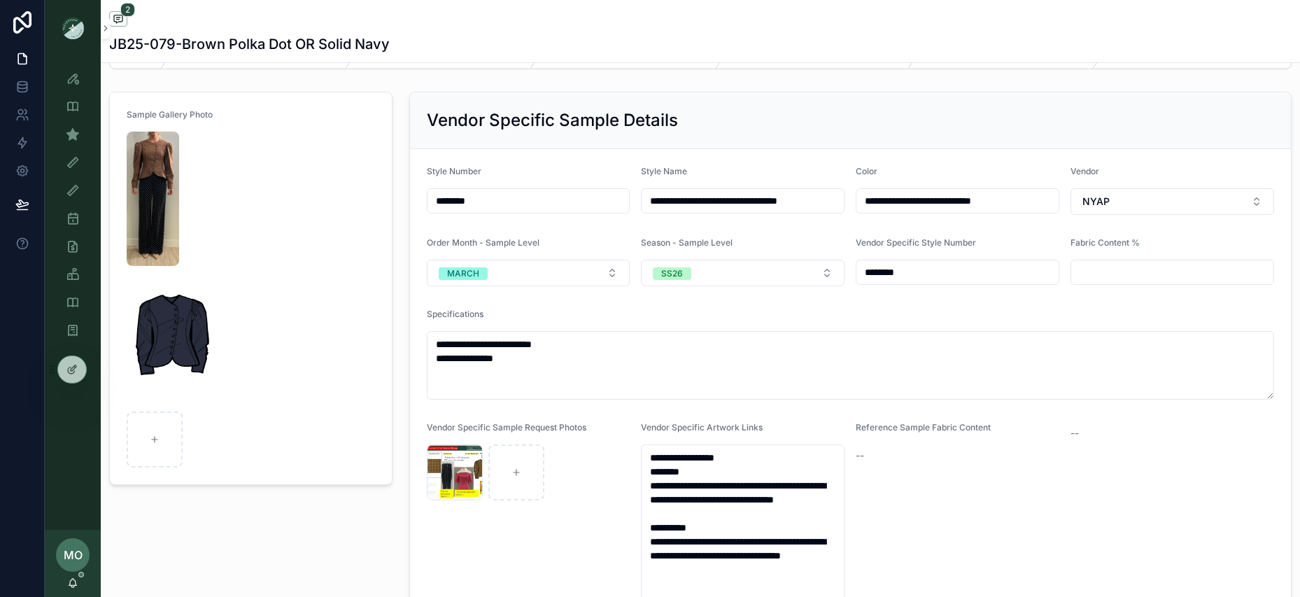
scroll to position [80, 0]
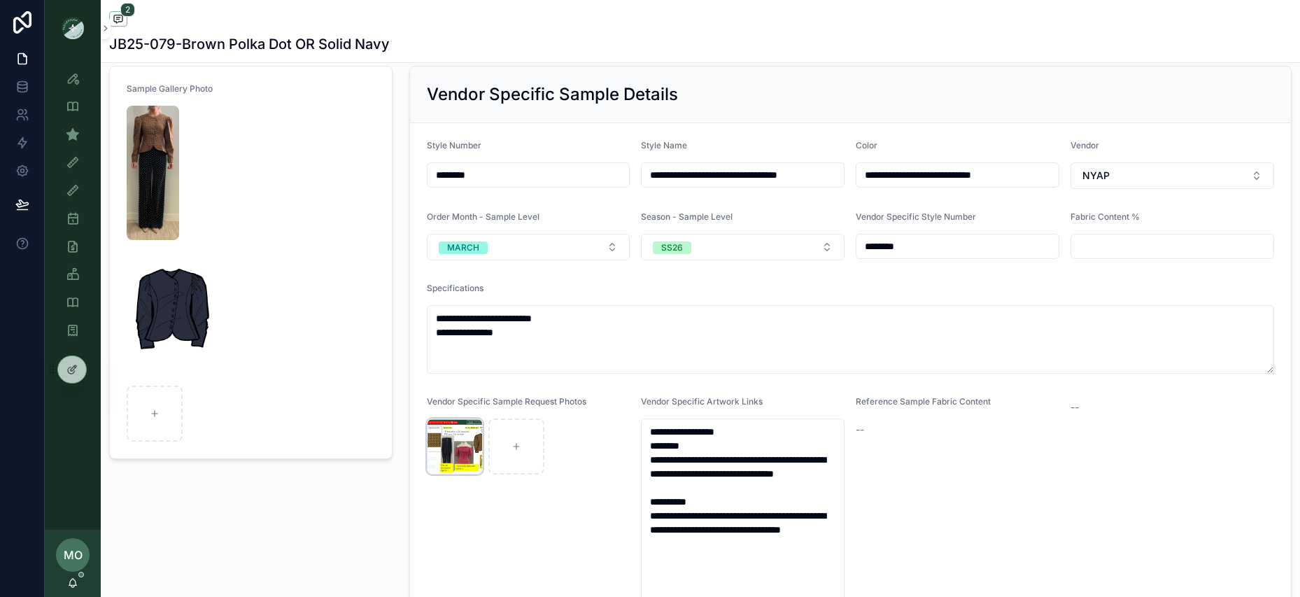
click at [437, 454] on div "Screenshot-2025-07-15-at-2.29.00-PM .png" at bounding box center [455, 447] width 56 height 56
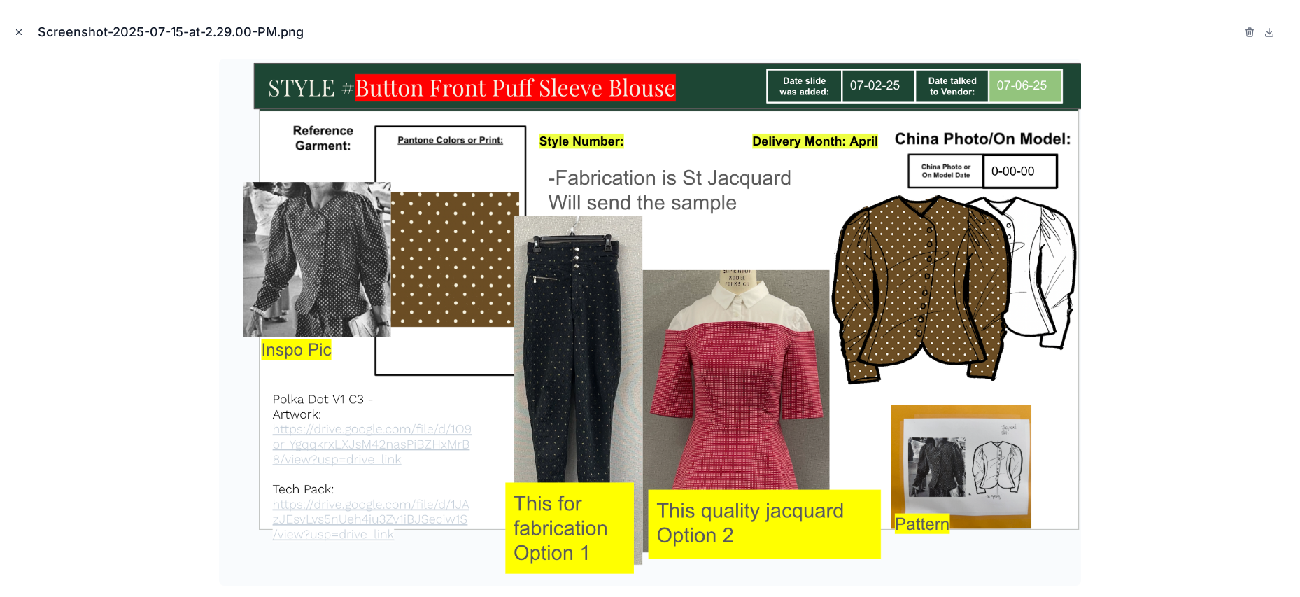
click at [17, 25] on button "Close modal" at bounding box center [18, 31] width 15 height 15
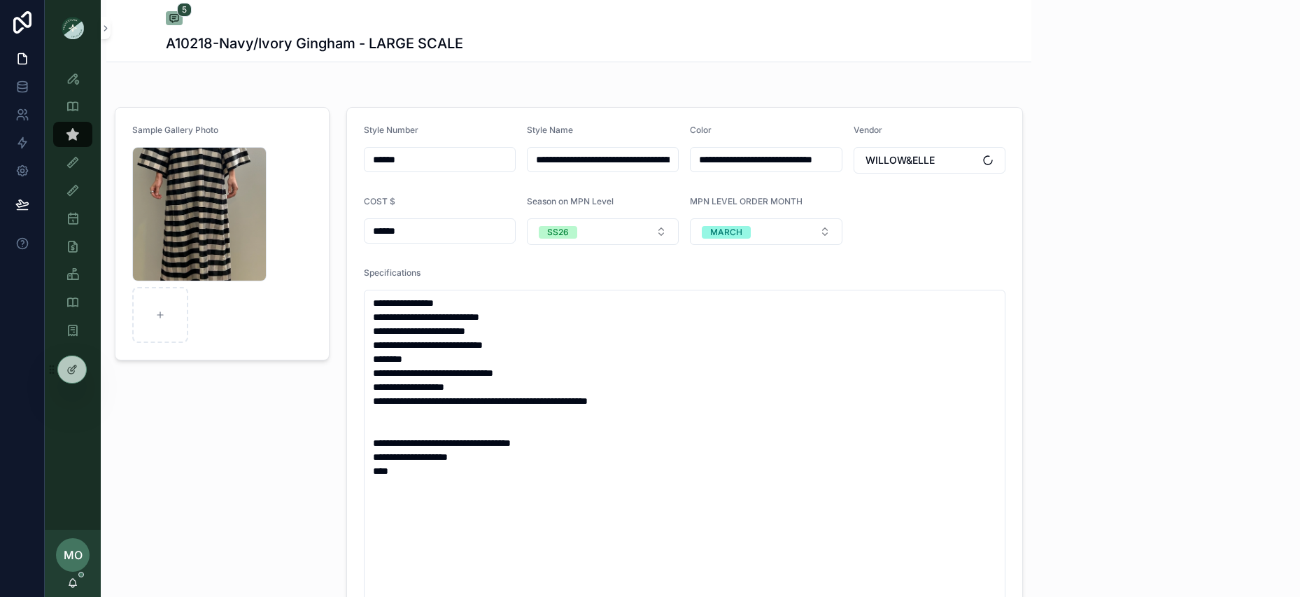
scroll to position [76, 0]
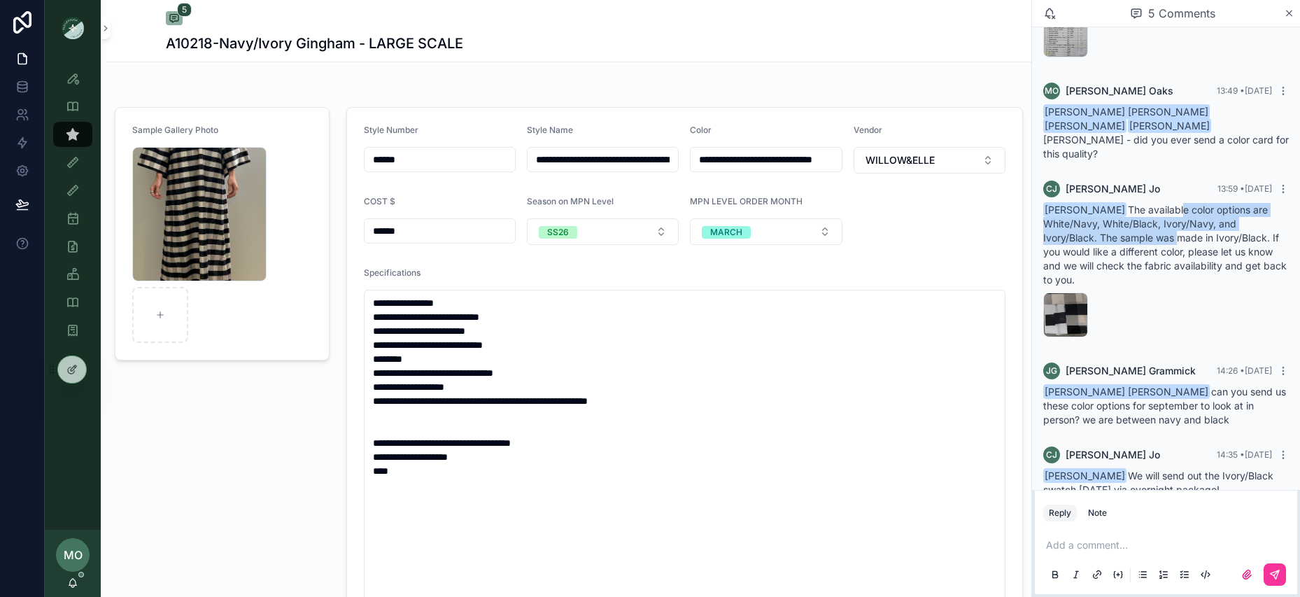
drag, startPoint x: 1165, startPoint y: 187, endPoint x: 1175, endPoint y: 211, distance: 26.4
click at [1175, 211] on span "Maggie Oaks The available color options are White/Navy, White/Black, Ivory/Navy…" at bounding box center [1166, 245] width 244 height 82
click at [1226, 227] on span "Maggie Oaks The available color options are White/Navy, White/Black, Ivory/Navy…" at bounding box center [1166, 245] width 244 height 82
drag, startPoint x: 1221, startPoint y: 217, endPoint x: 1159, endPoint y: 208, distance: 63.0
click at [1164, 205] on div "Maggie Oaks The available color options are White/Navy, White/Black, Ivory/Navy…" at bounding box center [1167, 245] width 246 height 84
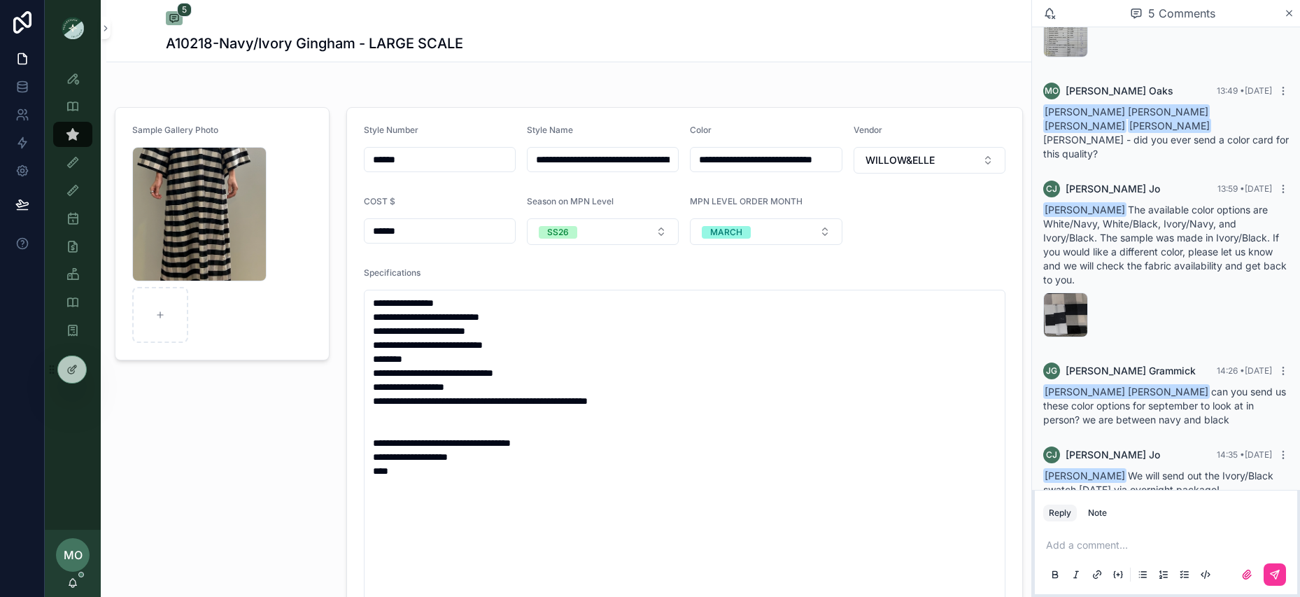
click at [1138, 234] on span "Maggie Oaks The available color options are White/Navy, White/Black, Ivory/Navy…" at bounding box center [1166, 245] width 244 height 82
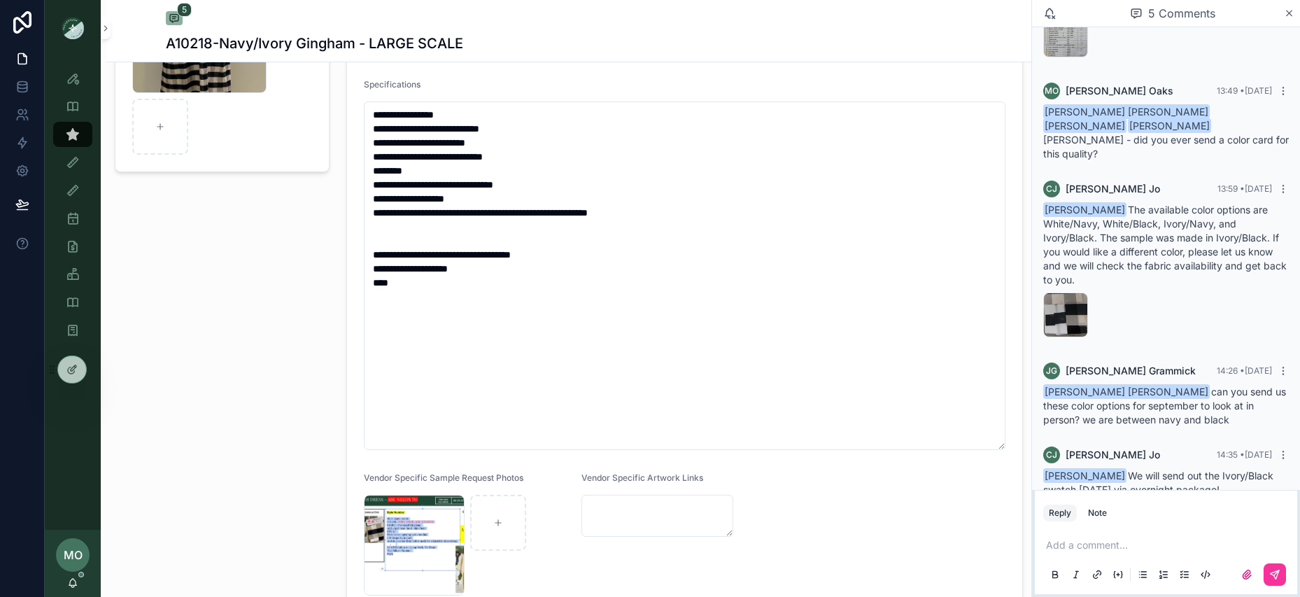
scroll to position [0, 0]
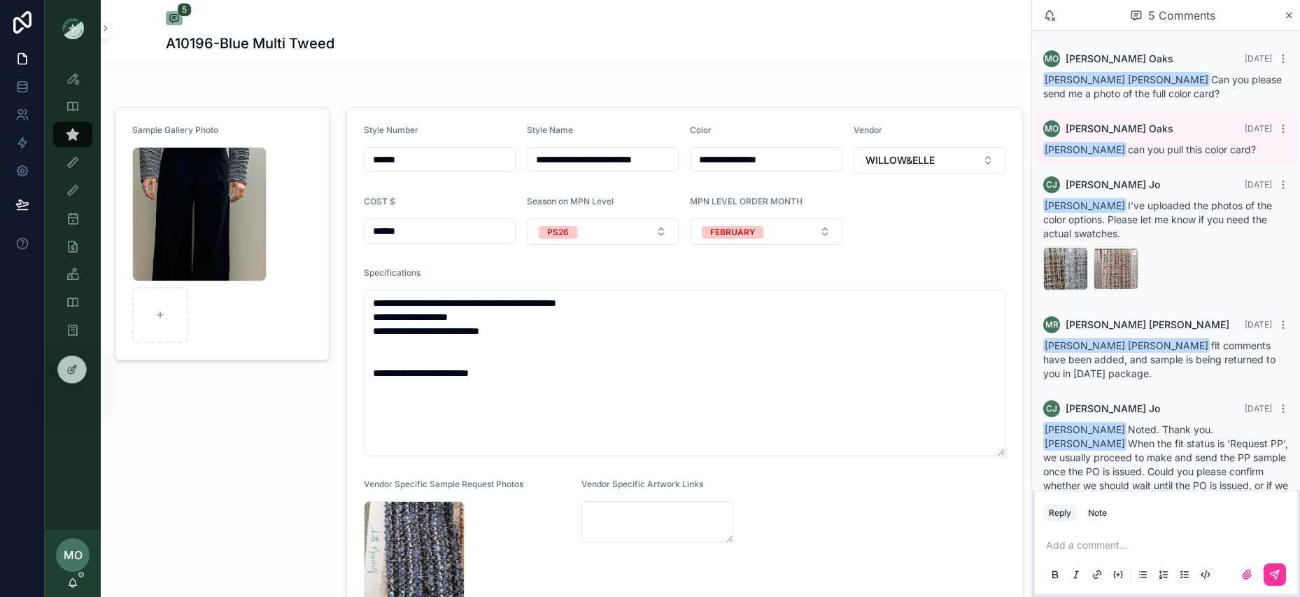
scroll to position [30, 0]
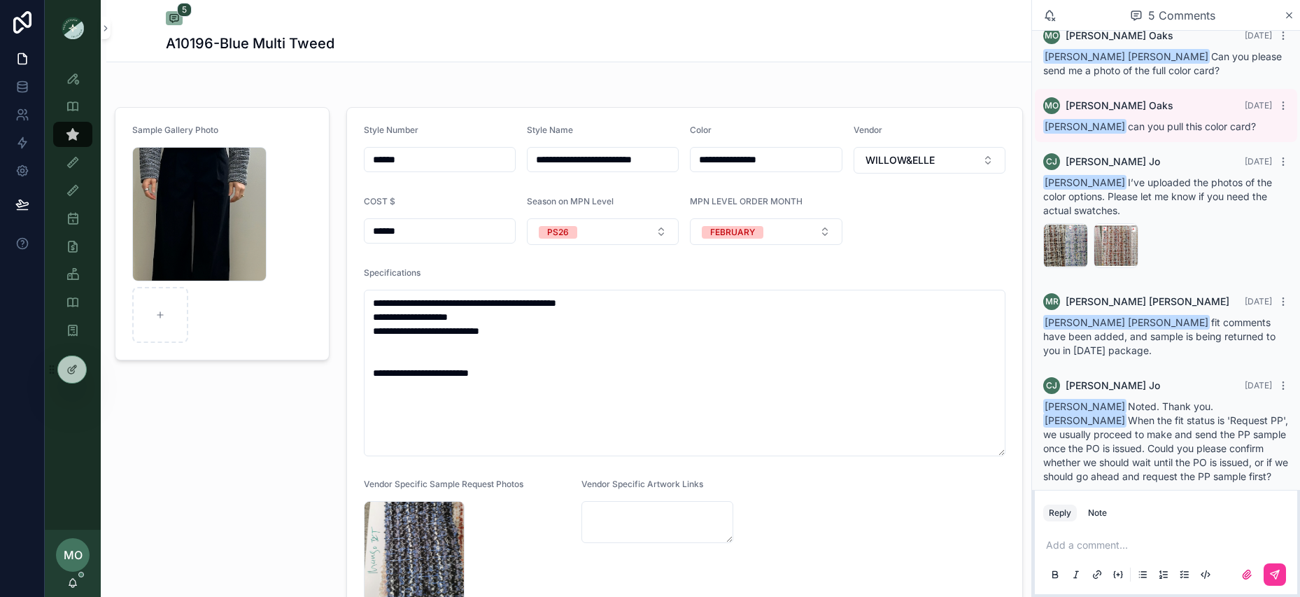
click at [1182, 538] on p "scrollable content" at bounding box center [1169, 545] width 246 height 14
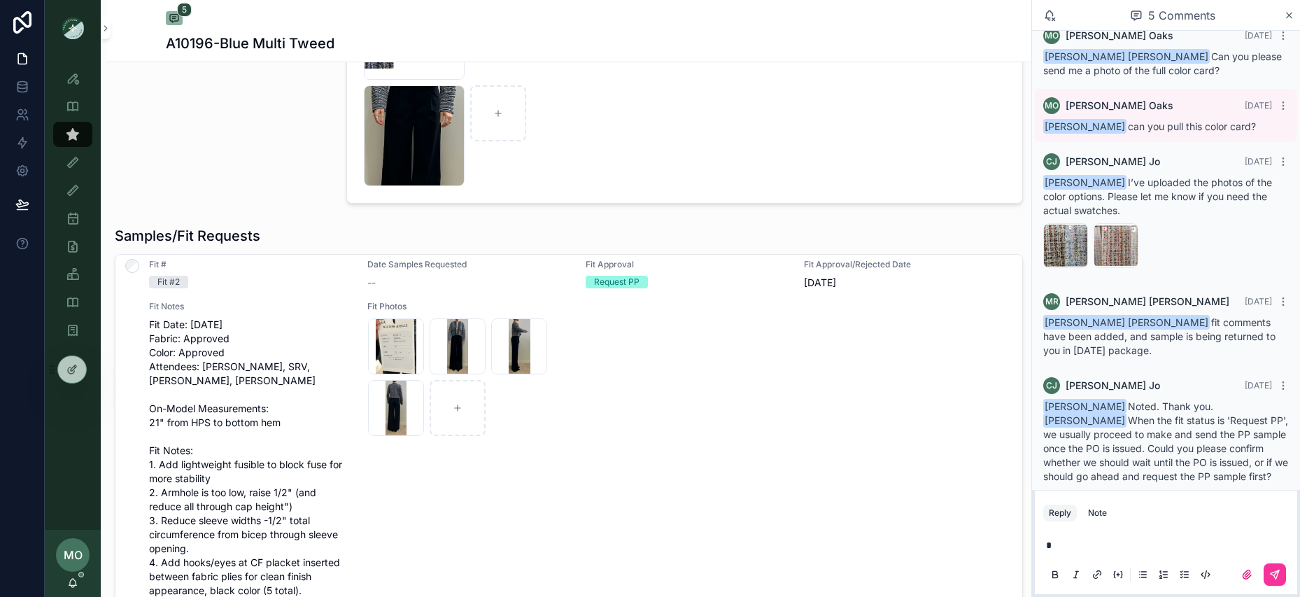
scroll to position [400, 0]
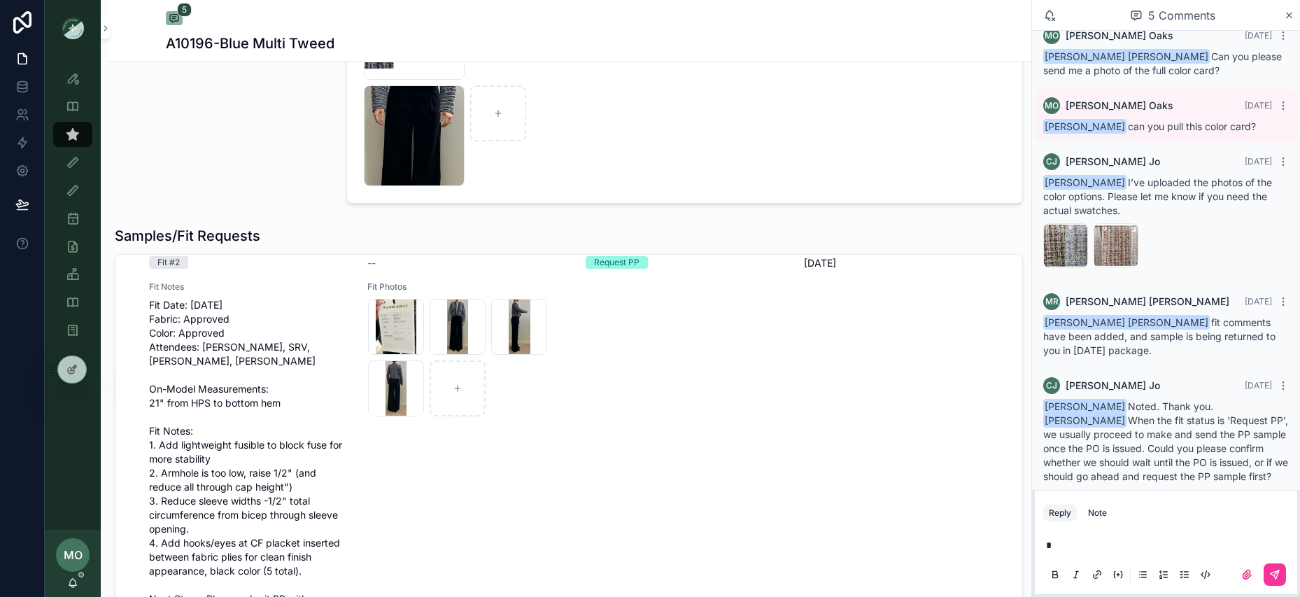
click at [1116, 549] on p "*" at bounding box center [1169, 545] width 246 height 14
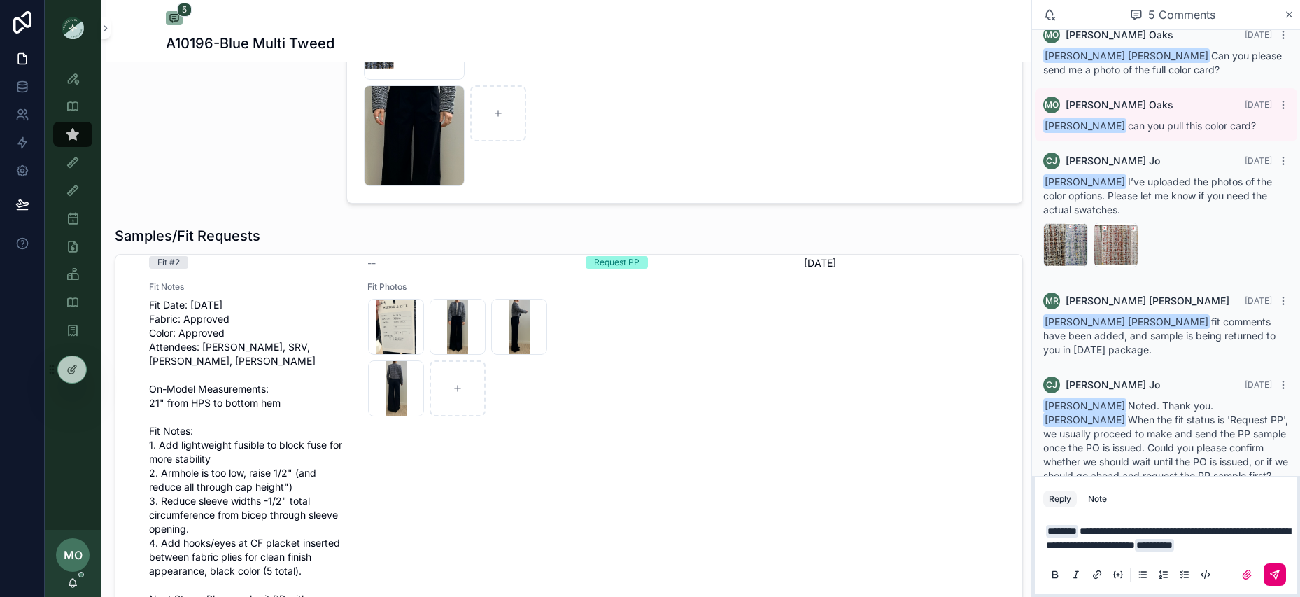
click at [1279, 582] on button "scrollable content" at bounding box center [1275, 574] width 22 height 22
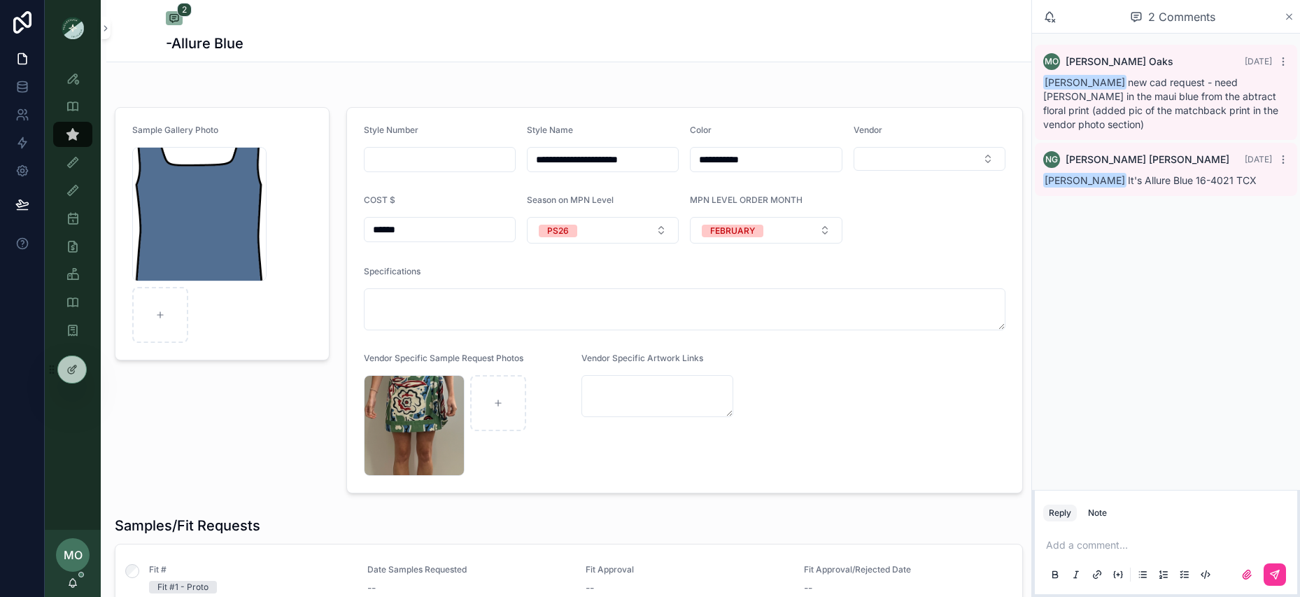
click at [1284, 17] on icon "scrollable content" at bounding box center [1289, 16] width 10 height 11
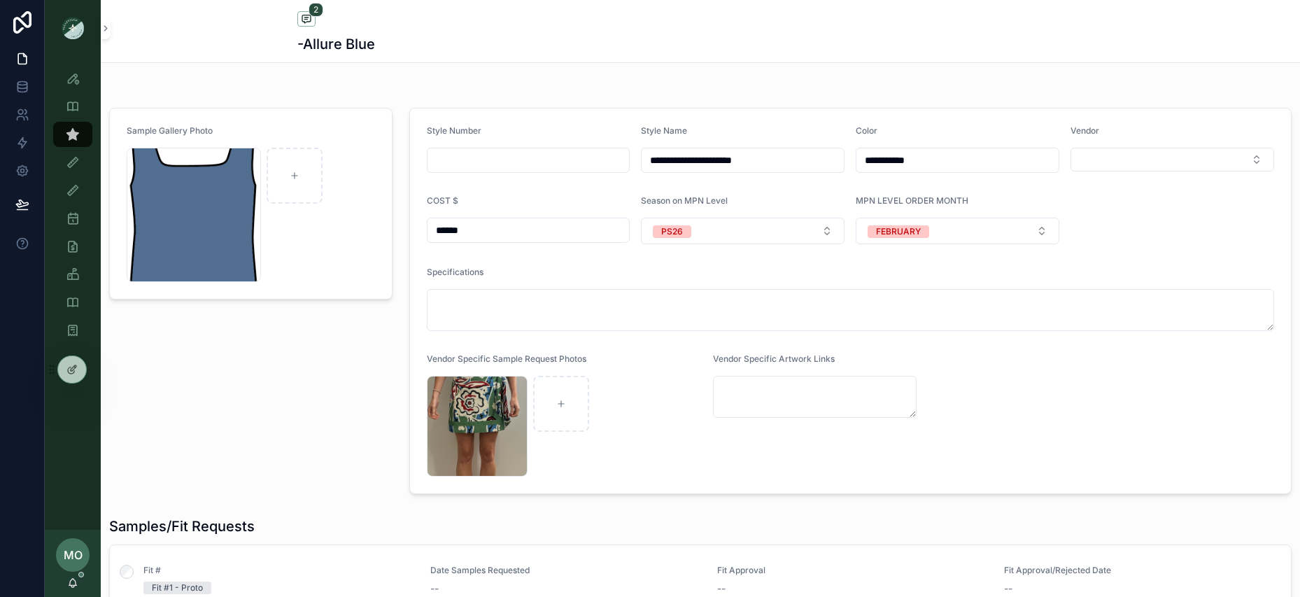
click at [736, 164] on input "**********" at bounding box center [743, 160] width 202 height 20
click at [75, 132] on icon "scrollable content" at bounding box center [73, 134] width 14 height 14
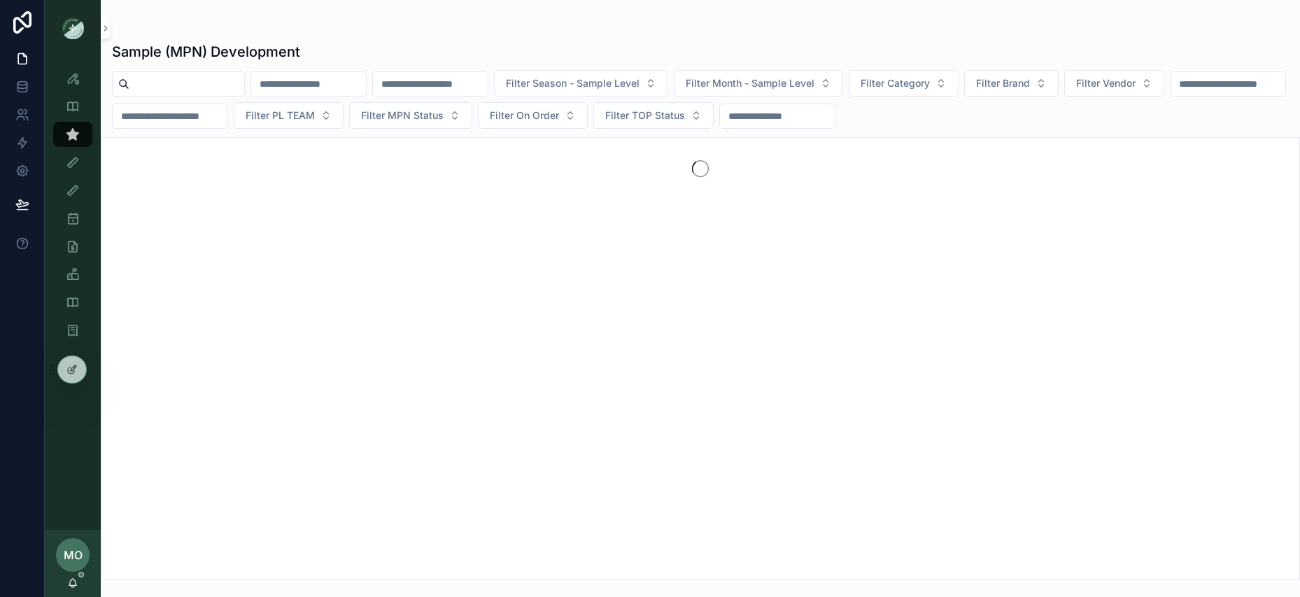
click at [161, 89] on input "scrollable content" at bounding box center [186, 84] width 115 height 20
paste input "**********"
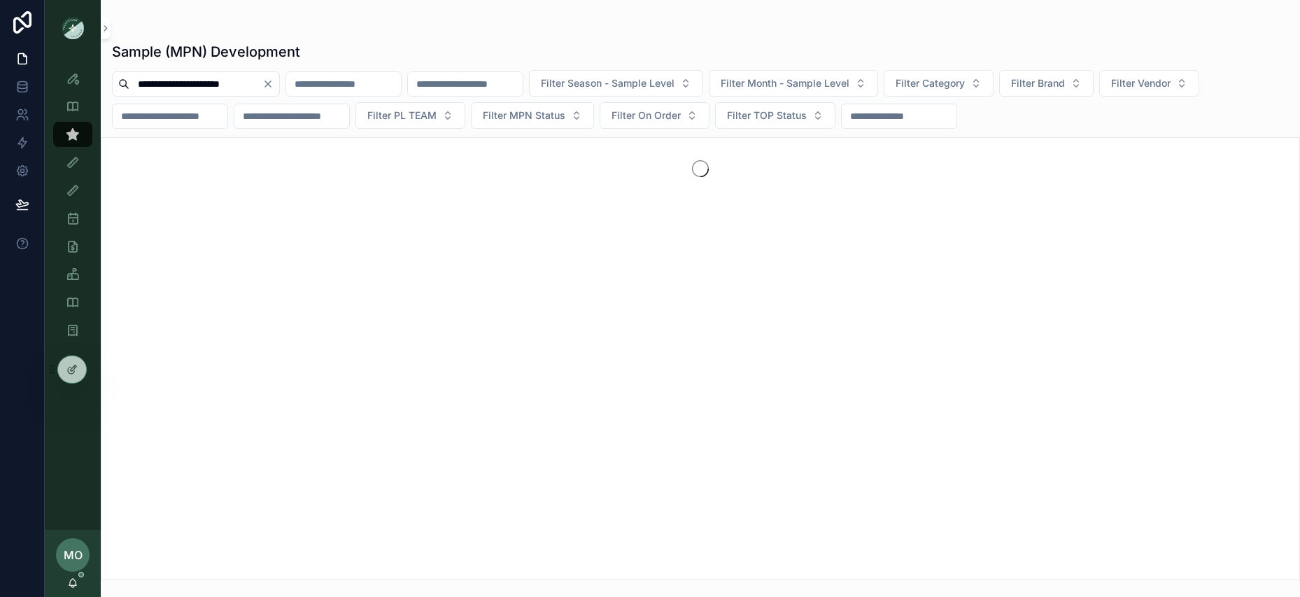
type input "**********"
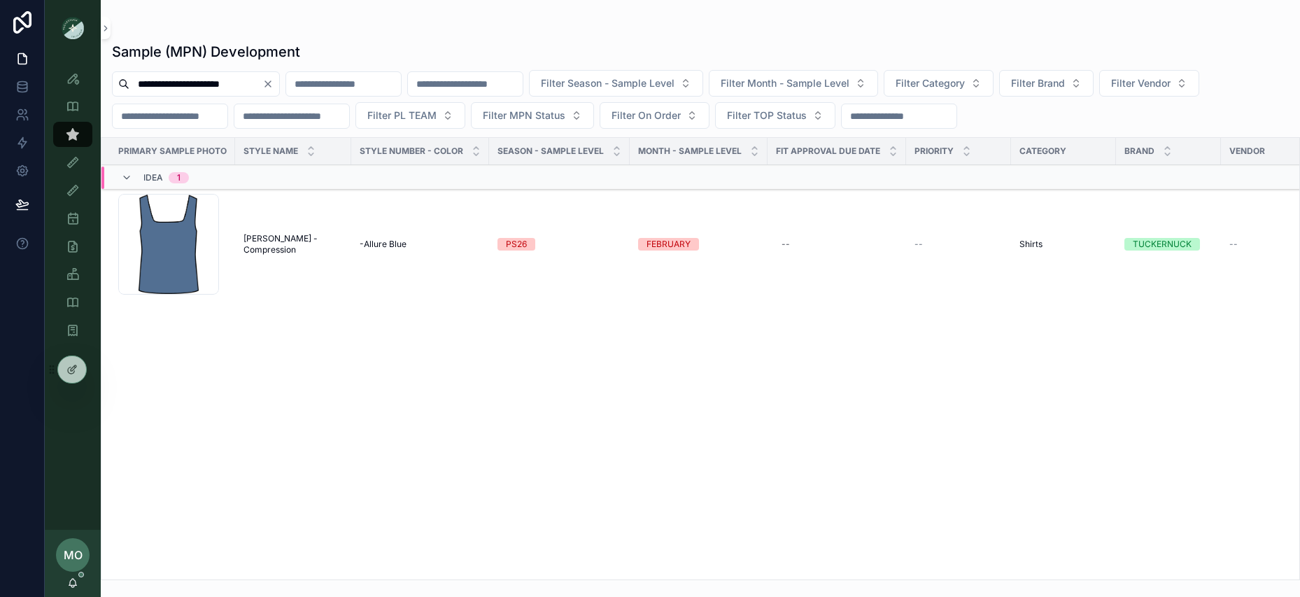
click at [276, 243] on span "Sara Tank - Compression" at bounding box center [293, 244] width 99 height 22
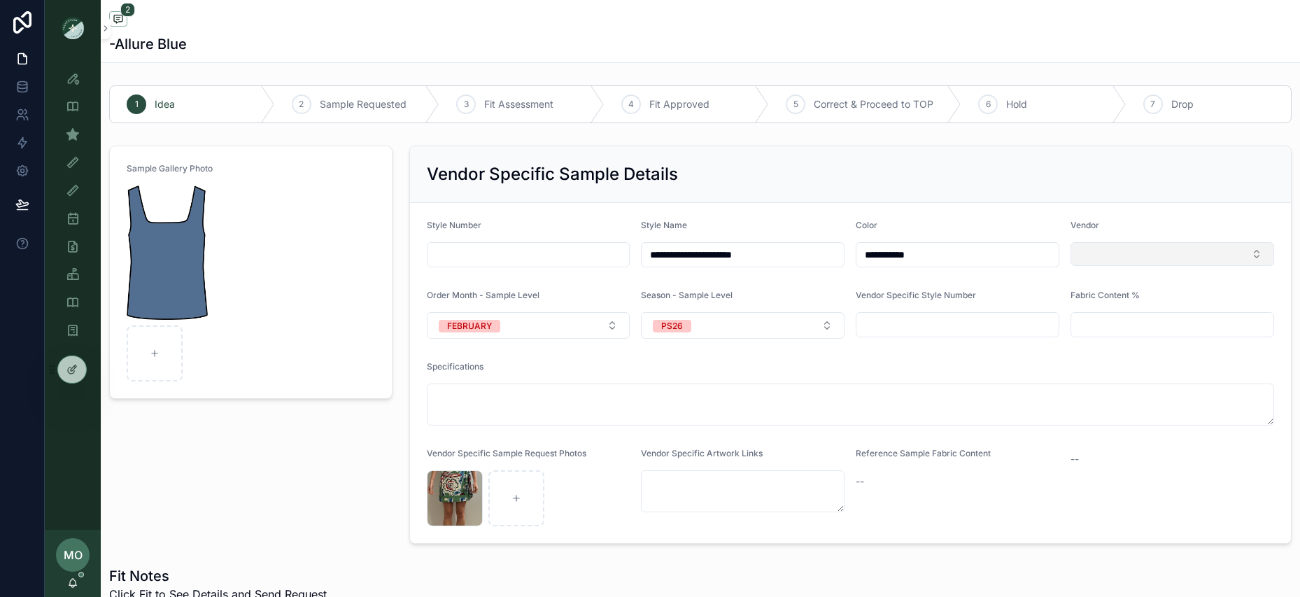
click at [1097, 244] on button "Select Button" at bounding box center [1173, 254] width 204 height 24
type input "**"
click at [1142, 337] on div "DO+BE" at bounding box center [1173, 332] width 195 height 22
click at [459, 251] on input "scrollable content" at bounding box center [529, 255] width 202 height 20
paste input "**********"
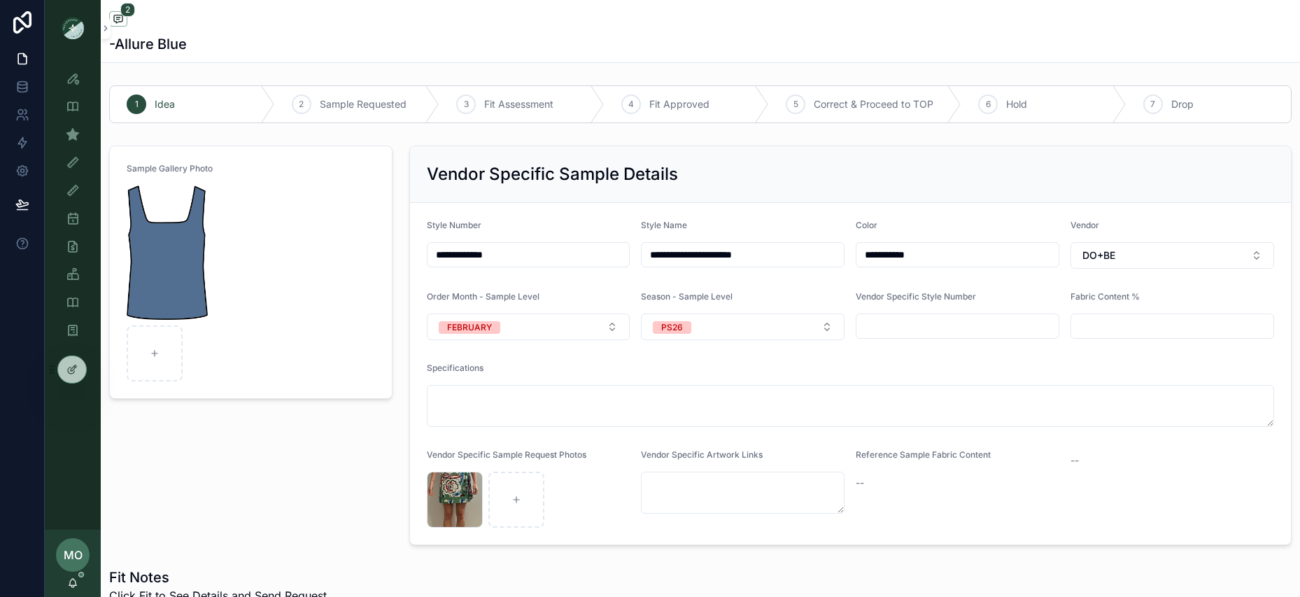
drag, startPoint x: 482, startPoint y: 255, endPoint x: 568, endPoint y: 267, distance: 87.0
click at [568, 267] on div "**********" at bounding box center [529, 254] width 204 height 25
type input "*******"
click at [262, 473] on div "Sample Gallery Photo" at bounding box center [251, 345] width 300 height 411
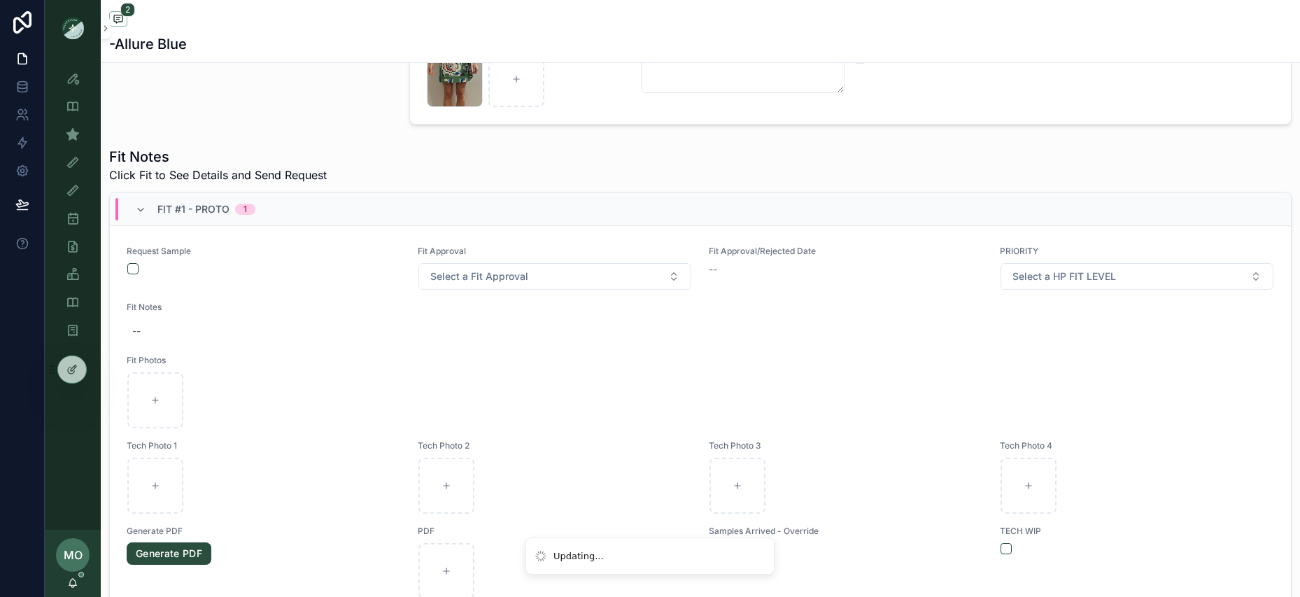
scroll to position [3, 0]
click at [134, 267] on button "scrollable content" at bounding box center [132, 265] width 11 height 11
click at [147, 206] on div "Fit #1 - Proto 1" at bounding box center [195, 209] width 120 height 22
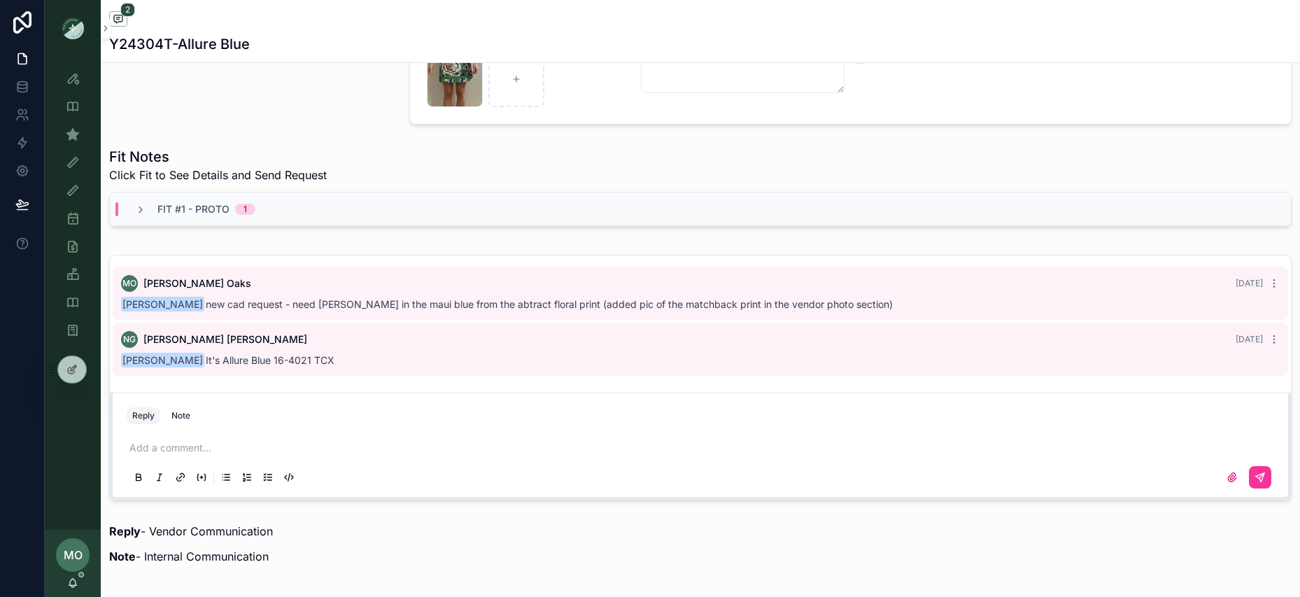
click at [153, 447] on p "scrollable content" at bounding box center [703, 448] width 1148 height 14
click at [1264, 484] on button "scrollable content" at bounding box center [1260, 477] width 22 height 22
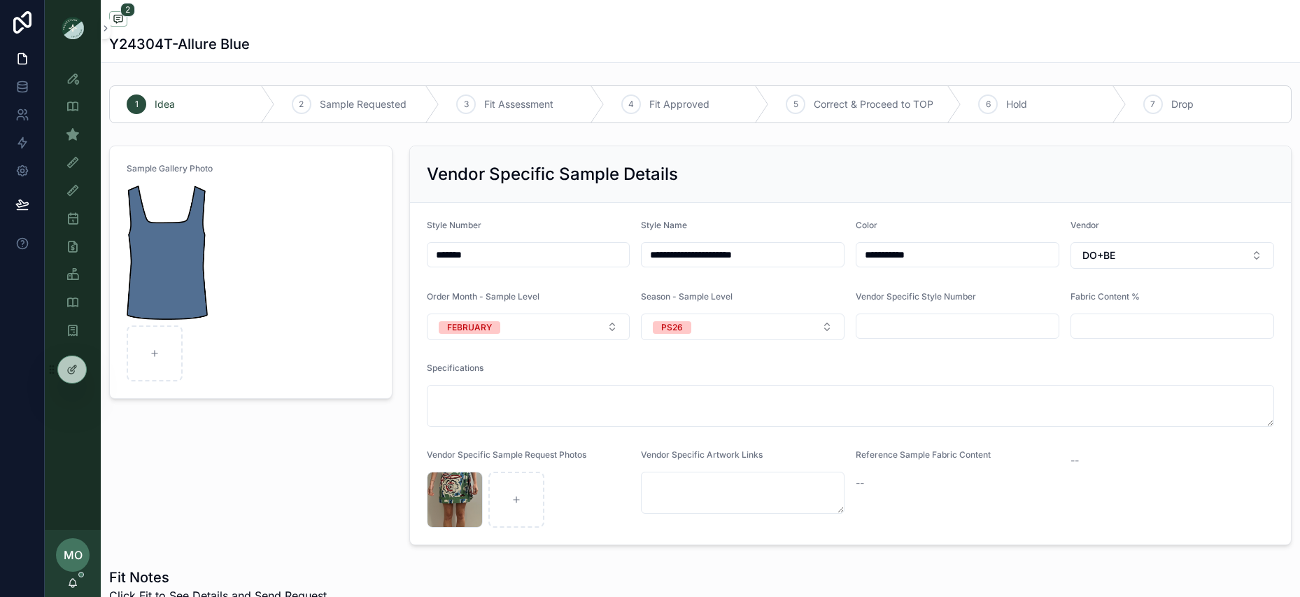
click at [499, 240] on div "Style Number *******" at bounding box center [529, 244] width 204 height 49
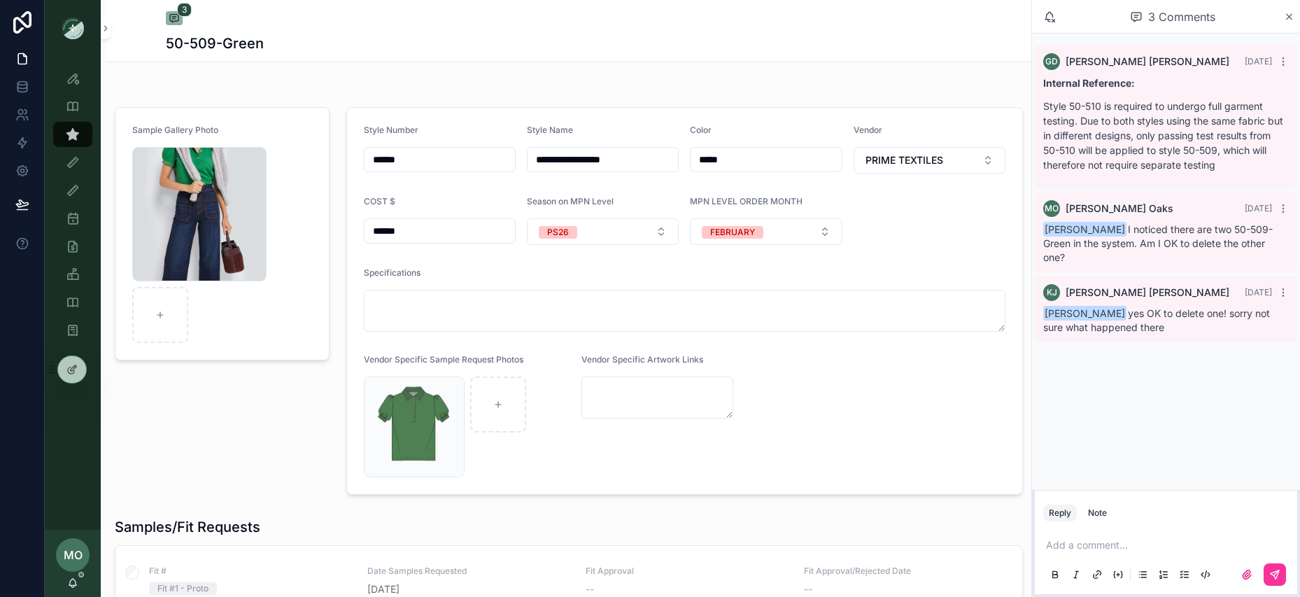
click at [424, 170] on div "******" at bounding box center [440, 159] width 152 height 25
click at [409, 162] on input "******" at bounding box center [440, 160] width 150 height 20
drag, startPoint x: 409, startPoint y: 160, endPoint x: 351, endPoint y: 157, distance: 58.2
click at [351, 157] on form "**********" at bounding box center [685, 301] width 676 height 386
click at [79, 142] on div "Sample (MPN) View" at bounding box center [73, 134] width 22 height 22
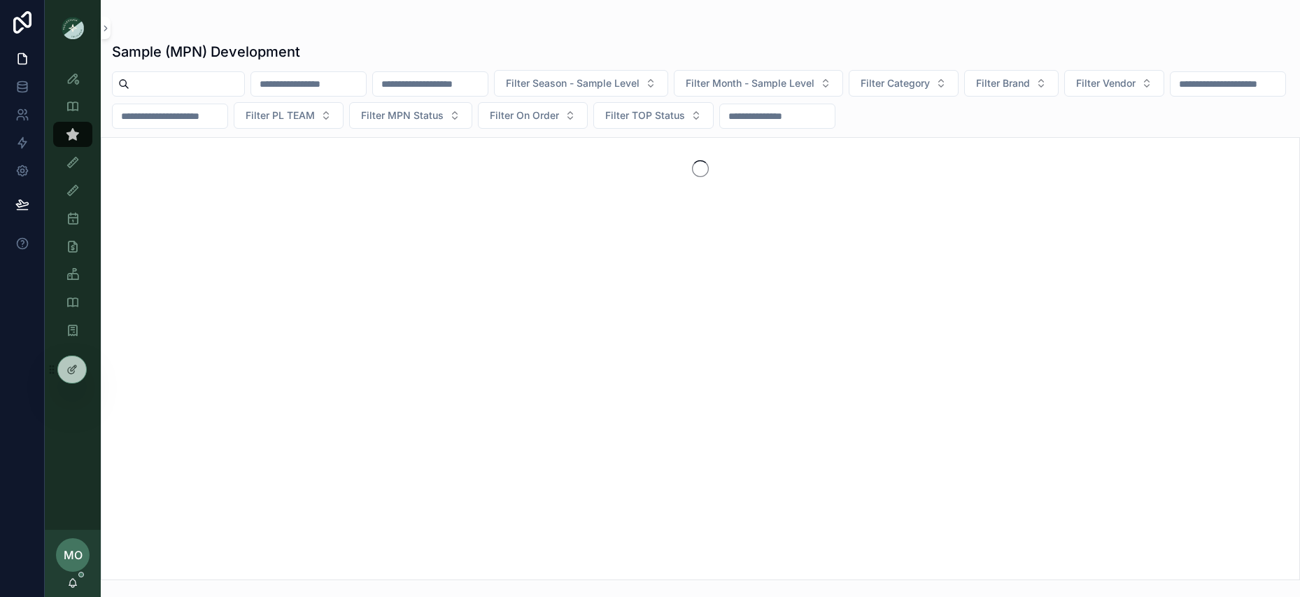
click at [167, 85] on input "scrollable content" at bounding box center [186, 84] width 115 height 20
paste input "******"
type input "******"
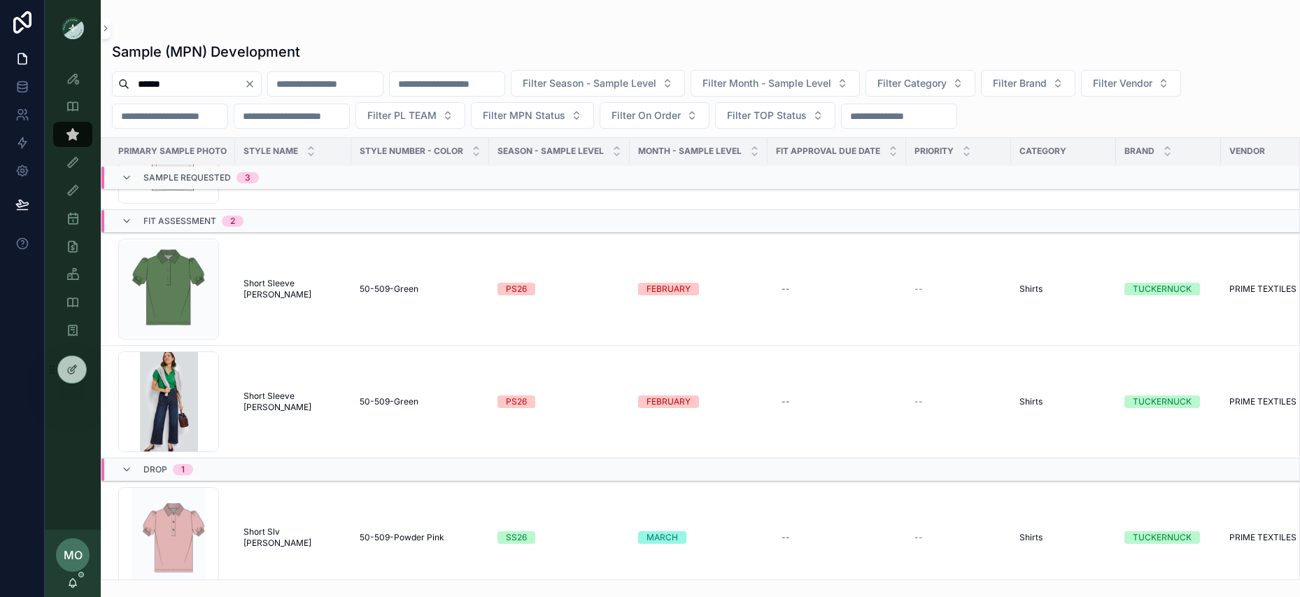
scroll to position [330, 0]
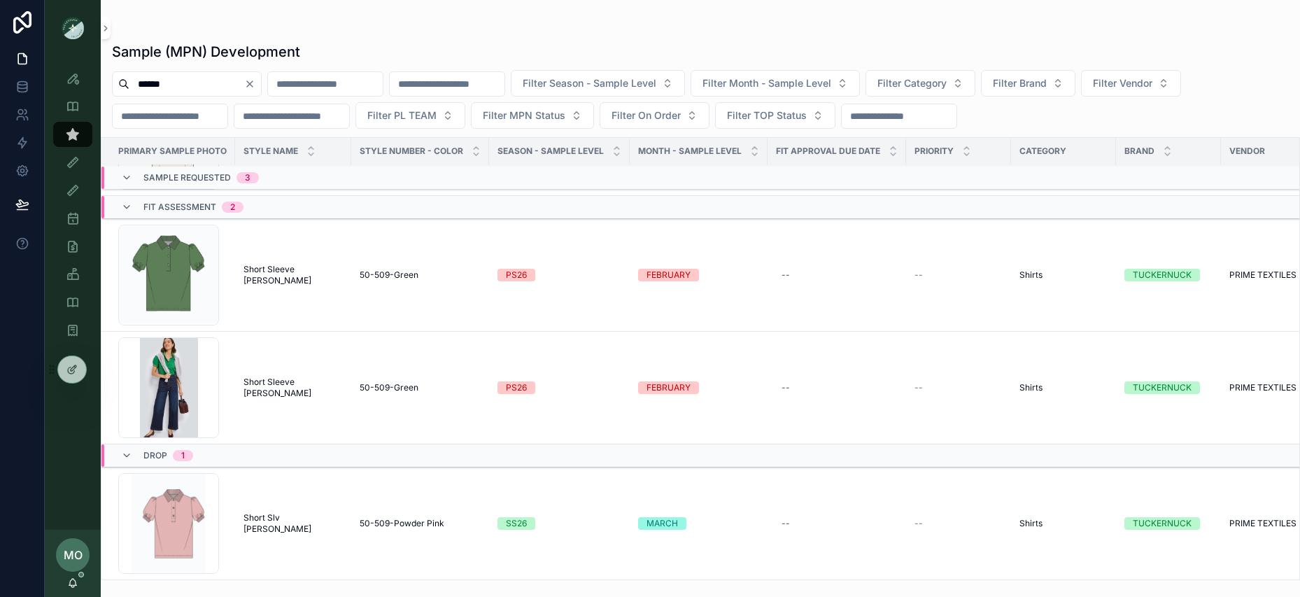
click at [308, 278] on span "Short Sleeve [PERSON_NAME]" at bounding box center [293, 275] width 99 height 22
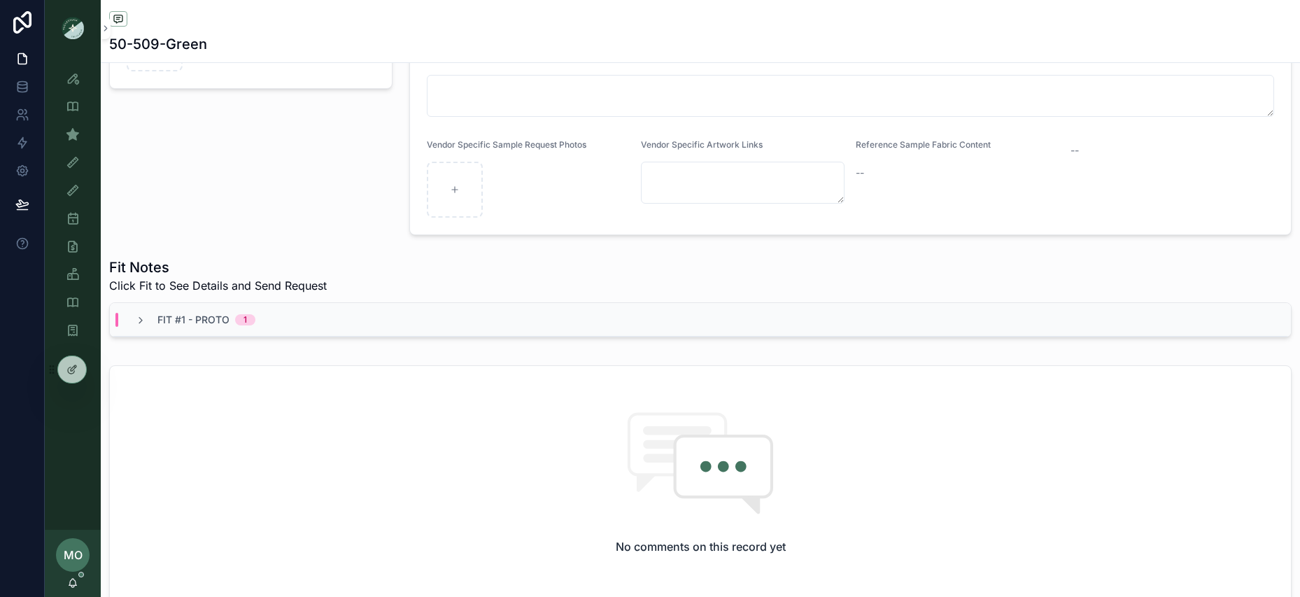
scroll to position [337, 0]
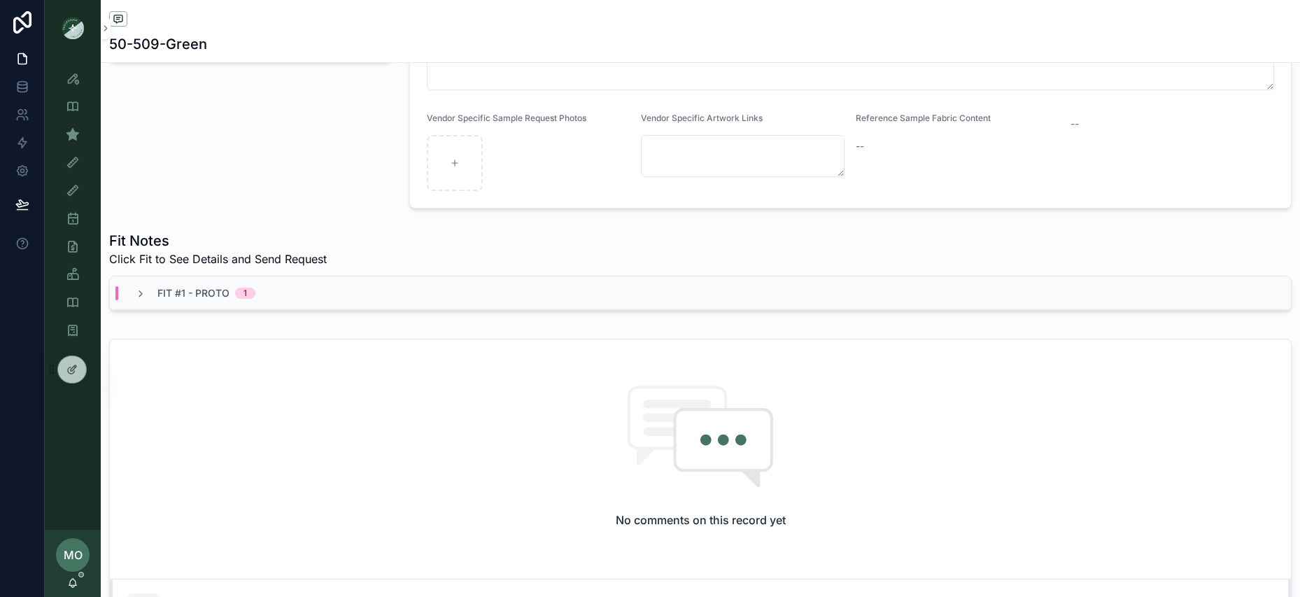
click at [299, 302] on div "Fit #1 - Proto 1" at bounding box center [700, 293] width 1181 height 34
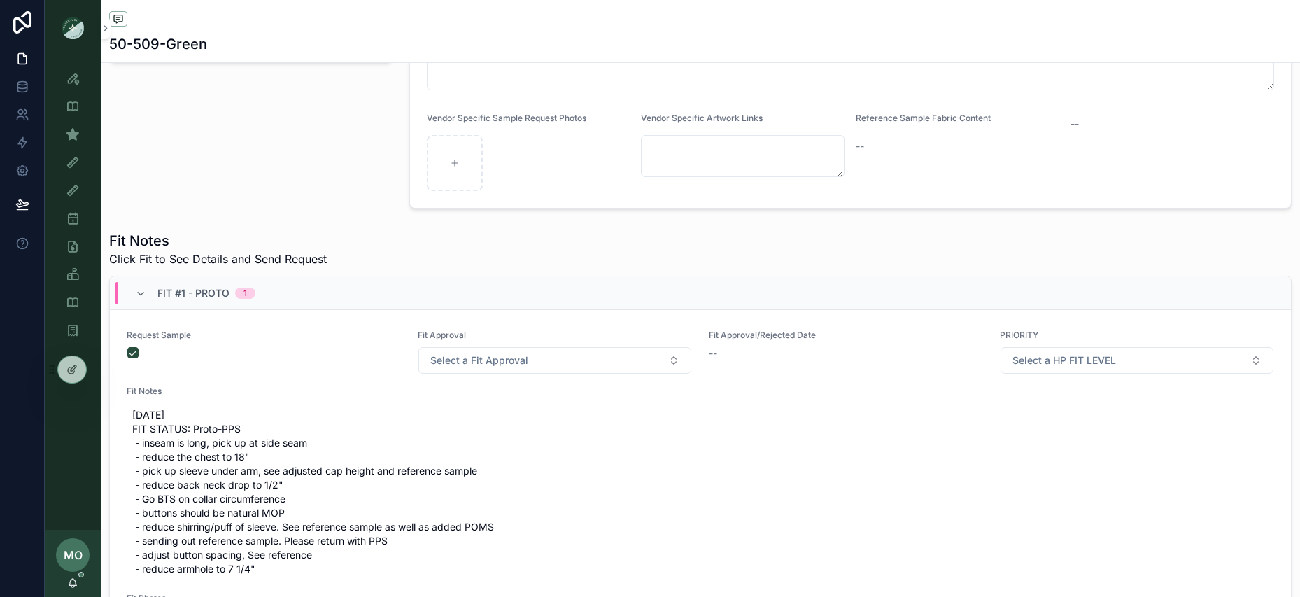
click at [283, 190] on div "Sample Gallery Photo" at bounding box center [251, 8] width 300 height 411
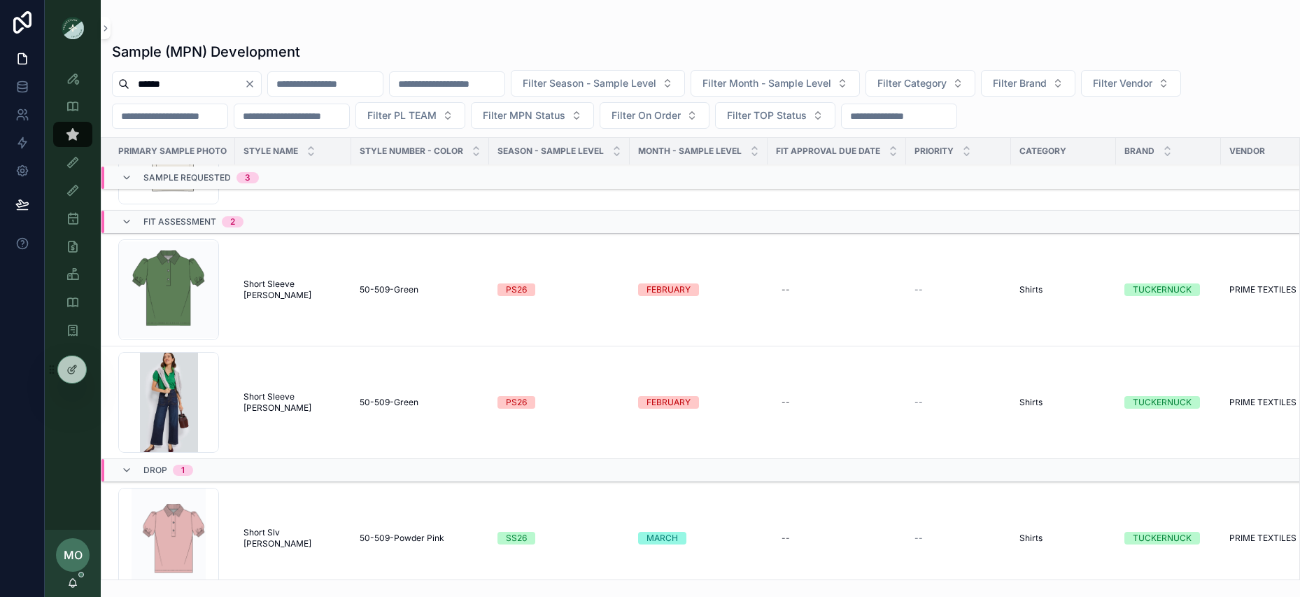
scroll to position [330, 0]
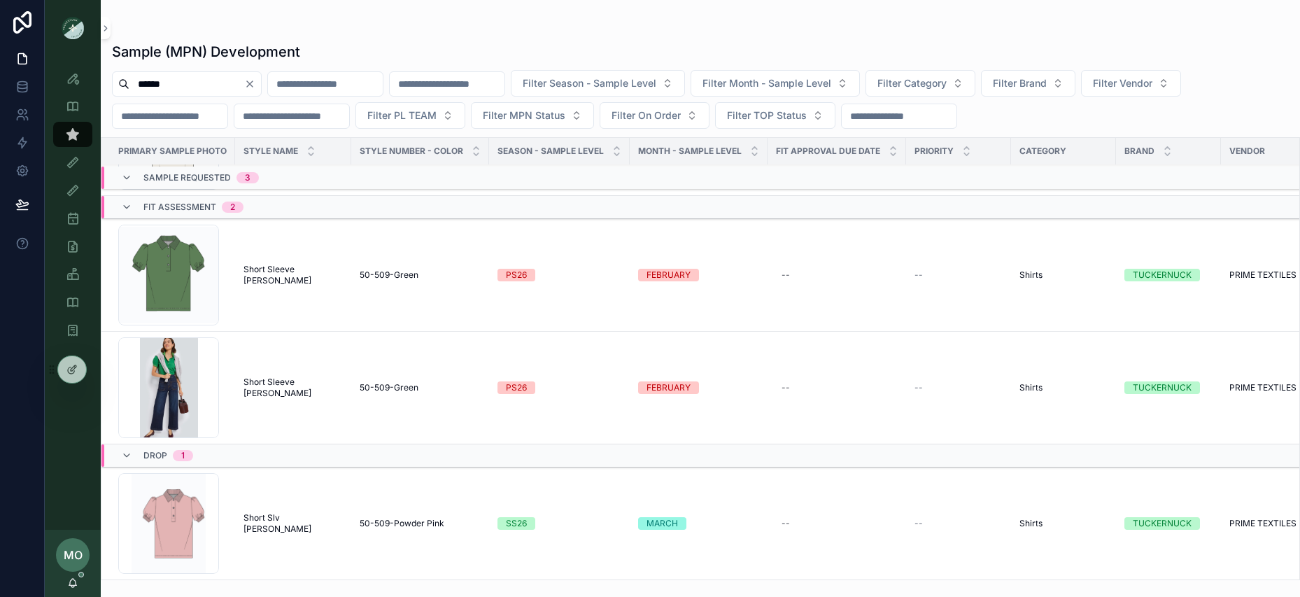
click at [292, 388] on span "Short Sleeve [PERSON_NAME]" at bounding box center [293, 388] width 99 height 22
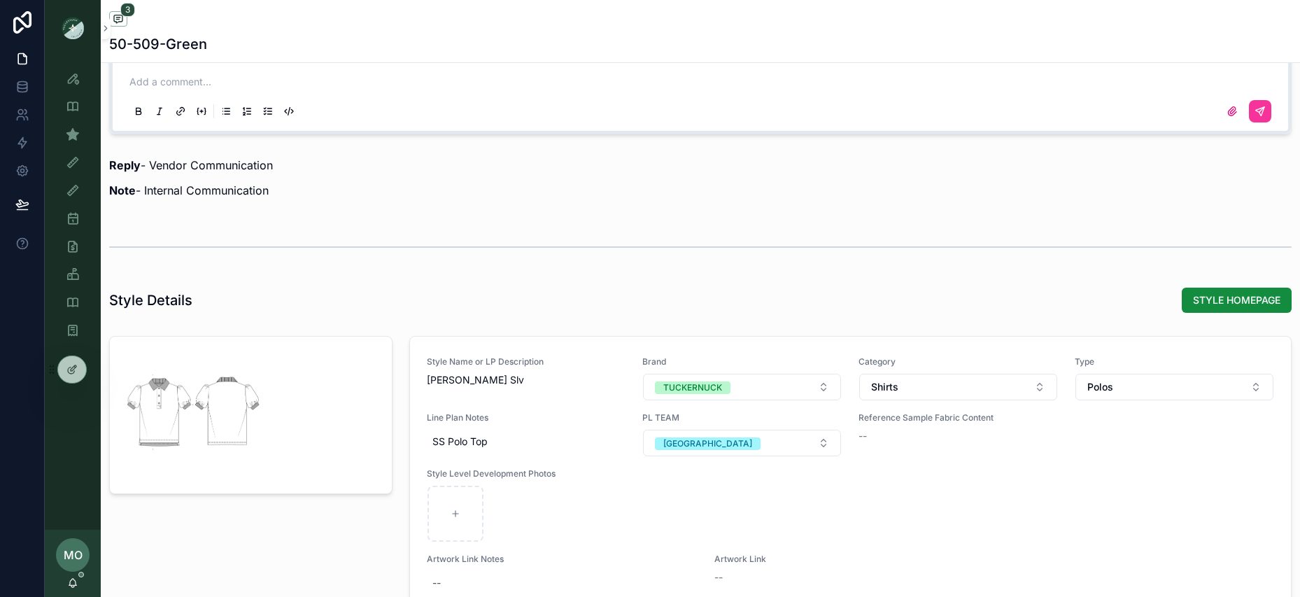
scroll to position [1359, 0]
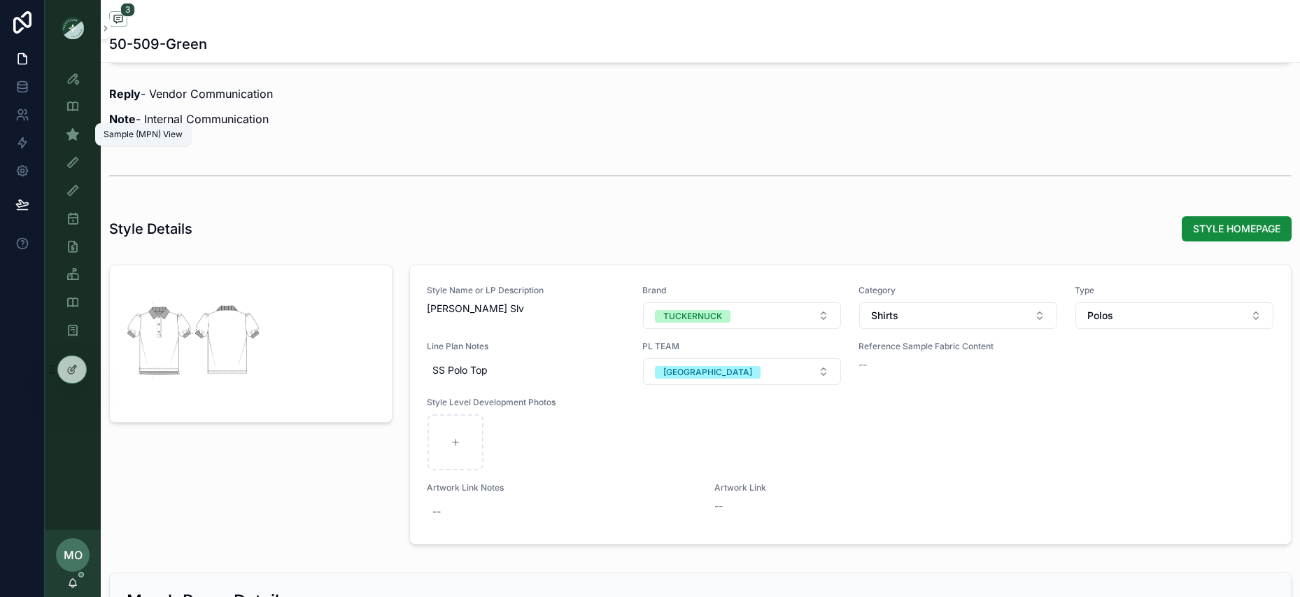
click at [71, 142] on div "Sample (MPN) View" at bounding box center [73, 134] width 22 height 22
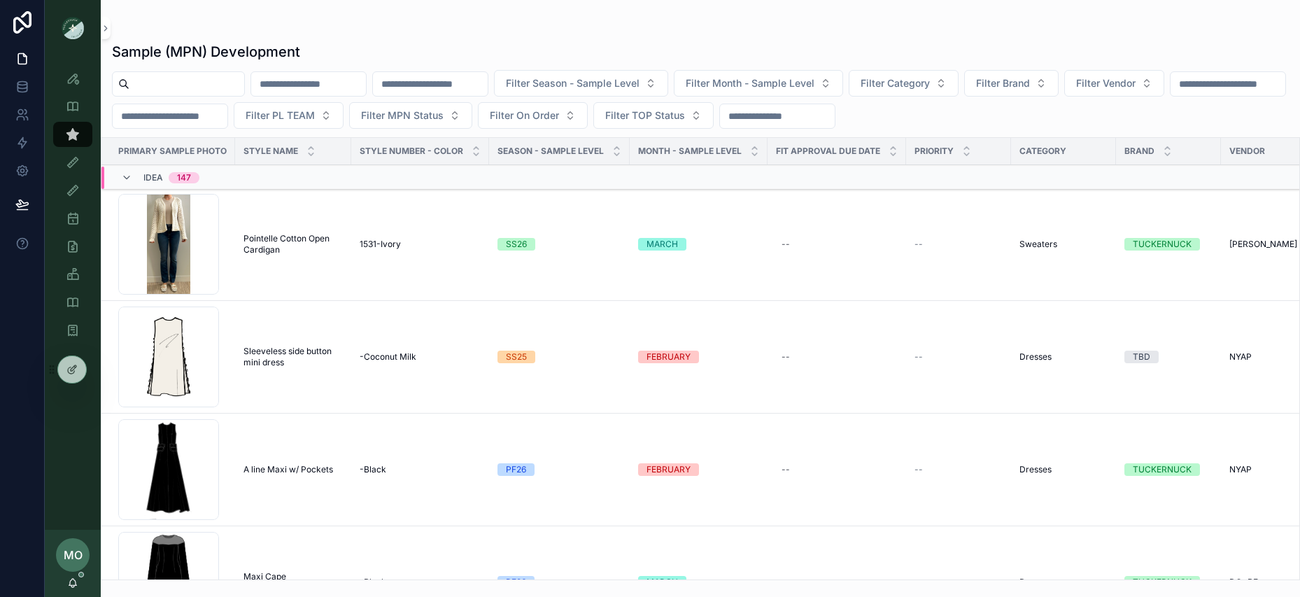
click at [66, 139] on icon "scrollable content" at bounding box center [73, 134] width 14 height 14
click at [188, 93] on input "scrollable content" at bounding box center [186, 84] width 115 height 20
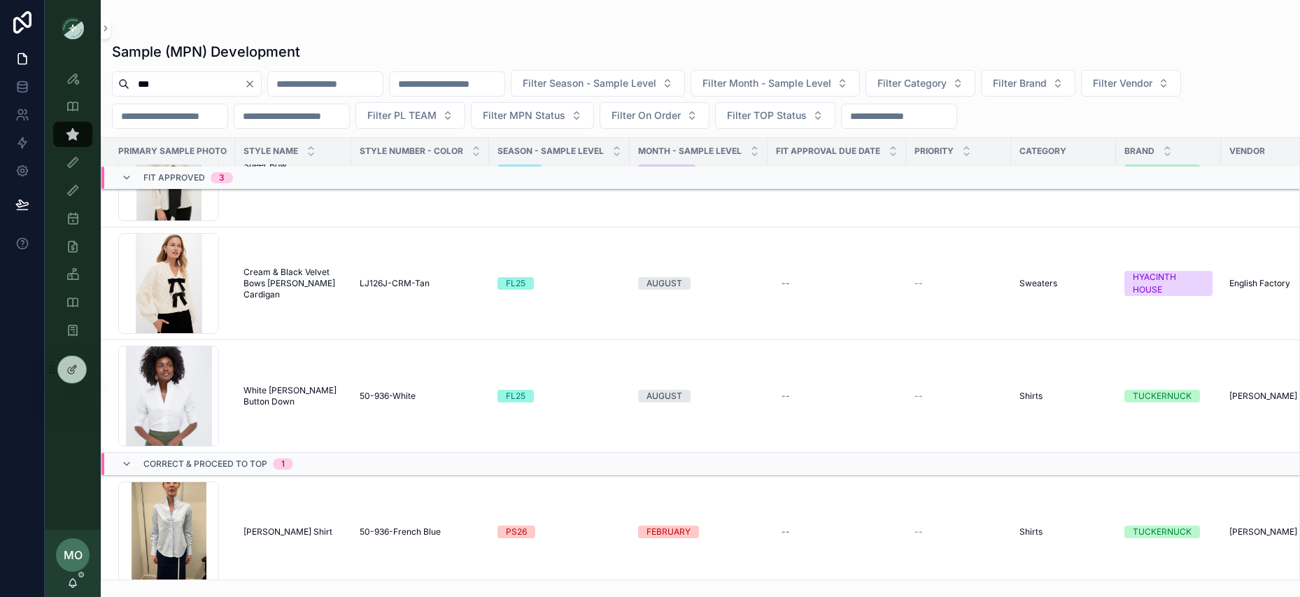
scroll to position [330, 0]
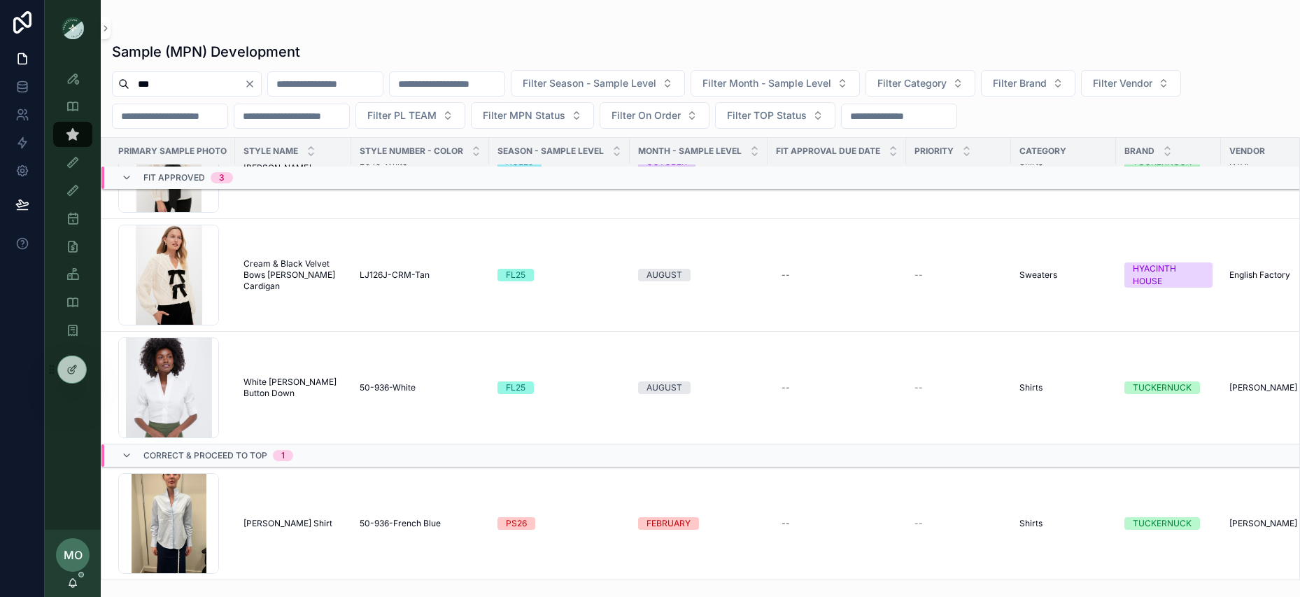
type input "***"
click at [275, 523] on span "[PERSON_NAME] Shirt" at bounding box center [288, 523] width 89 height 11
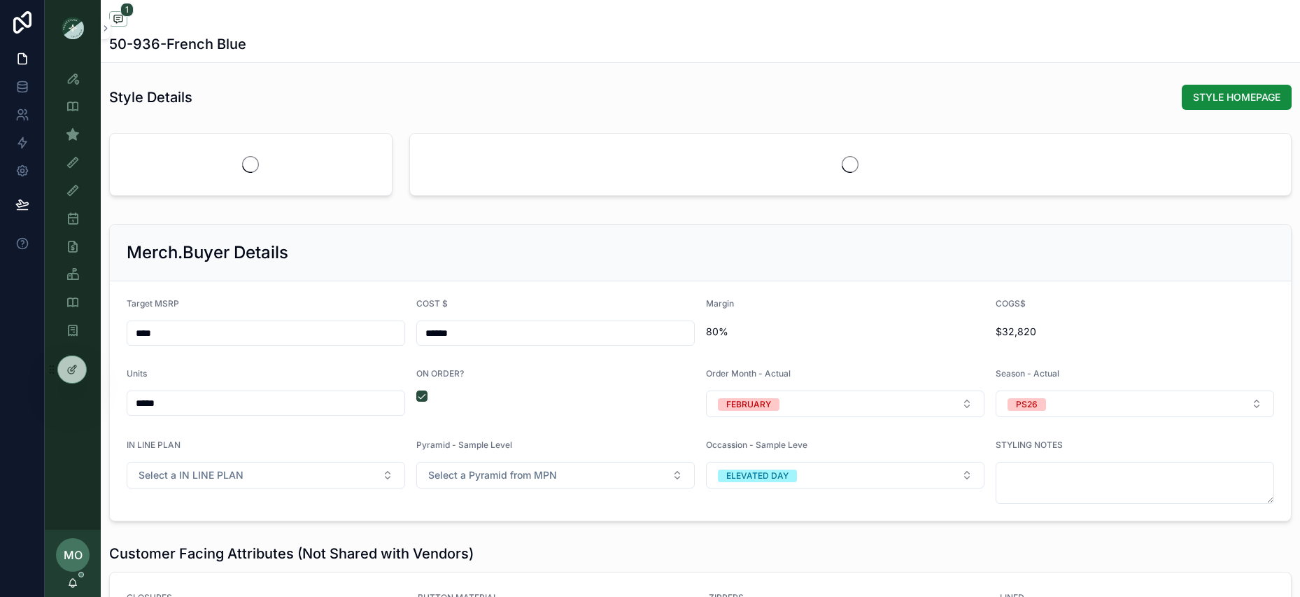
scroll to position [1382, 0]
click at [169, 405] on input "*****" at bounding box center [265, 401] width 277 height 20
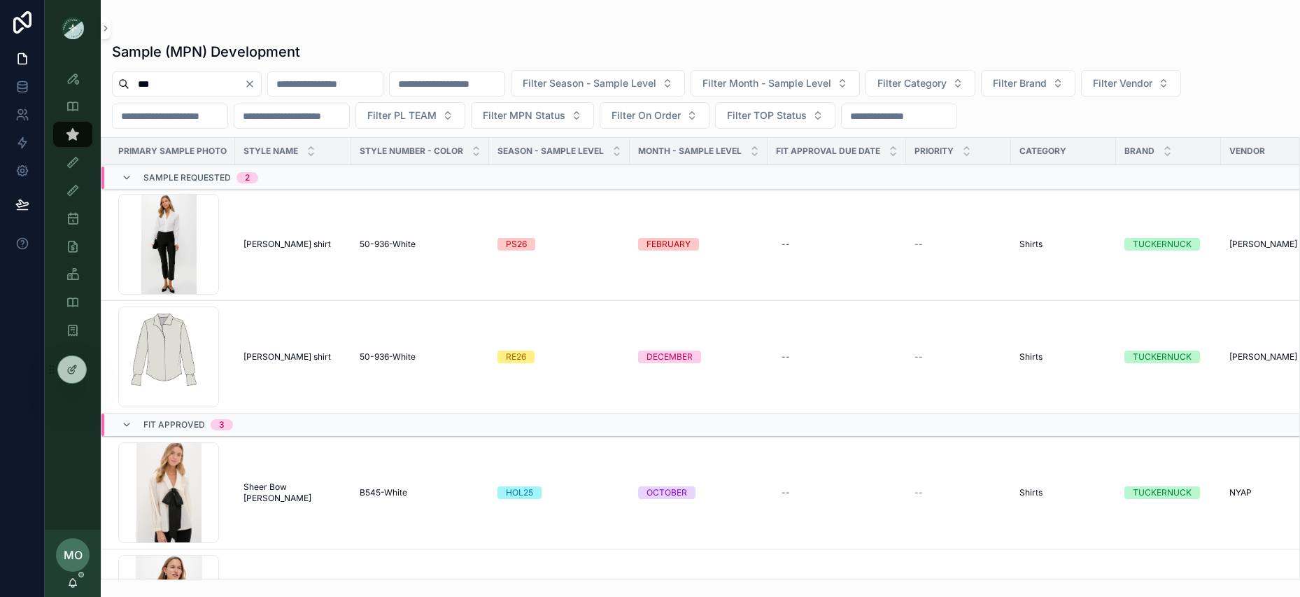
click at [167, 86] on input "***" at bounding box center [186, 84] width 115 height 20
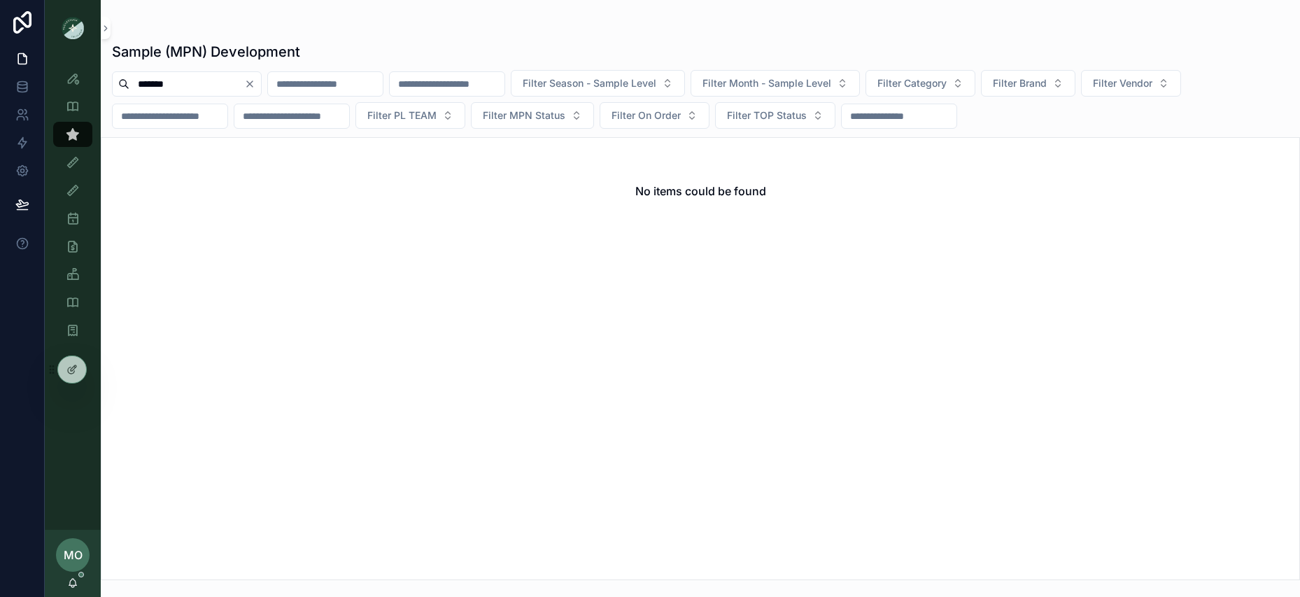
click at [165, 88] on input "*******" at bounding box center [186, 84] width 115 height 20
type input "***"
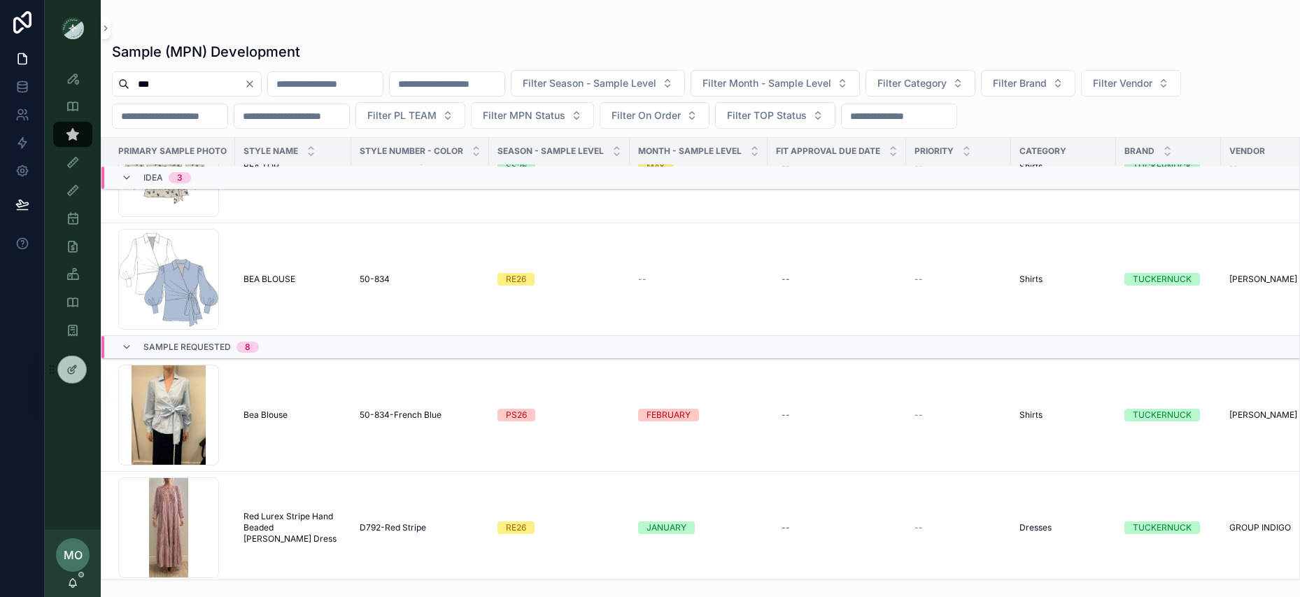
scroll to position [238, 0]
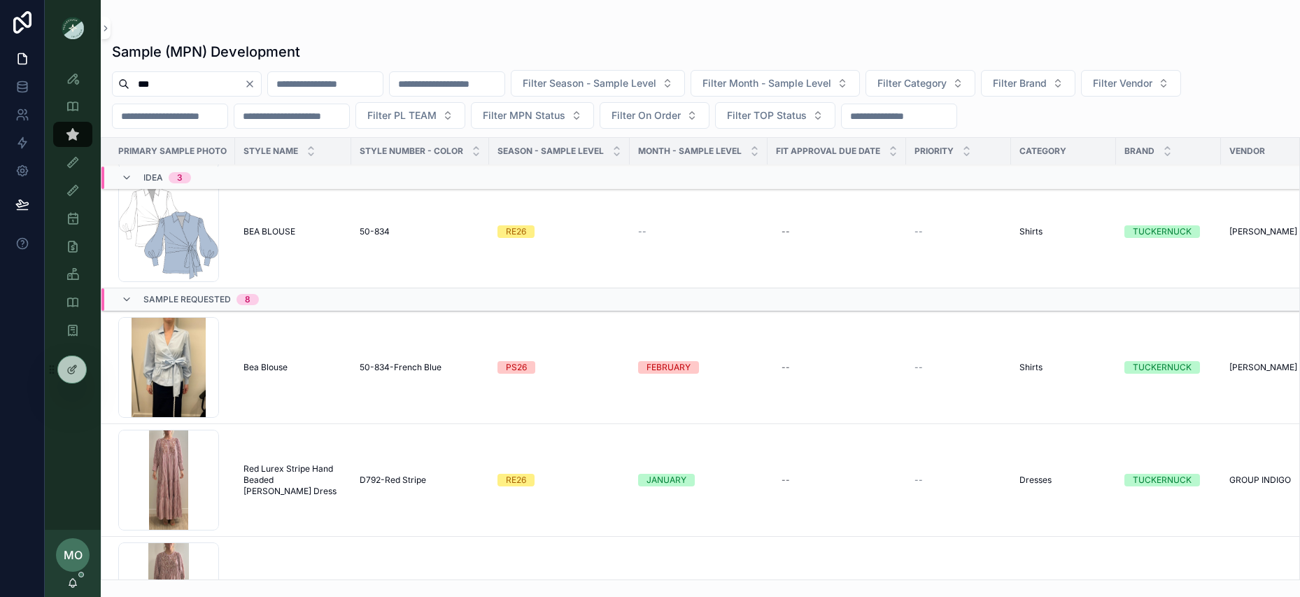
click at [269, 374] on td "Bea Blouse Bea Blouse" at bounding box center [293, 367] width 116 height 113
click at [269, 366] on span "Bea Blouse" at bounding box center [266, 367] width 44 height 11
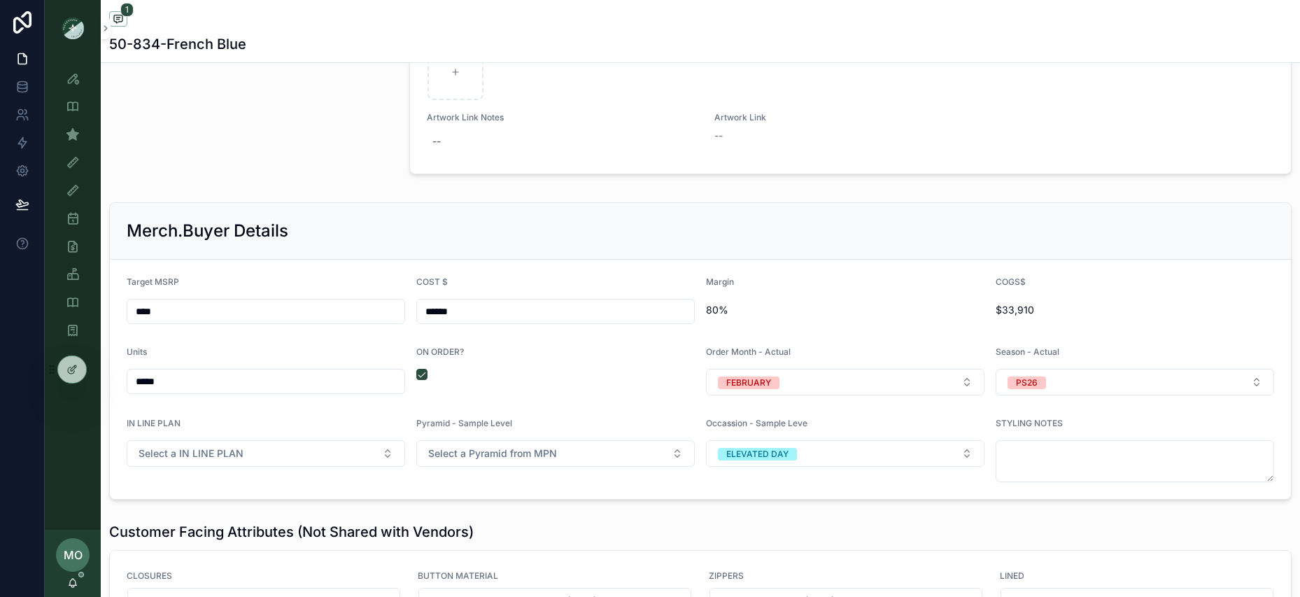
scroll to position [1957, 0]
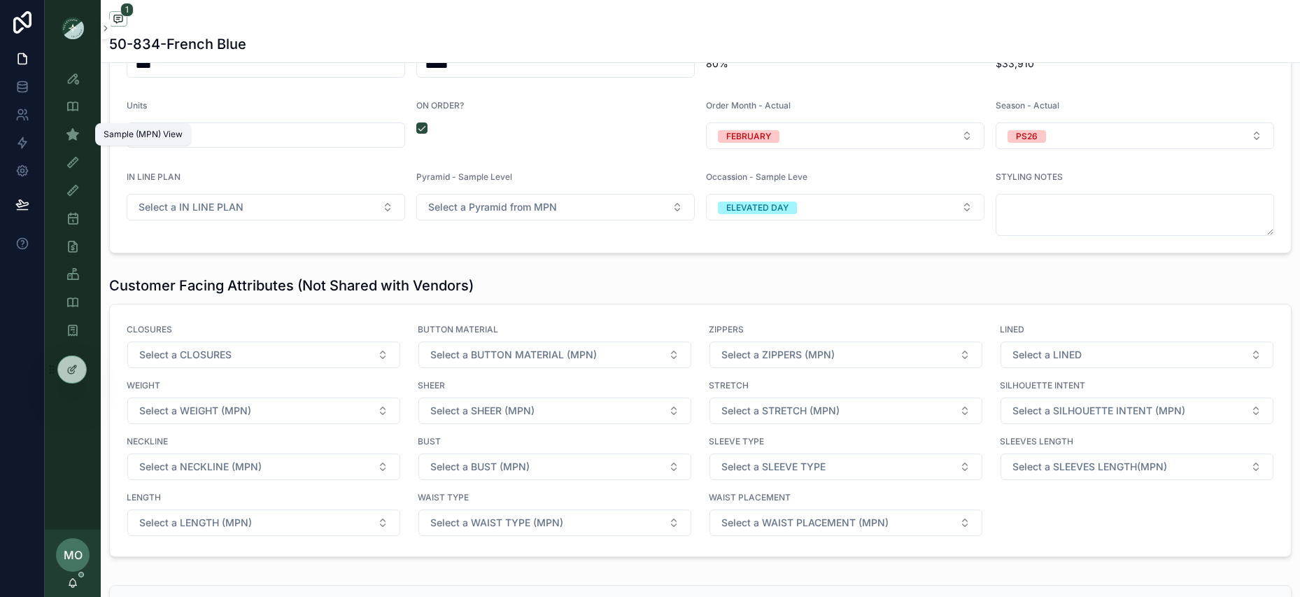
click at [76, 130] on icon "scrollable content" at bounding box center [73, 134] width 14 height 14
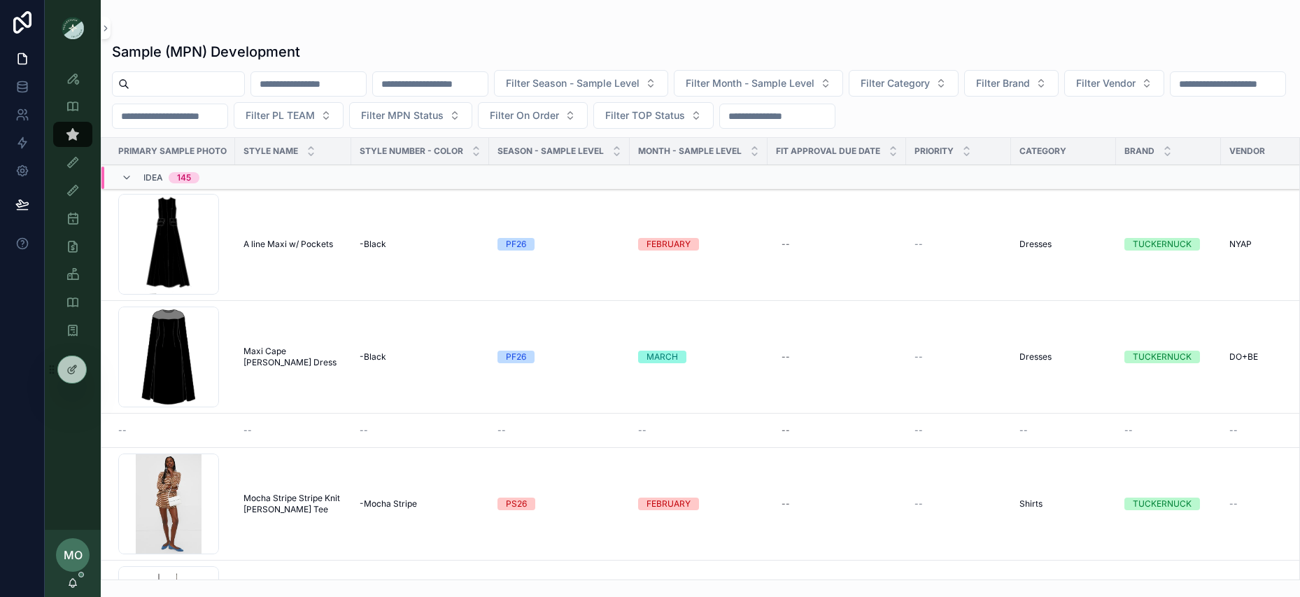
click at [161, 80] on input "scrollable content" at bounding box center [186, 84] width 115 height 20
paste input "********"
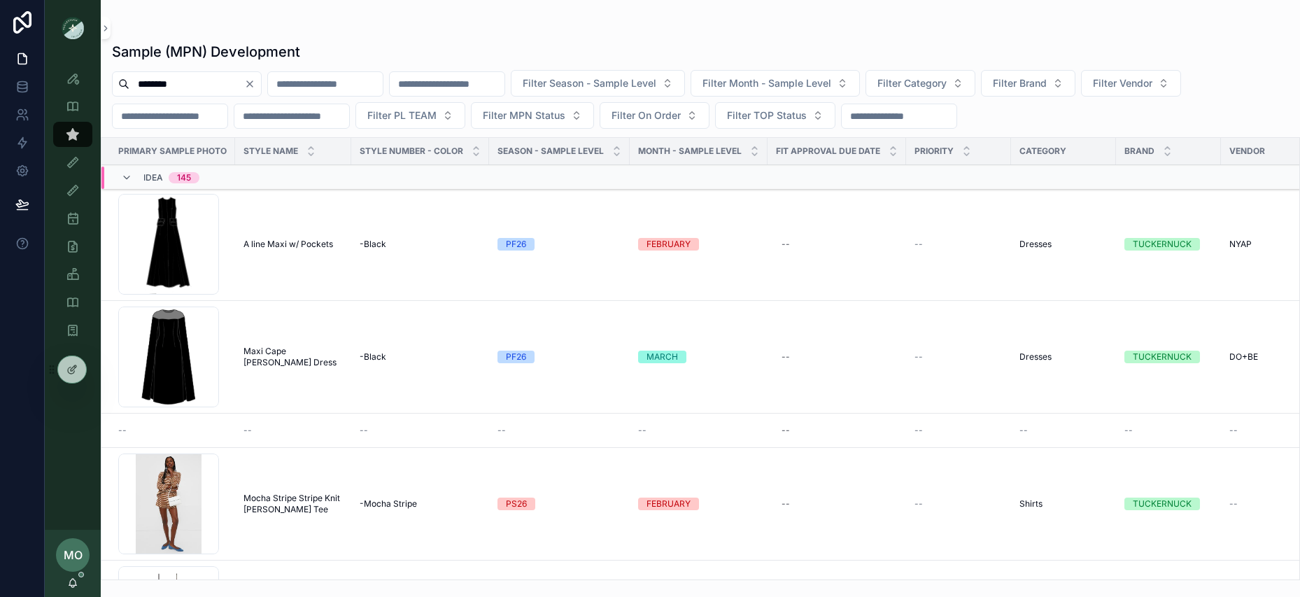
type input "********"
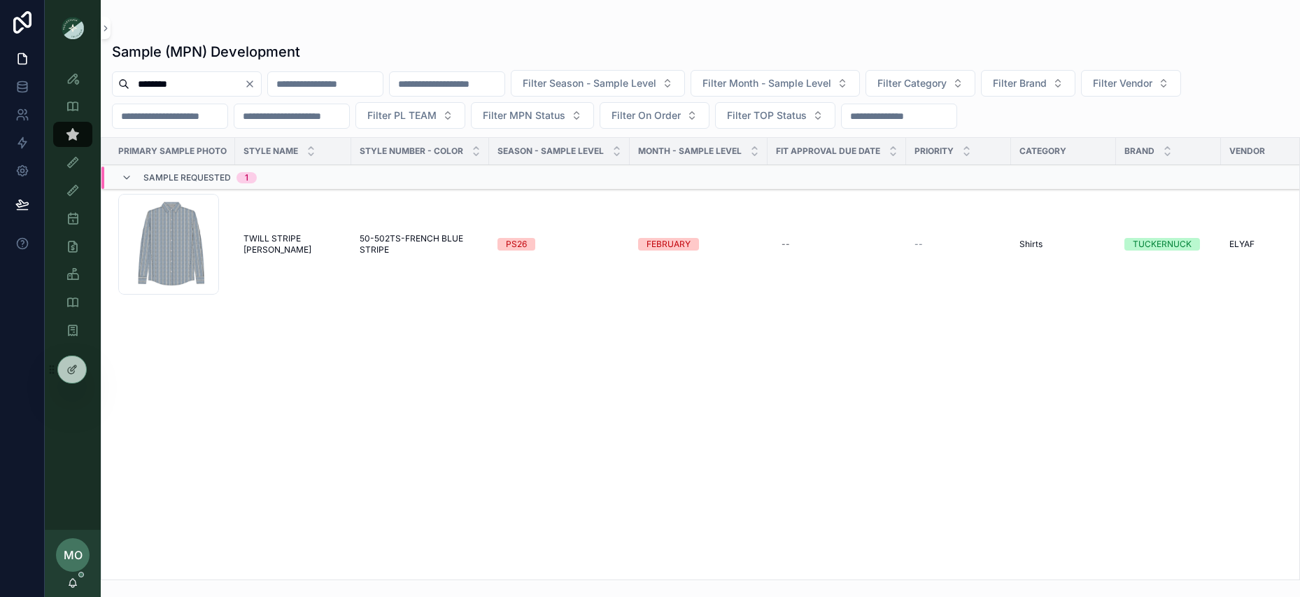
click at [307, 245] on span "TWILL STRIPE [PERSON_NAME]" at bounding box center [293, 244] width 99 height 22
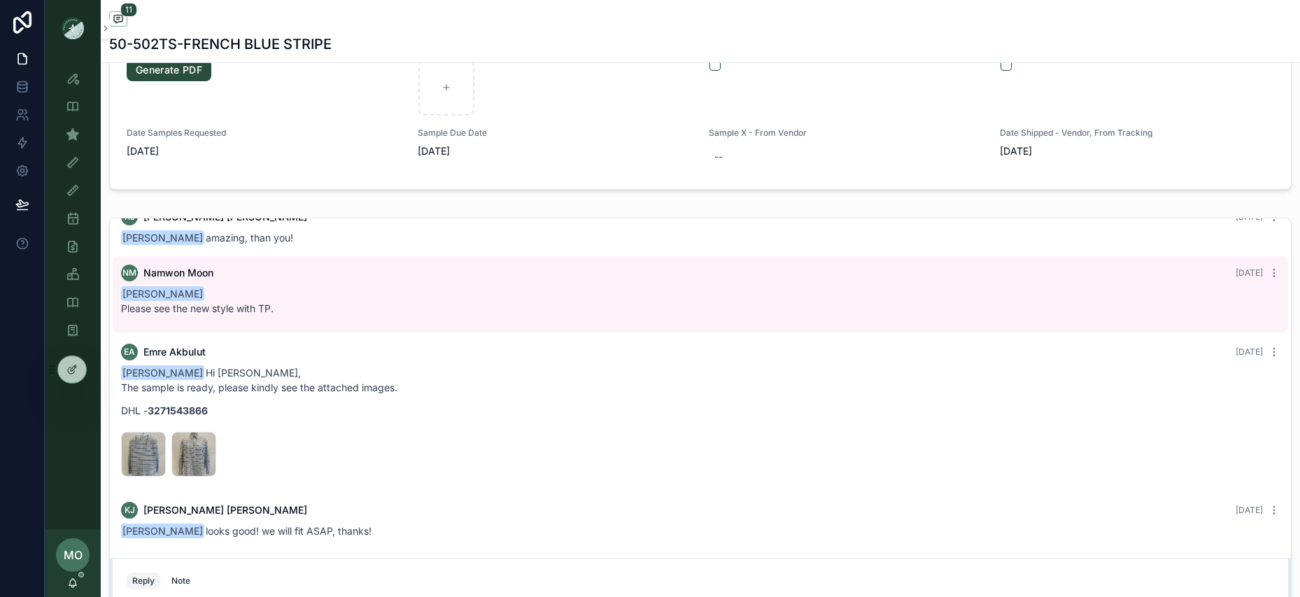
scroll to position [426, 0]
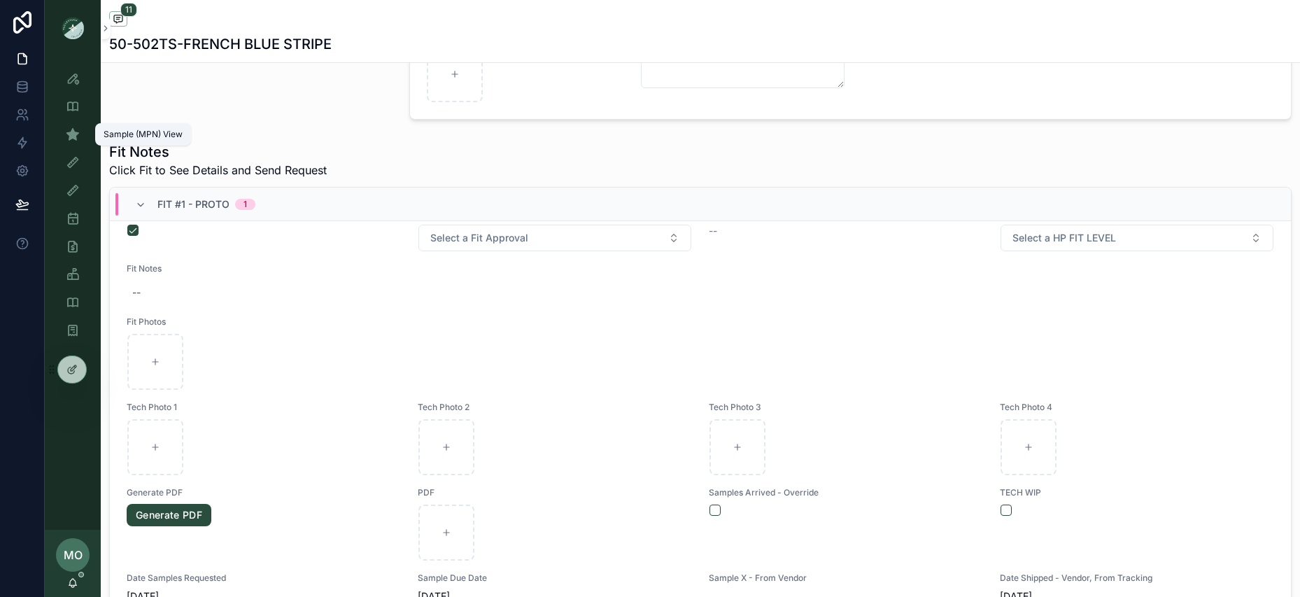
click at [76, 145] on div "Sample (MPN) View" at bounding box center [73, 134] width 22 height 22
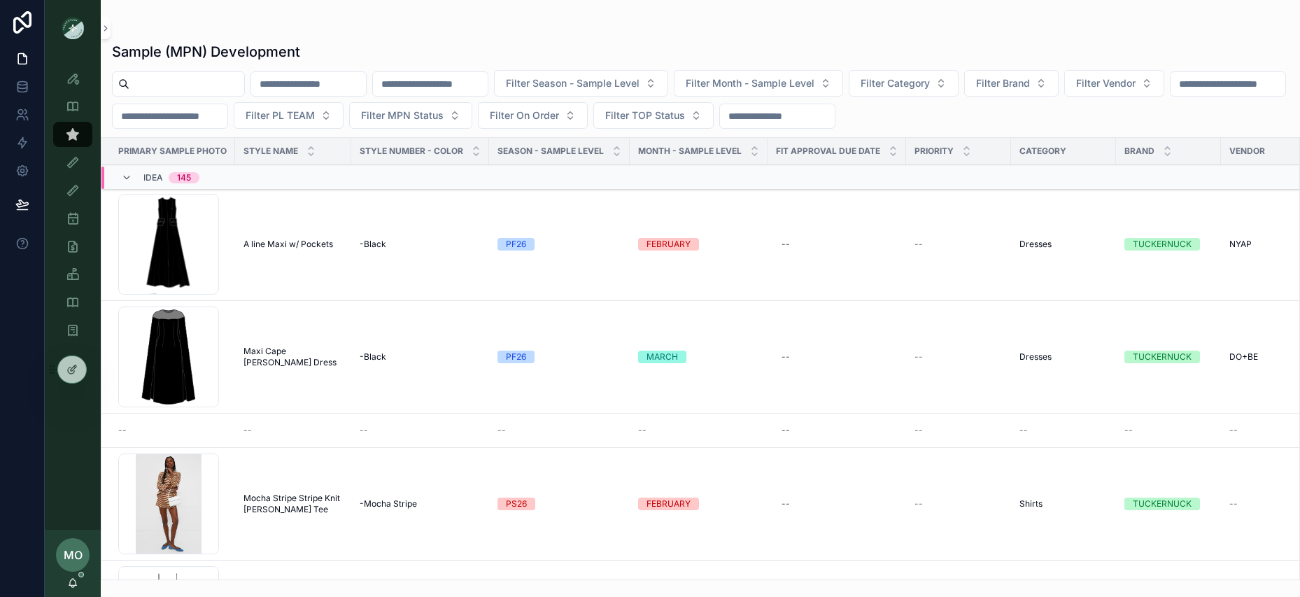
click at [199, 91] on input "scrollable content" at bounding box center [186, 84] width 115 height 20
type input "******"
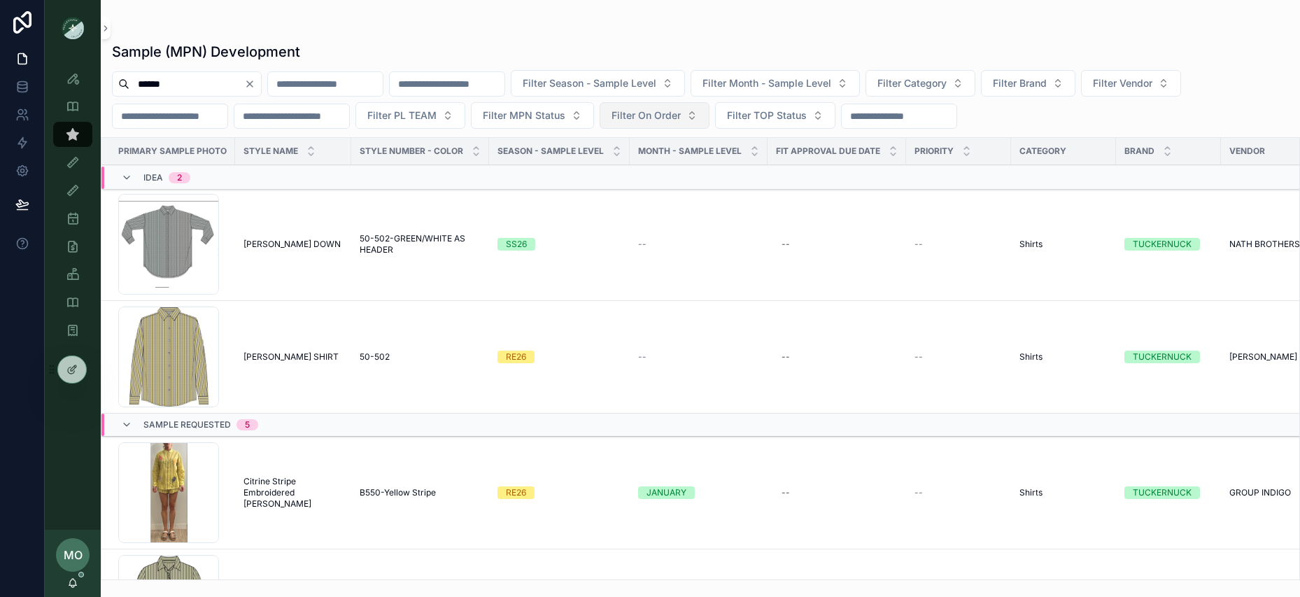
click at [681, 116] on span "Filter On Order" at bounding box center [646, 115] width 69 height 14
click at [626, 214] on div "Yes" at bounding box center [689, 217] width 195 height 22
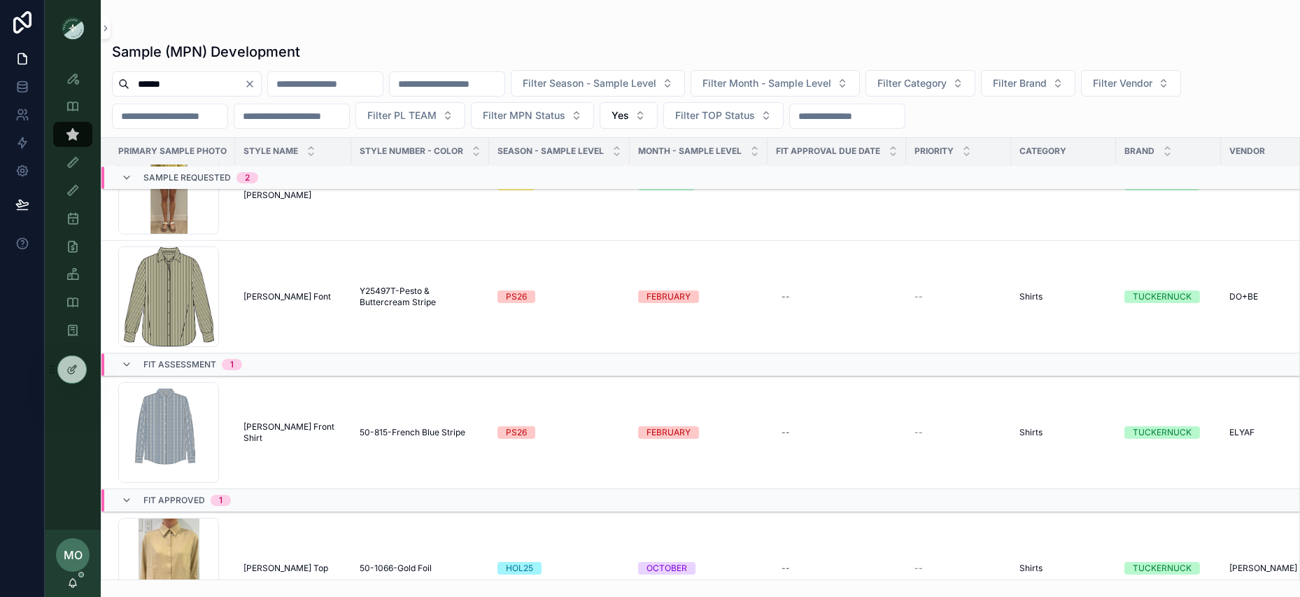
scroll to position [105, 0]
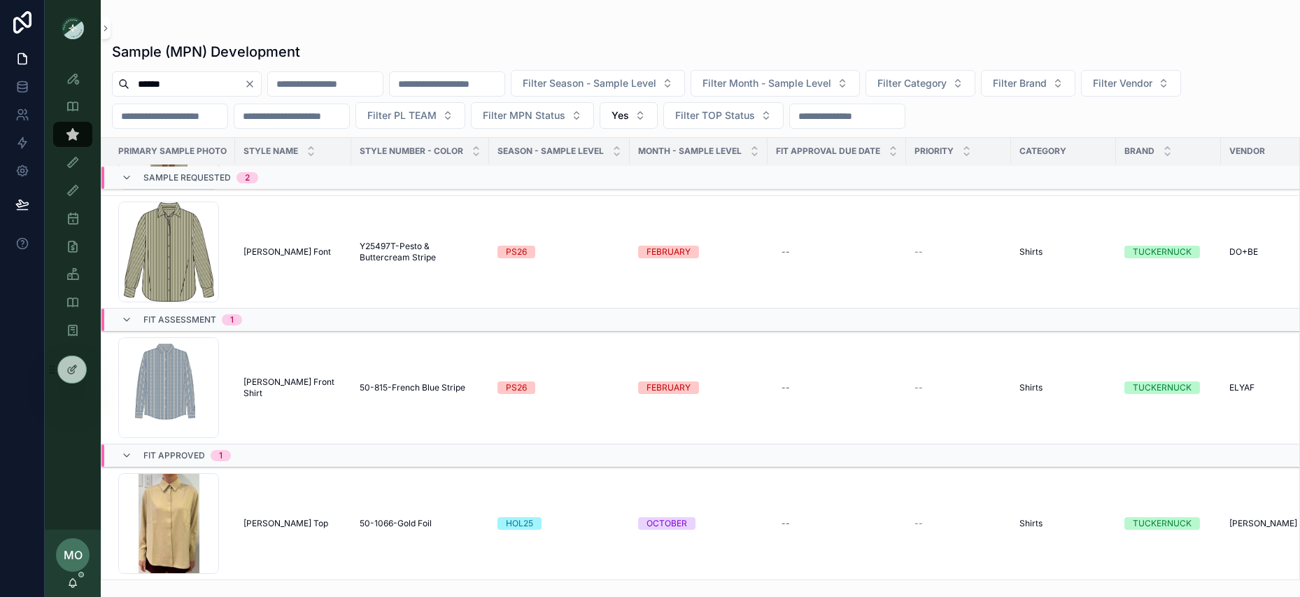
click at [276, 379] on span "Nadine Button Front Shirt" at bounding box center [293, 388] width 99 height 22
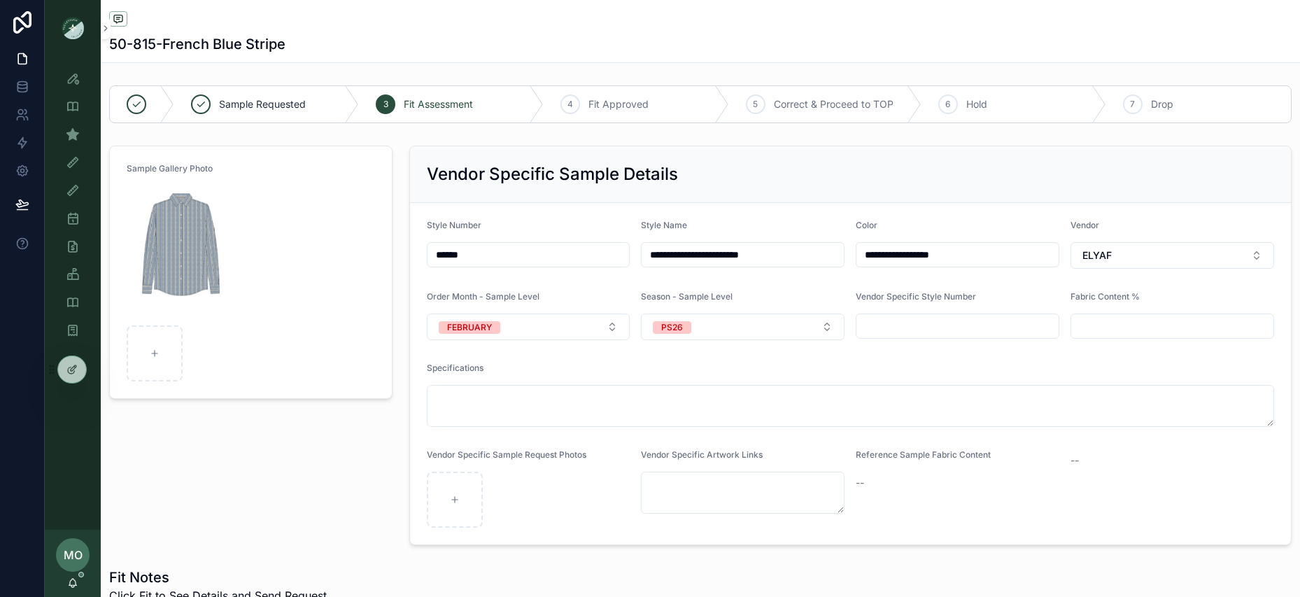
drag, startPoint x: 482, startPoint y: 251, endPoint x: 414, endPoint y: 260, distance: 68.5
click at [414, 260] on form "**********" at bounding box center [851, 374] width 882 height 342
click at [276, 493] on div "Sample Gallery Photo" at bounding box center [251, 345] width 300 height 411
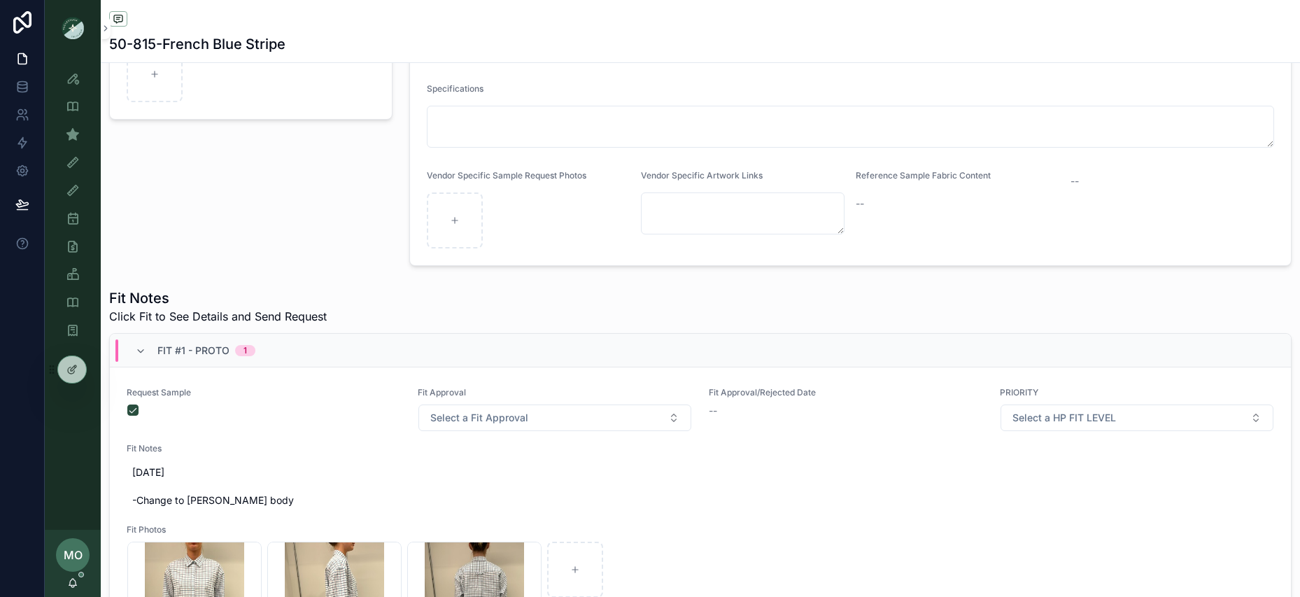
scroll to position [412, 0]
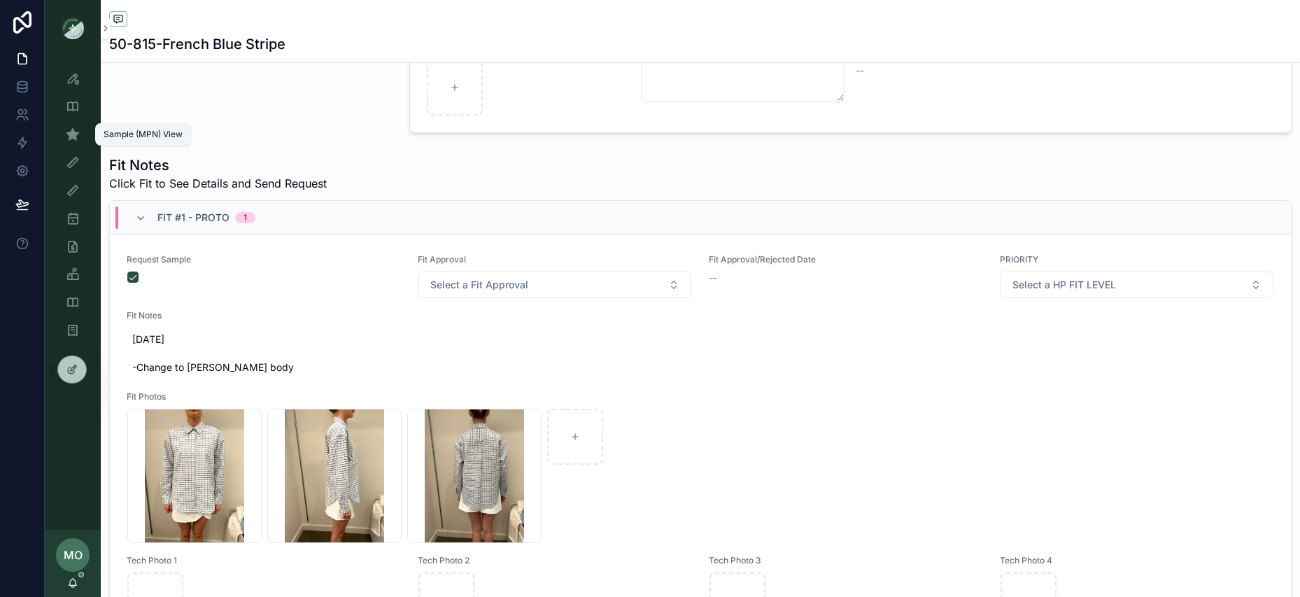
click at [73, 133] on icon "scrollable content" at bounding box center [73, 134] width 14 height 14
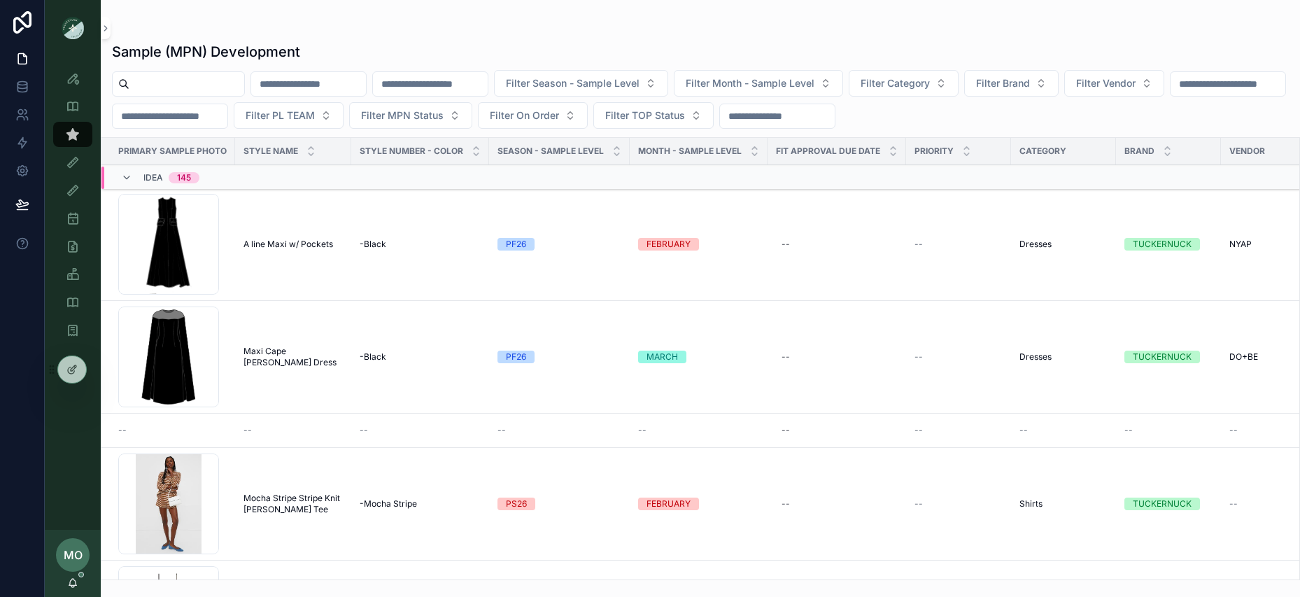
click at [154, 86] on input "scrollable content" at bounding box center [186, 84] width 115 height 20
type input "******"
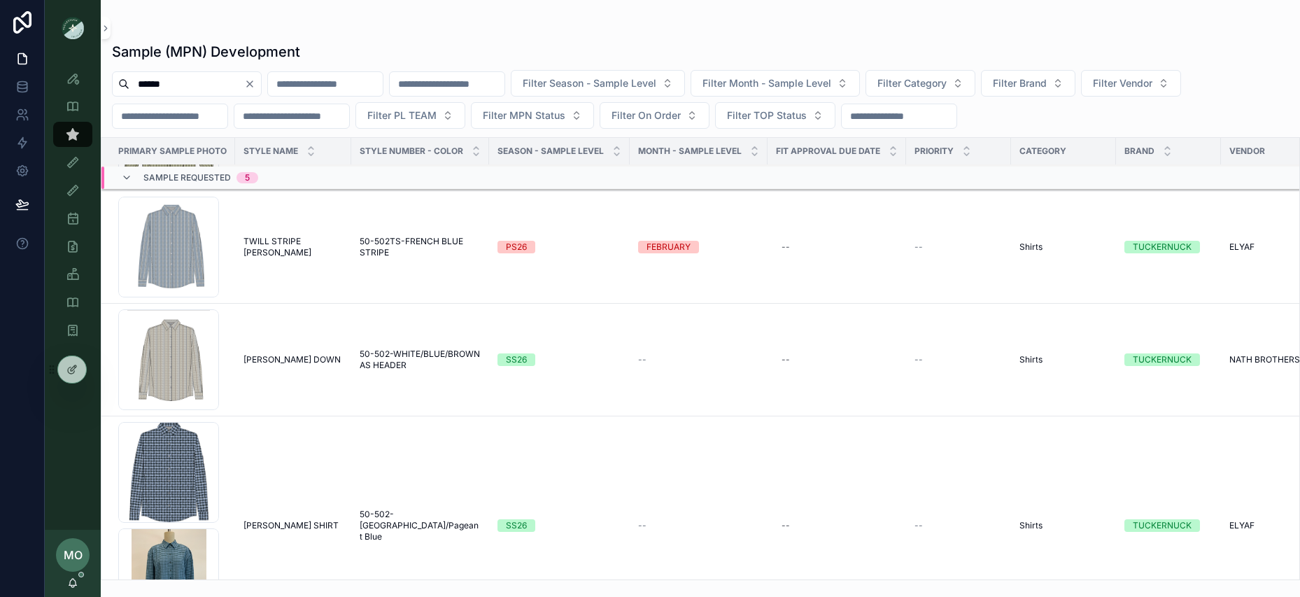
scroll to position [469, 0]
click at [416, 247] on span "50-502TS-FRENCH BLUE STRIPE" at bounding box center [420, 249] width 121 height 22
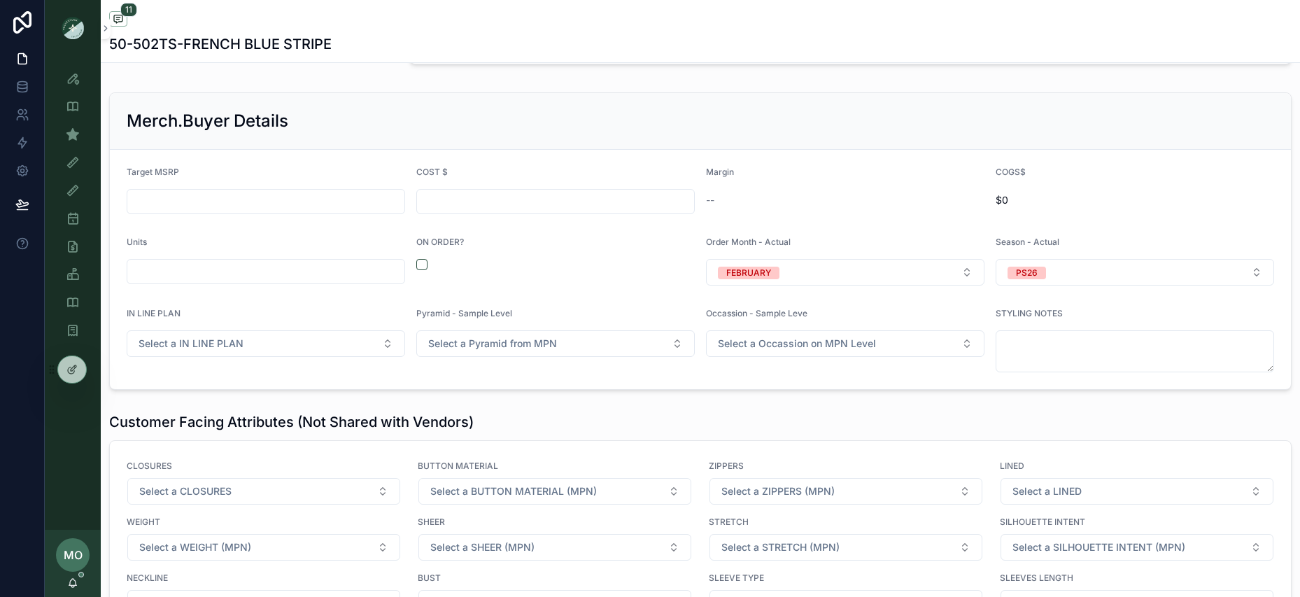
scroll to position [1976, 0]
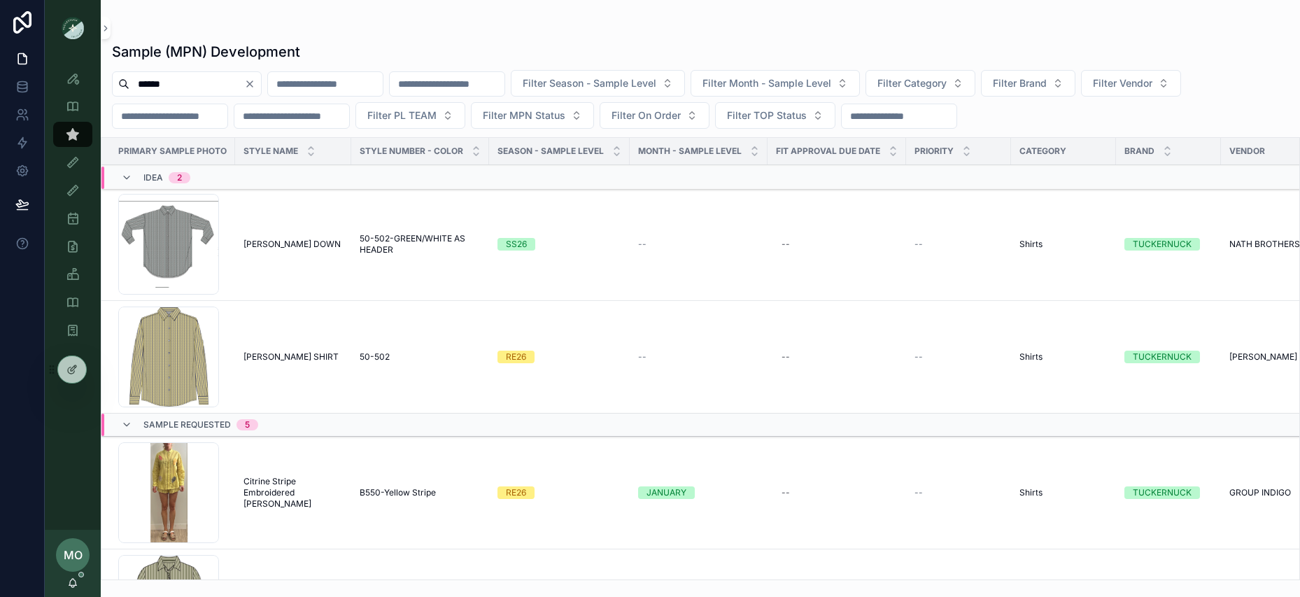
click at [253, 82] on icon "Clear" at bounding box center [250, 84] width 6 height 6
click at [227, 83] on input "scrollable content" at bounding box center [186, 84] width 115 height 20
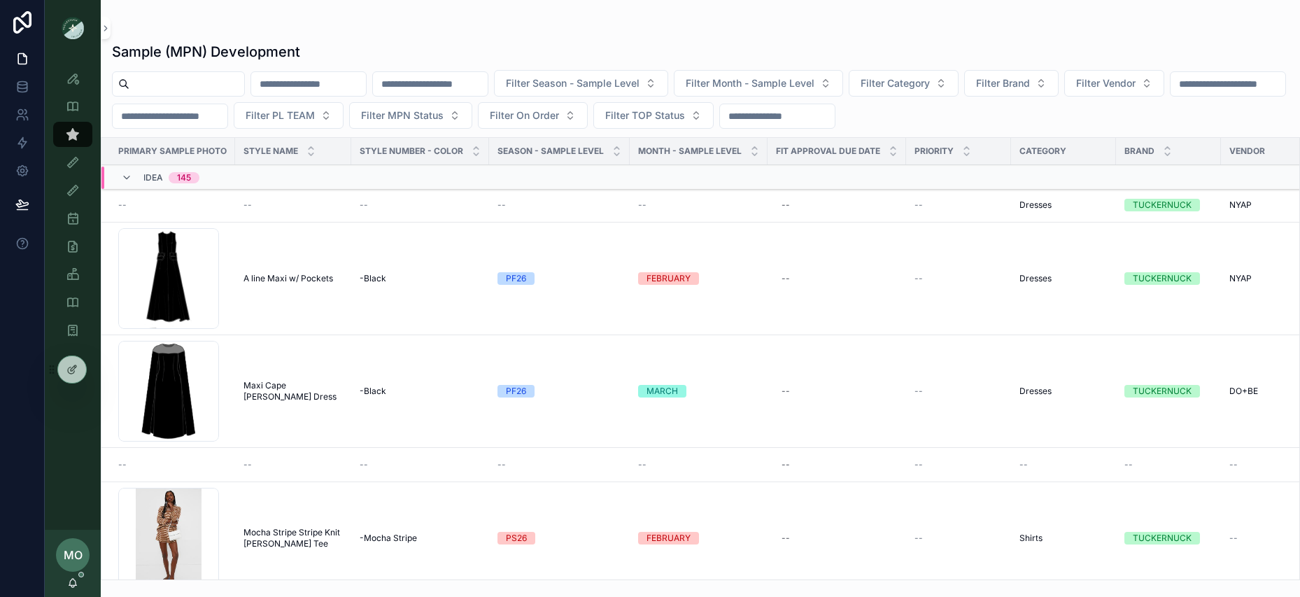
click at [141, 76] on input "scrollable content" at bounding box center [186, 84] width 115 height 20
click at [141, 80] on input "scrollable content" at bounding box center [186, 84] width 115 height 20
paste input "**********"
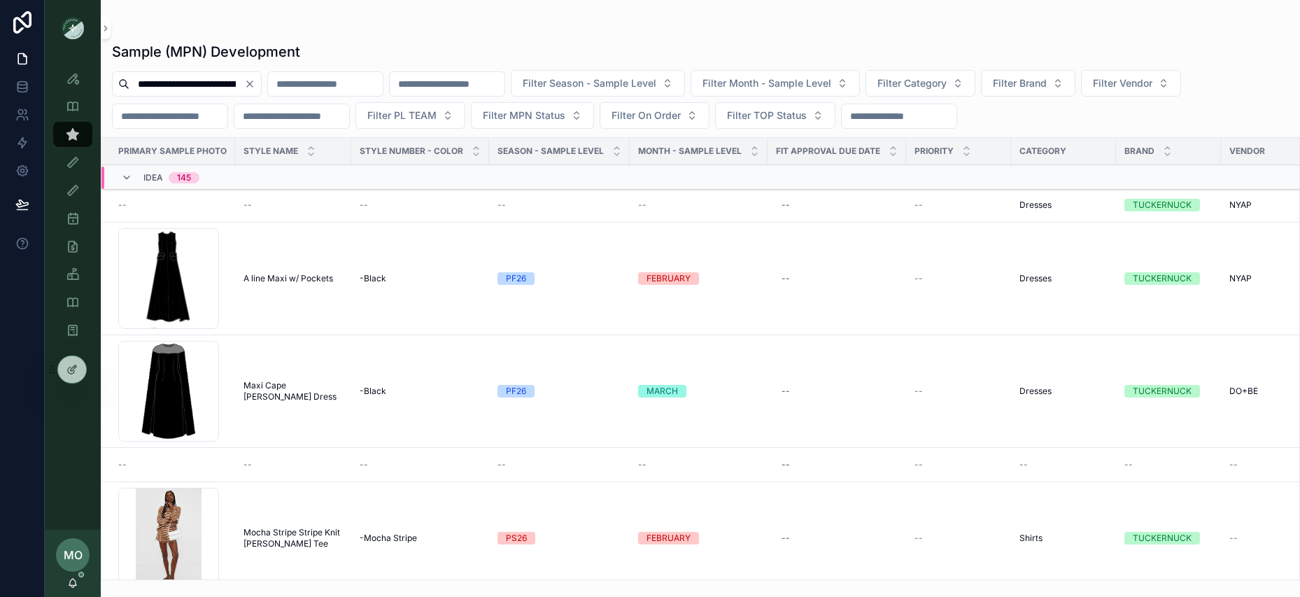
scroll to position [0, 113]
type input "**********"
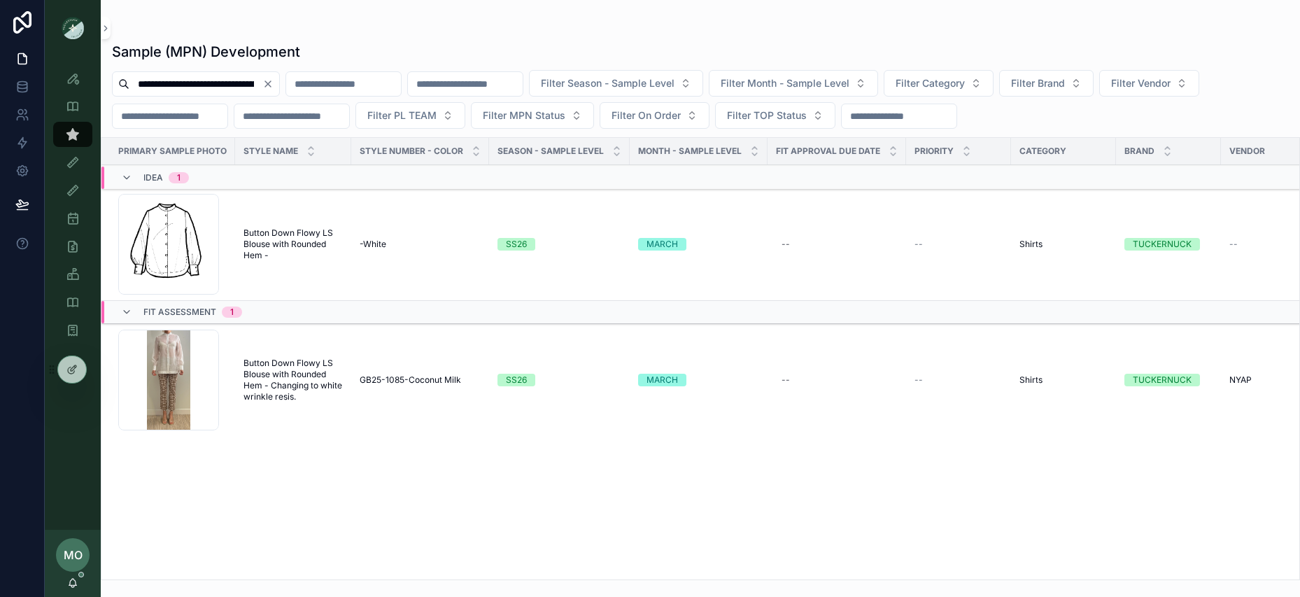
click at [265, 234] on span "Button Down Flowy LS Blouse with Rounded Hem -" at bounding box center [293, 244] width 99 height 34
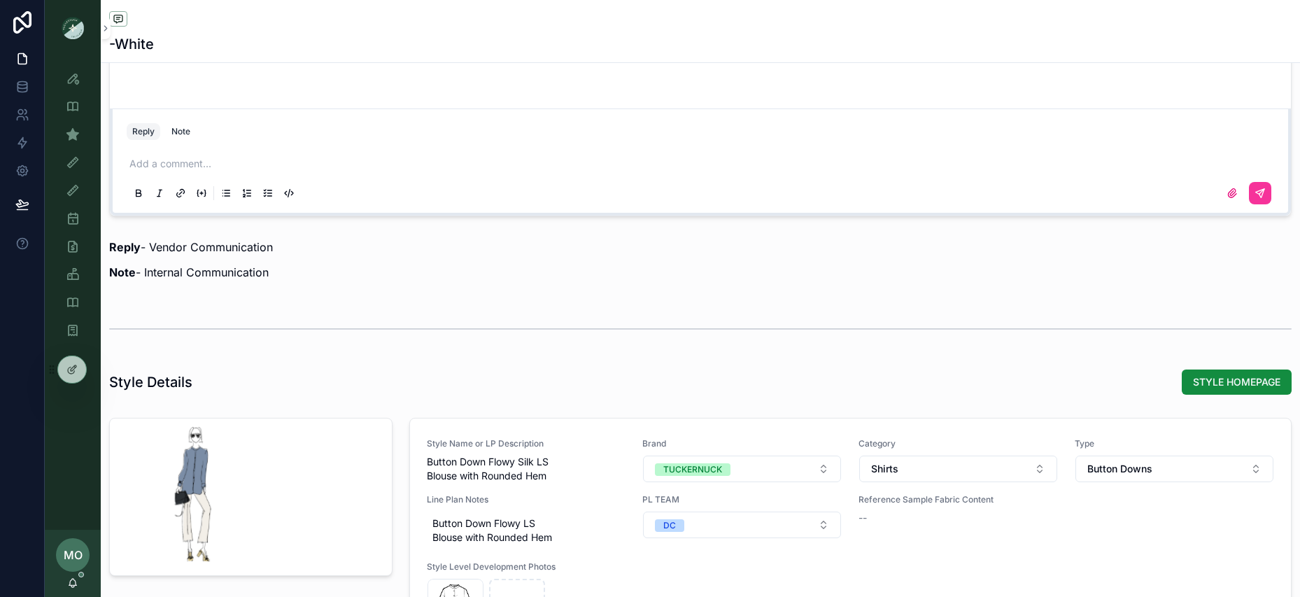
scroll to position [1218, 0]
type input "**********"
click at [1218, 395] on div "STYLE HOMEPAGE" at bounding box center [1231, 383] width 121 height 27
click at [1220, 392] on button "STYLE HOMEPAGE" at bounding box center [1237, 382] width 110 height 25
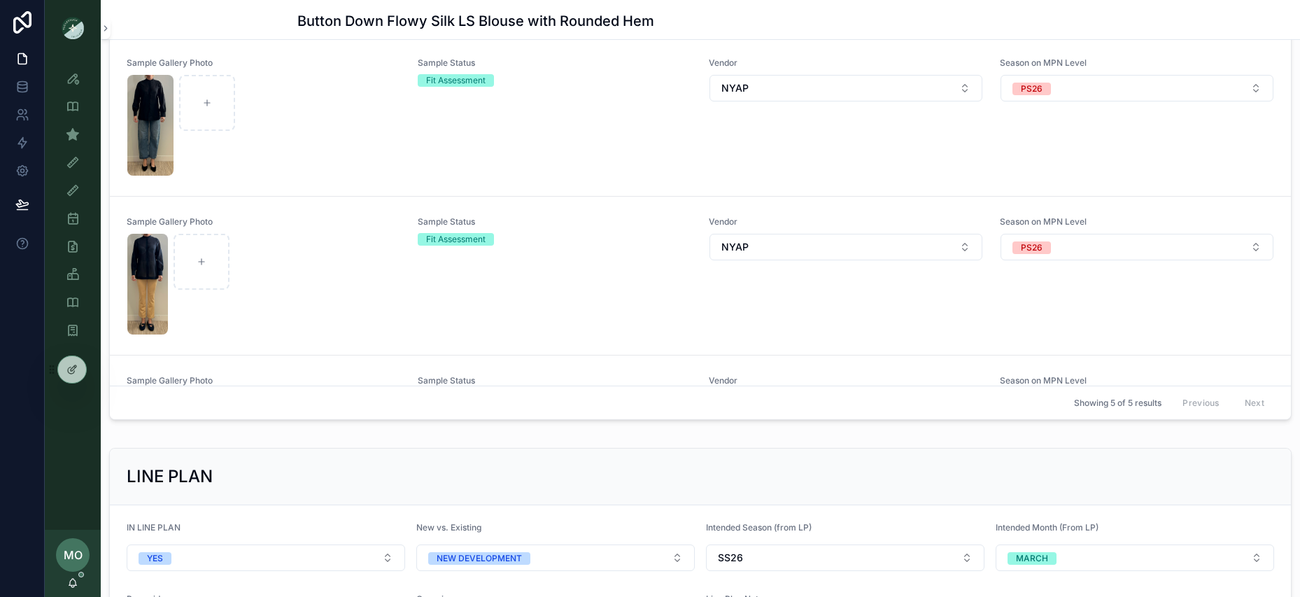
scroll to position [381, 0]
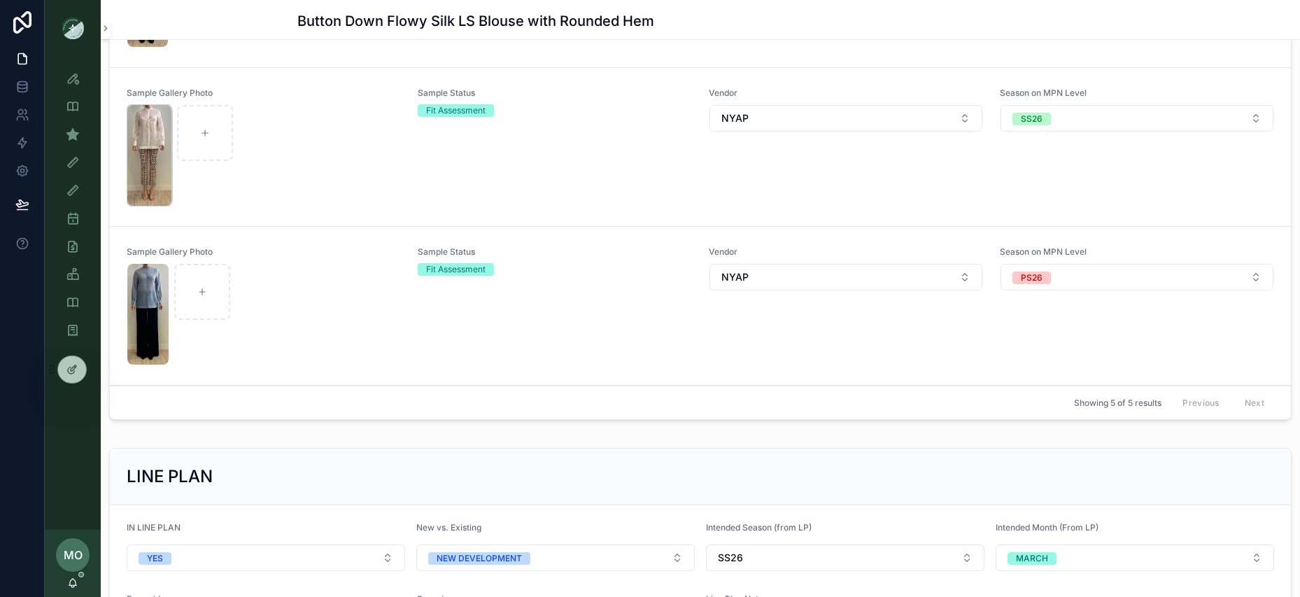
click at [143, 134] on img "scrollable content" at bounding box center [149, 155] width 44 height 101
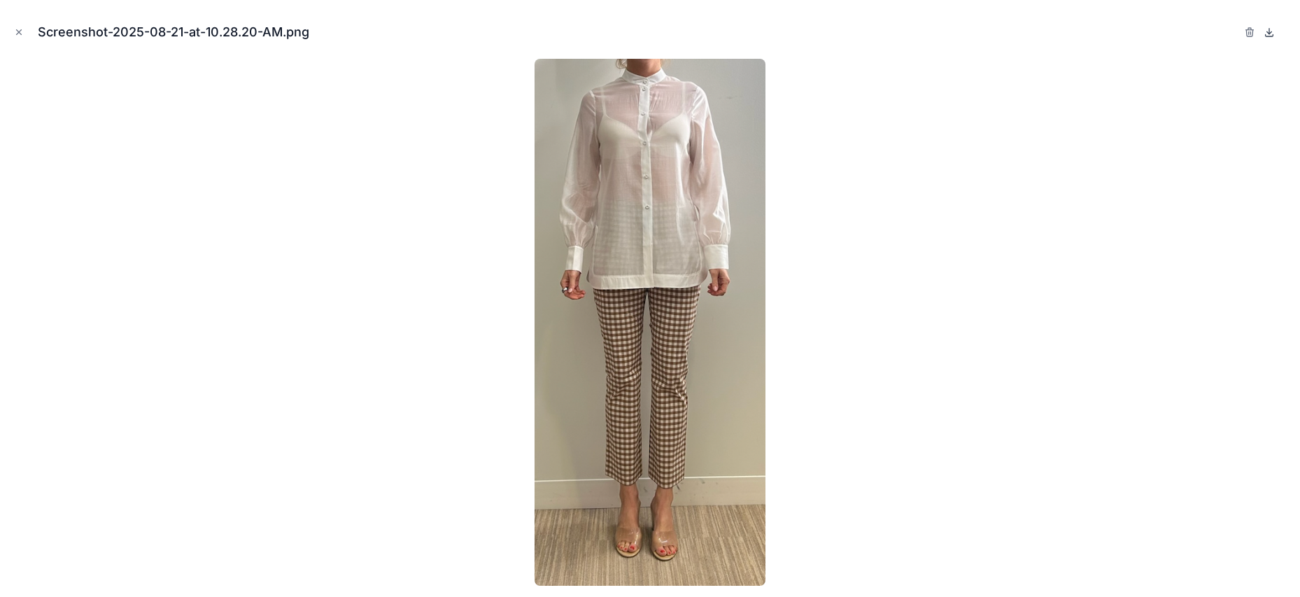
click at [1268, 31] on icon at bounding box center [1269, 32] width 11 height 11
click at [21, 32] on icon "Close modal" at bounding box center [19, 32] width 10 height 10
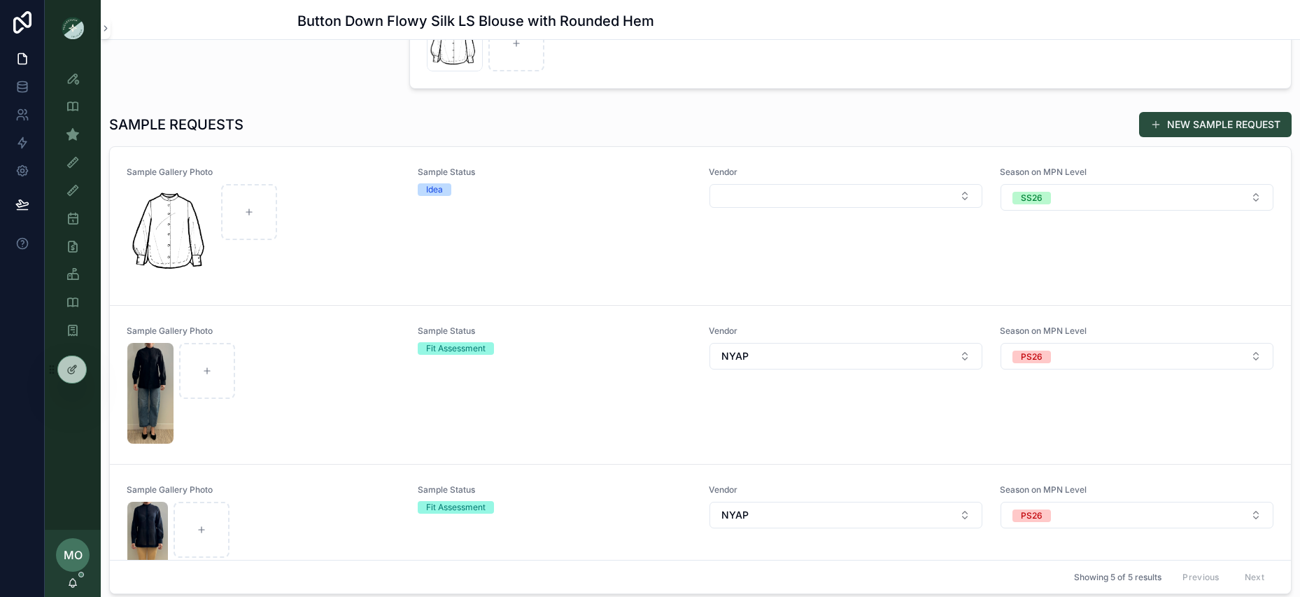
scroll to position [405, 0]
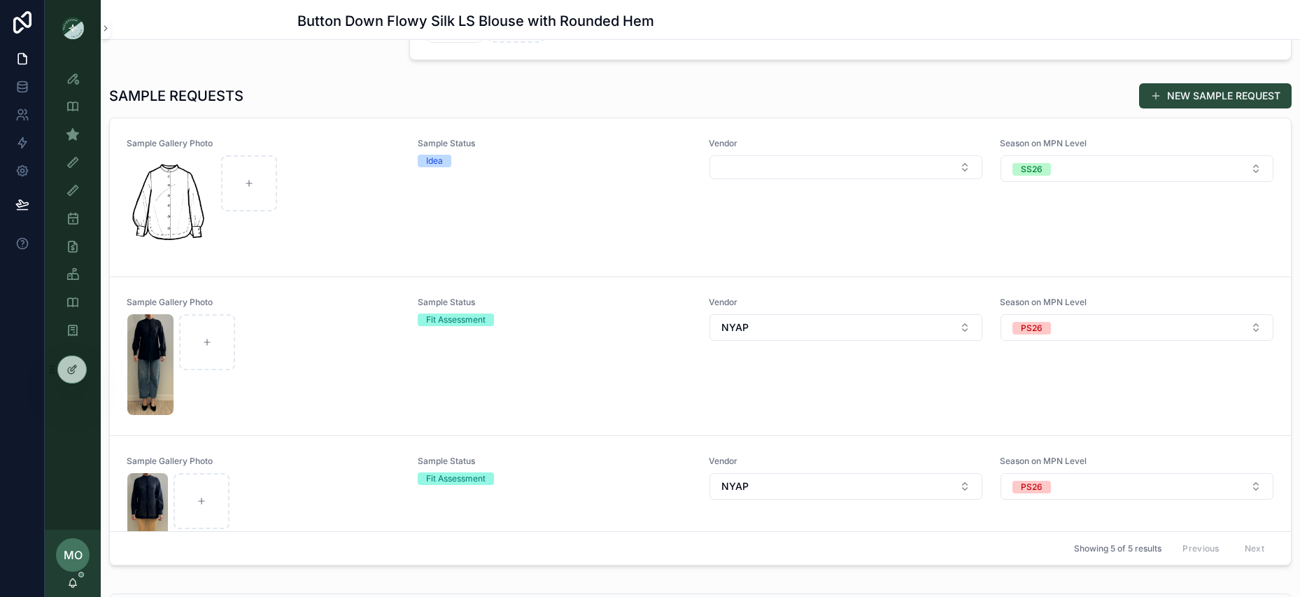
click at [356, 197] on div "scrollable content" at bounding box center [263, 205] width 273 height 101
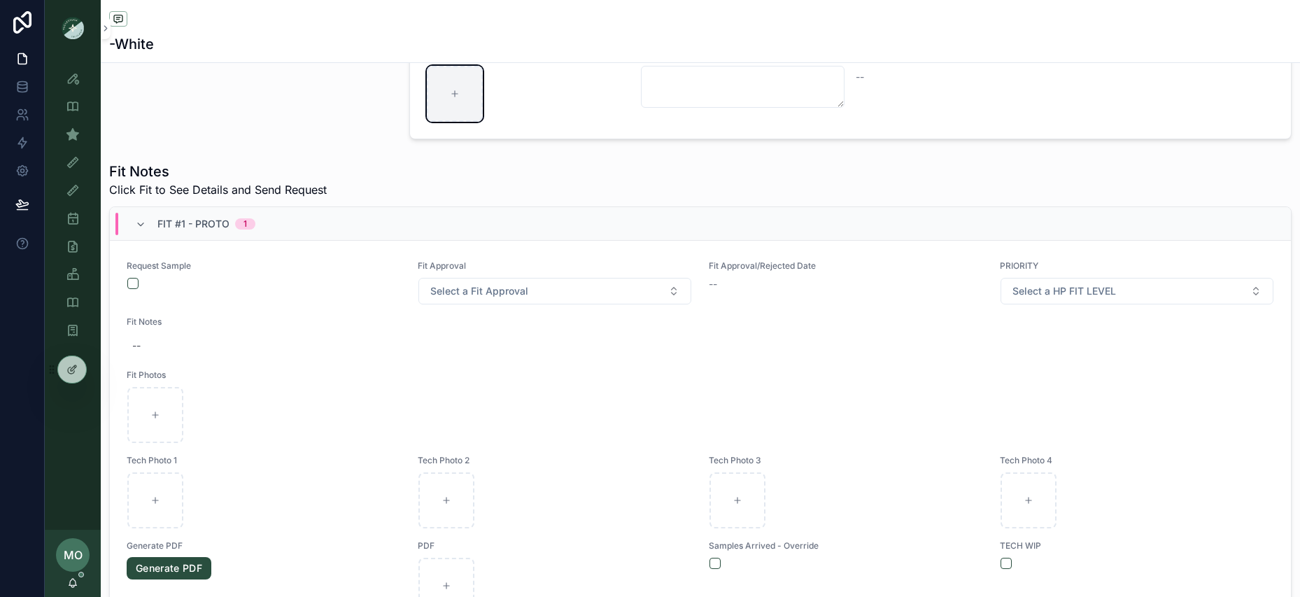
click at [446, 109] on div "scrollable content" at bounding box center [455, 94] width 56 height 56
type input "**********"
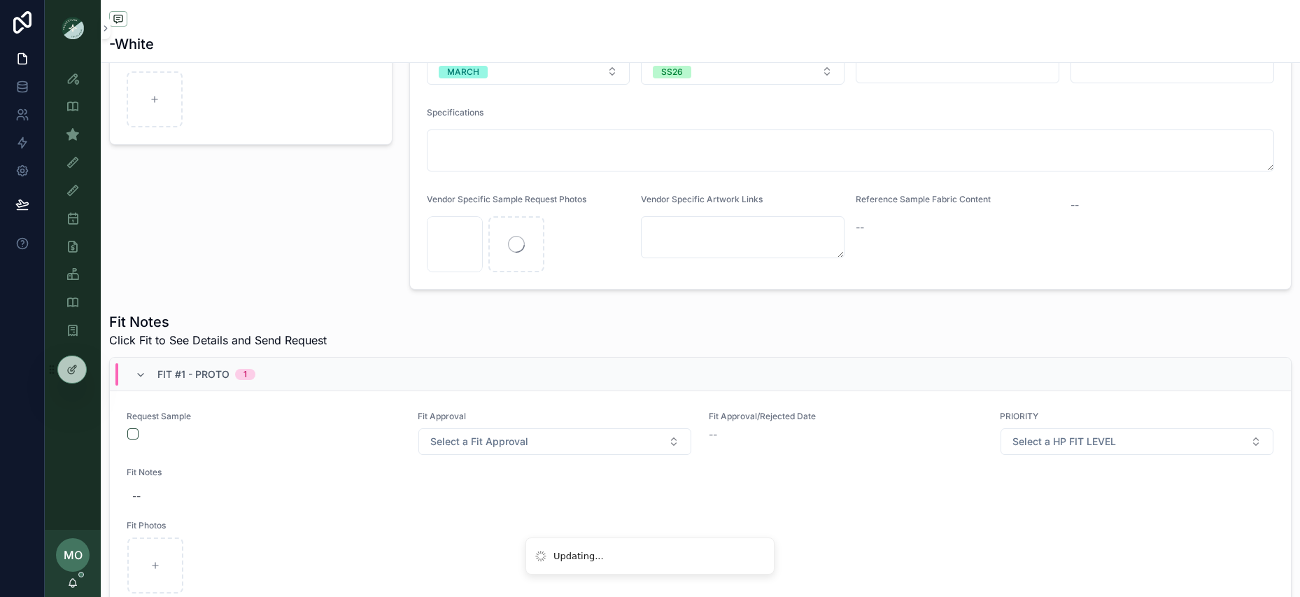
scroll to position [272, 0]
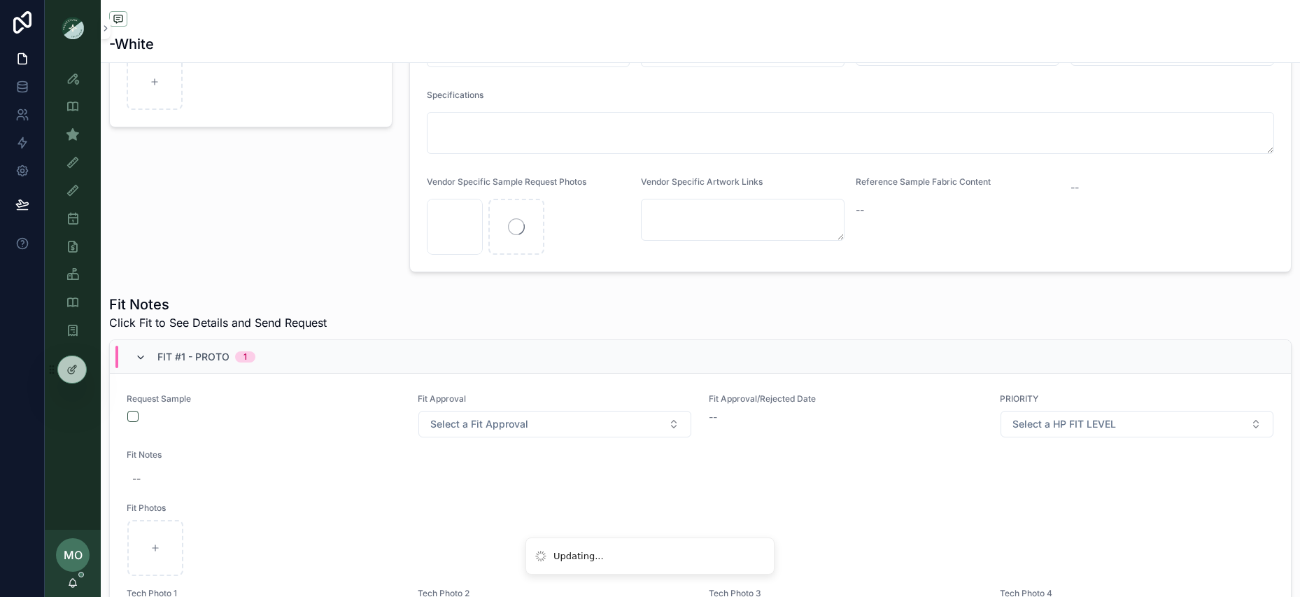
click at [139, 362] on icon "scrollable content" at bounding box center [140, 357] width 11 height 11
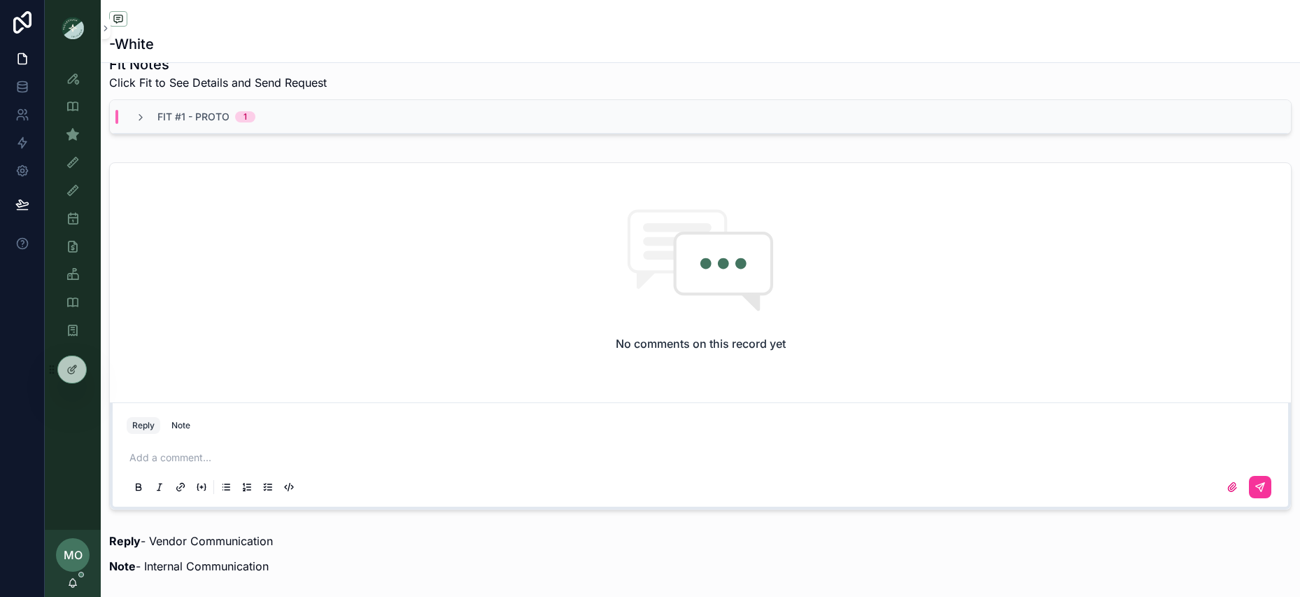
scroll to position [691, 0]
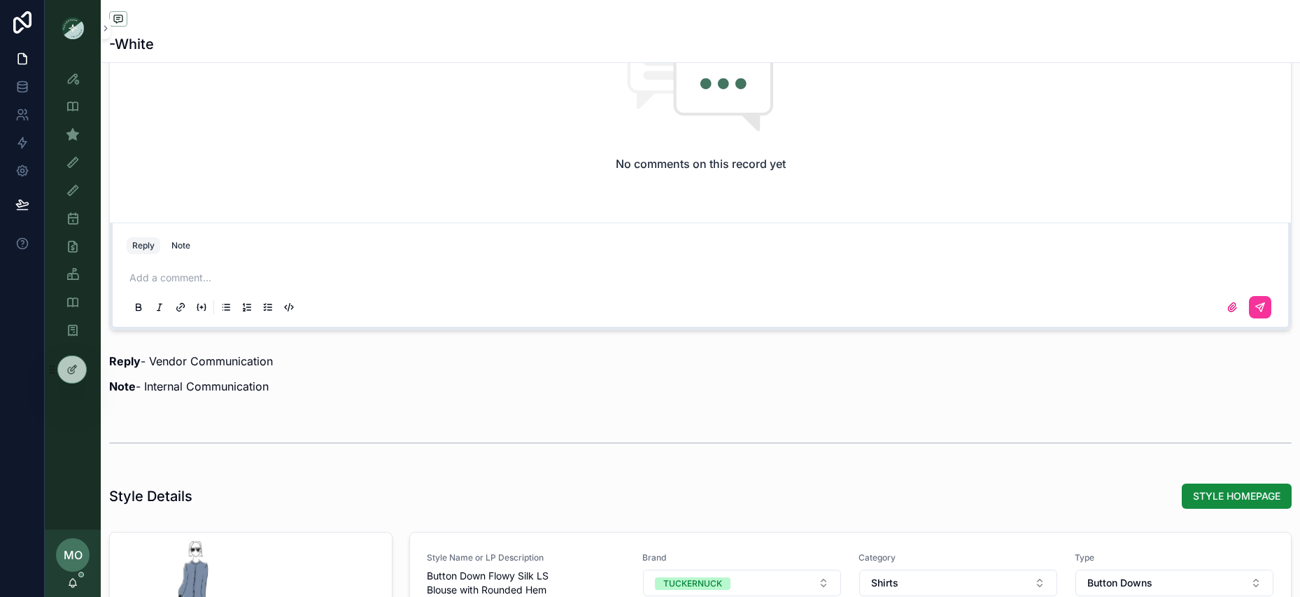
click at [185, 276] on p "scrollable content" at bounding box center [703, 278] width 1148 height 14
drag, startPoint x: 400, startPoint y: 281, endPoint x: 138, endPoint y: 271, distance: 261.9
click at [138, 271] on p "**********" at bounding box center [703, 278] width 1148 height 14
drag, startPoint x: 209, startPoint y: 276, endPoint x: 148, endPoint y: 272, distance: 60.3
click at [148, 272] on span "**********" at bounding box center [161, 278] width 64 height 13
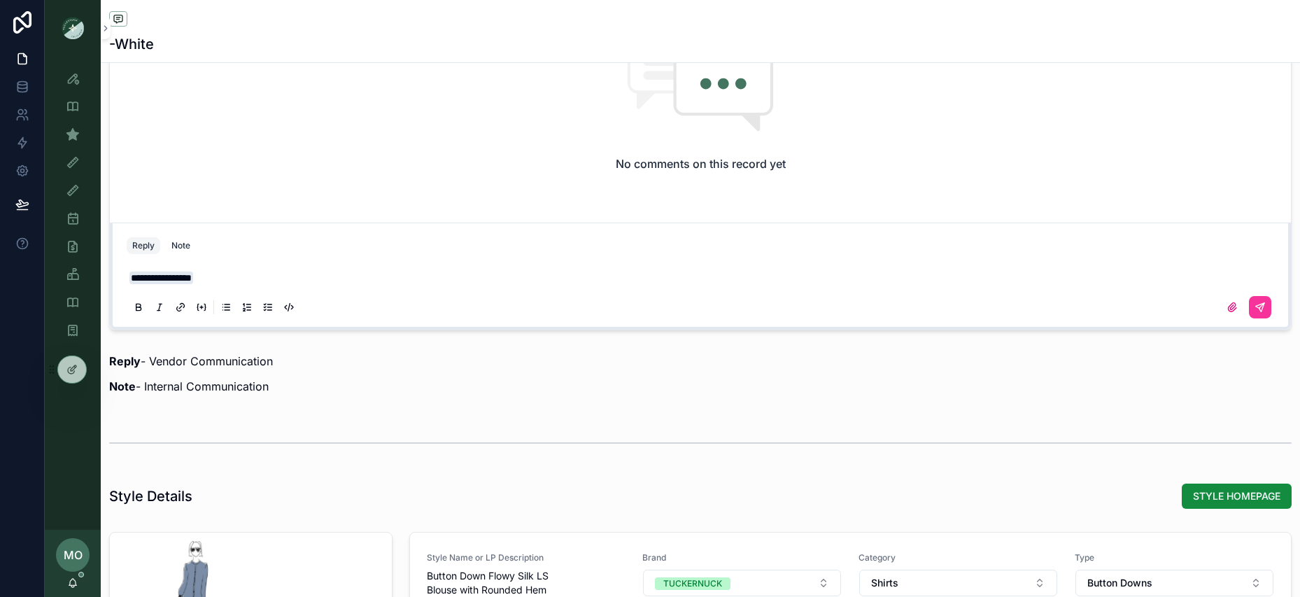
drag, startPoint x: 225, startPoint y: 277, endPoint x: 157, endPoint y: 275, distance: 68.6
click at [157, 275] on p "**********" at bounding box center [703, 278] width 1148 height 14
click at [197, 233] on div "Reply Note Add a comment..." at bounding box center [700, 276] width 1181 height 107
click at [187, 248] on div "Note" at bounding box center [180, 245] width 19 height 11
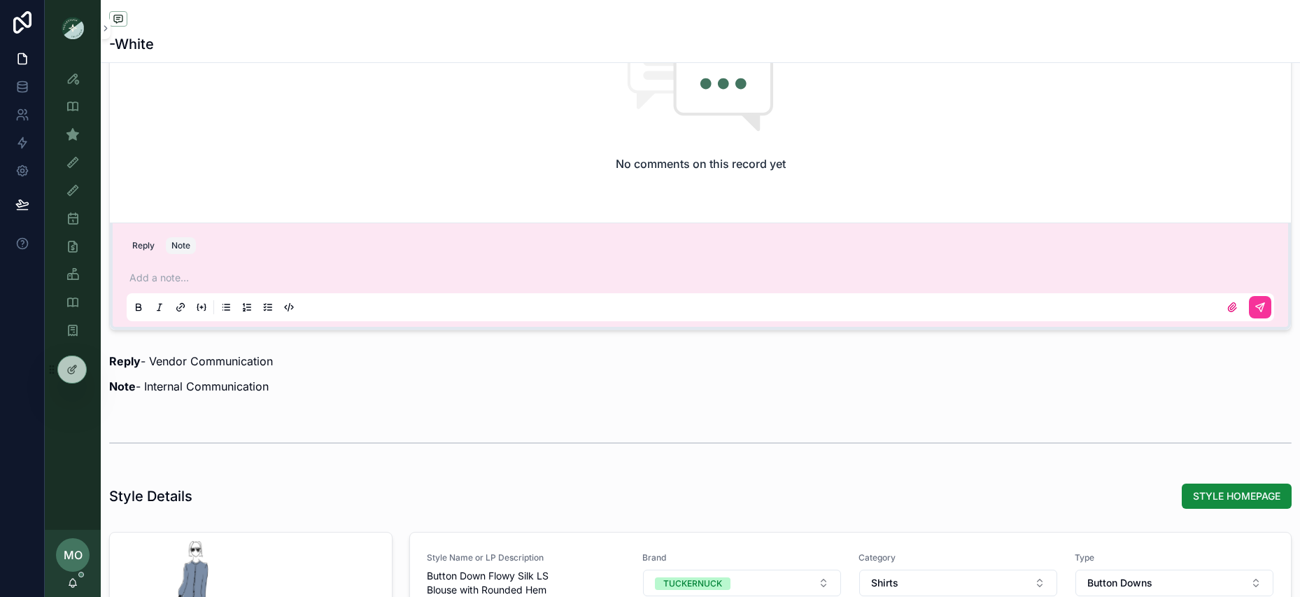
click at [177, 270] on div "Add a note..." at bounding box center [701, 291] width 1148 height 59
click at [177, 275] on p "scrollable content" at bounding box center [703, 278] width 1148 height 14
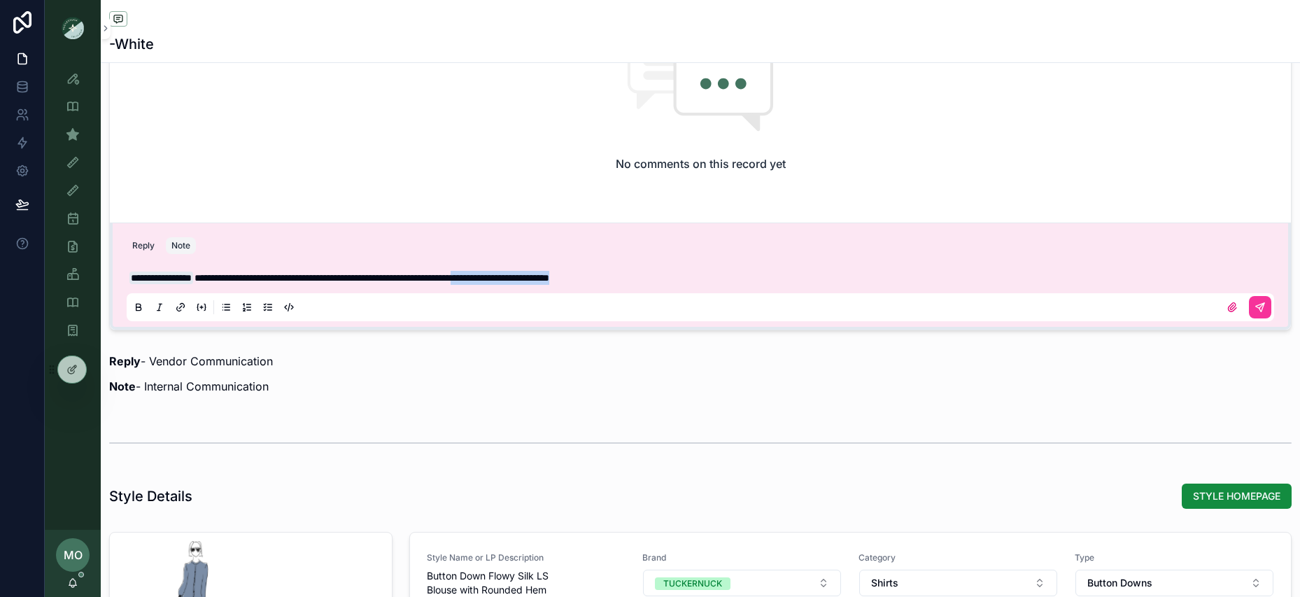
drag, startPoint x: 554, startPoint y: 277, endPoint x: 702, endPoint y: 284, distance: 148.5
click at [702, 284] on p "**********" at bounding box center [703, 278] width 1148 height 14
click at [1265, 303] on icon "scrollable content" at bounding box center [1260, 307] width 11 height 11
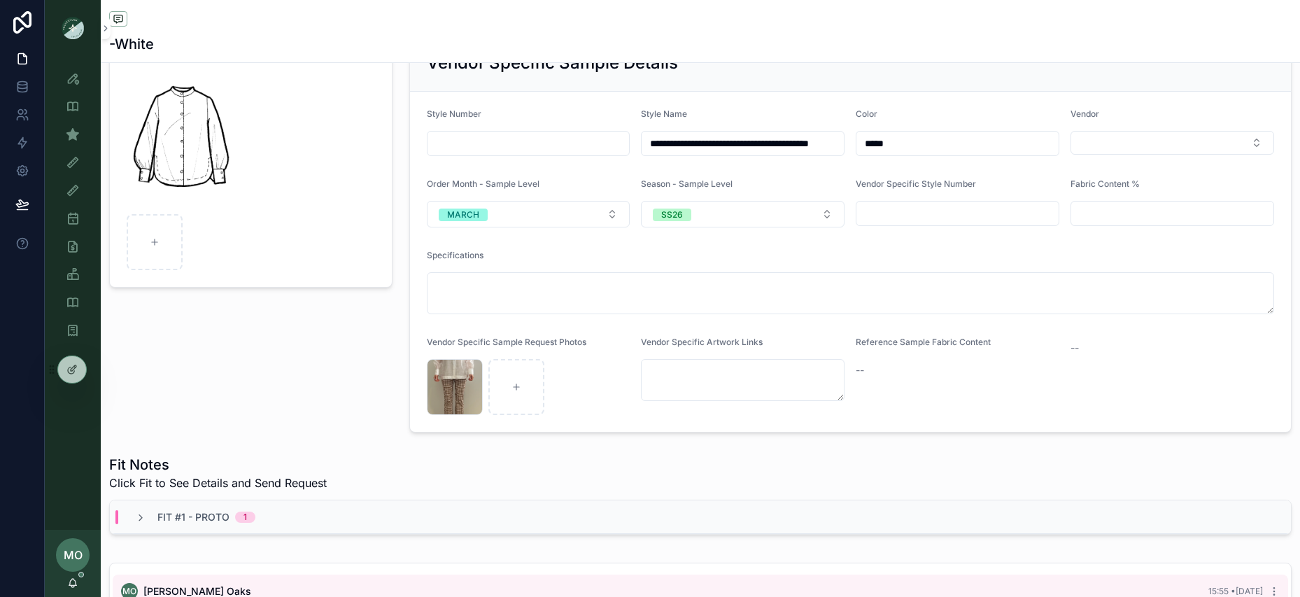
scroll to position [0, 0]
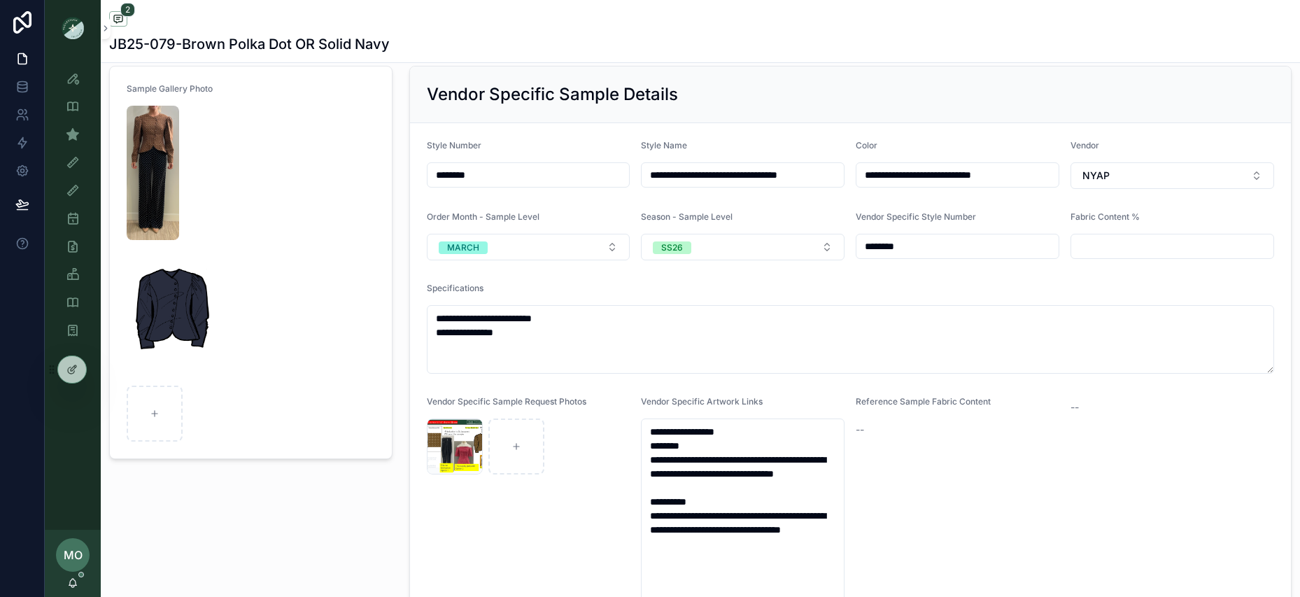
scroll to position [80, 0]
click at [80, 139] on div "Sample (MPN) View" at bounding box center [73, 134] width 22 height 22
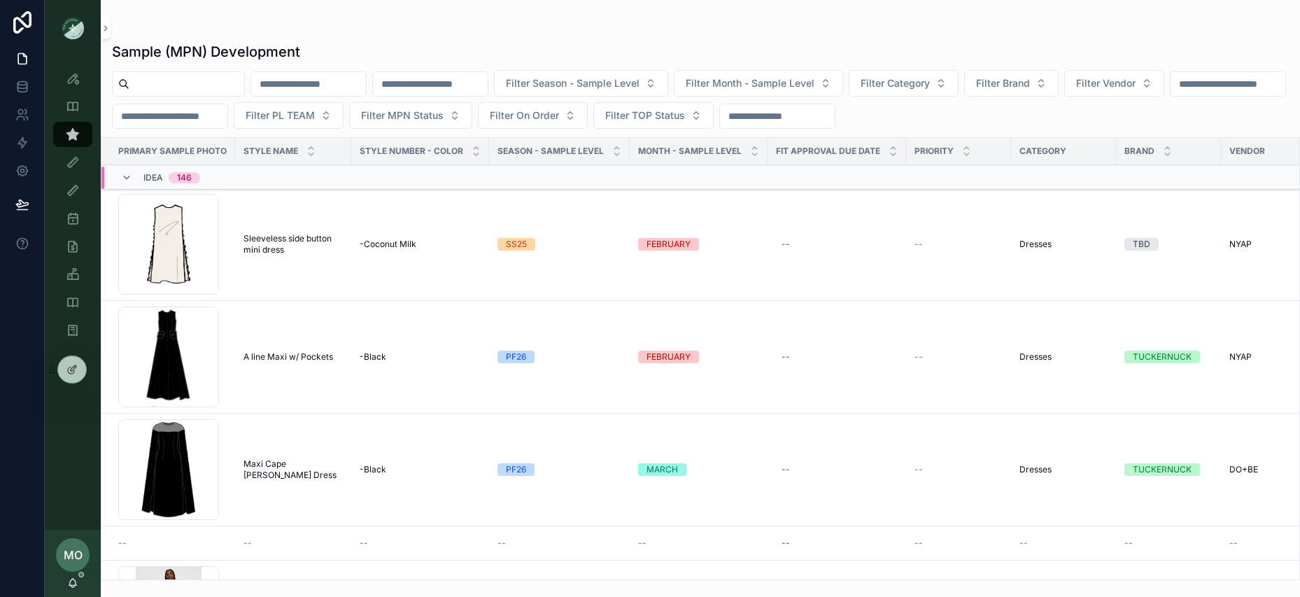
click at [143, 90] on input "scrollable content" at bounding box center [186, 84] width 115 height 20
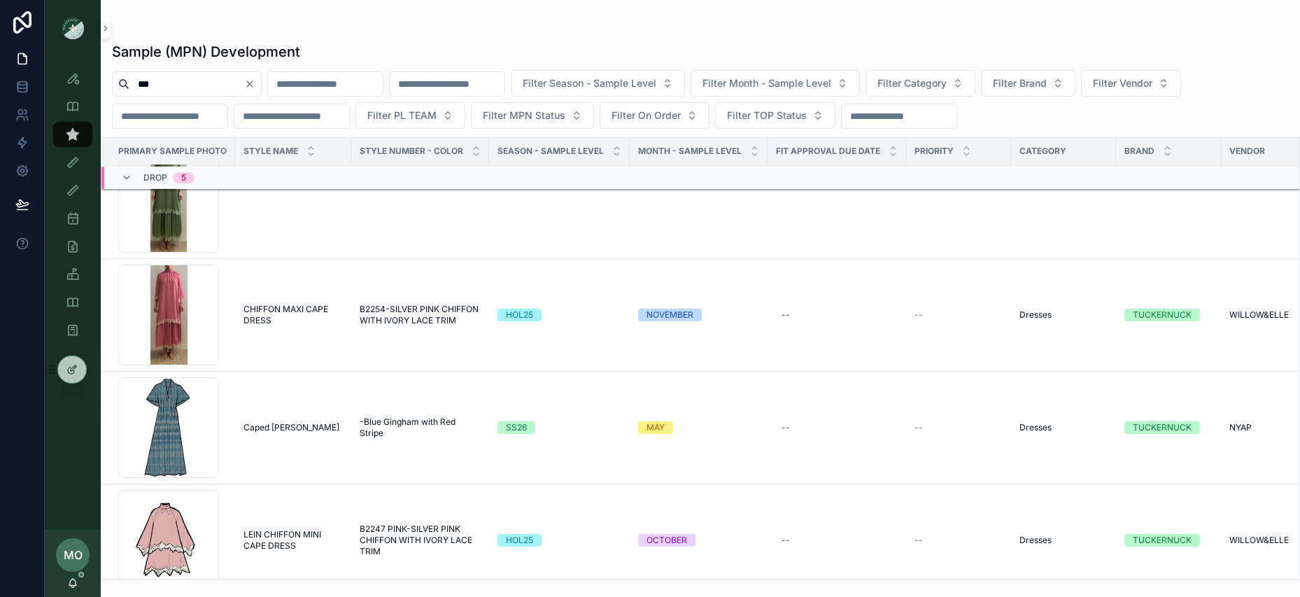
scroll to position [5444, 0]
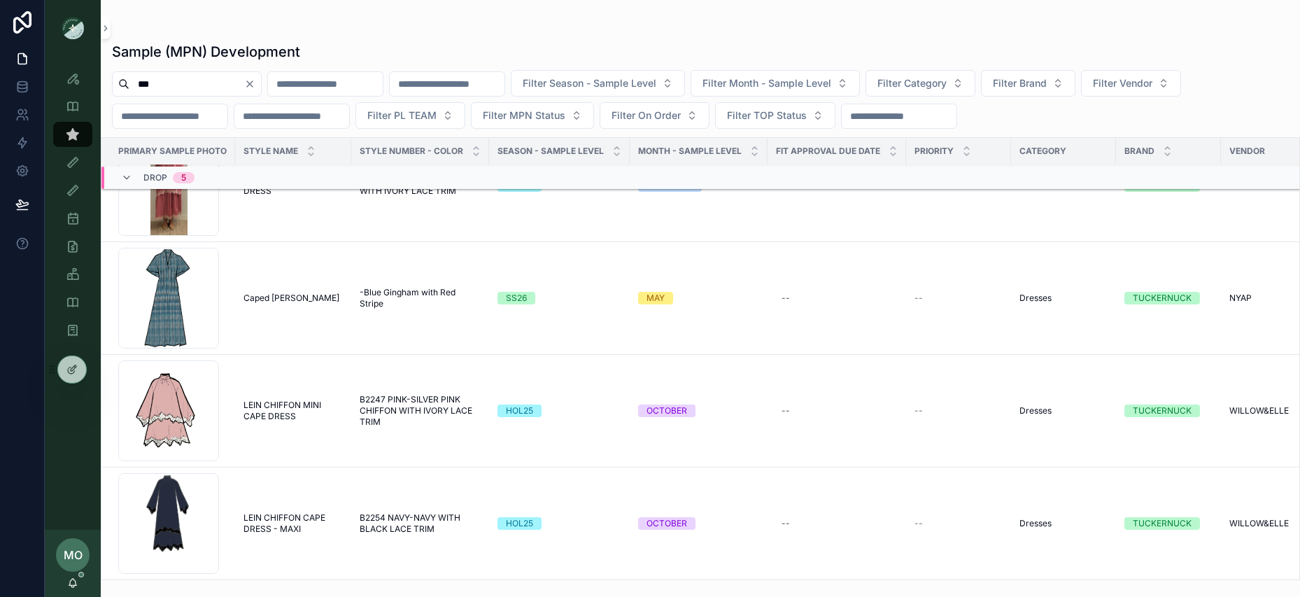
drag, startPoint x: 153, startPoint y: 85, endPoint x: 141, endPoint y: 81, distance: 11.7
click at [141, 81] on input "***" at bounding box center [186, 84] width 115 height 20
type input "*"
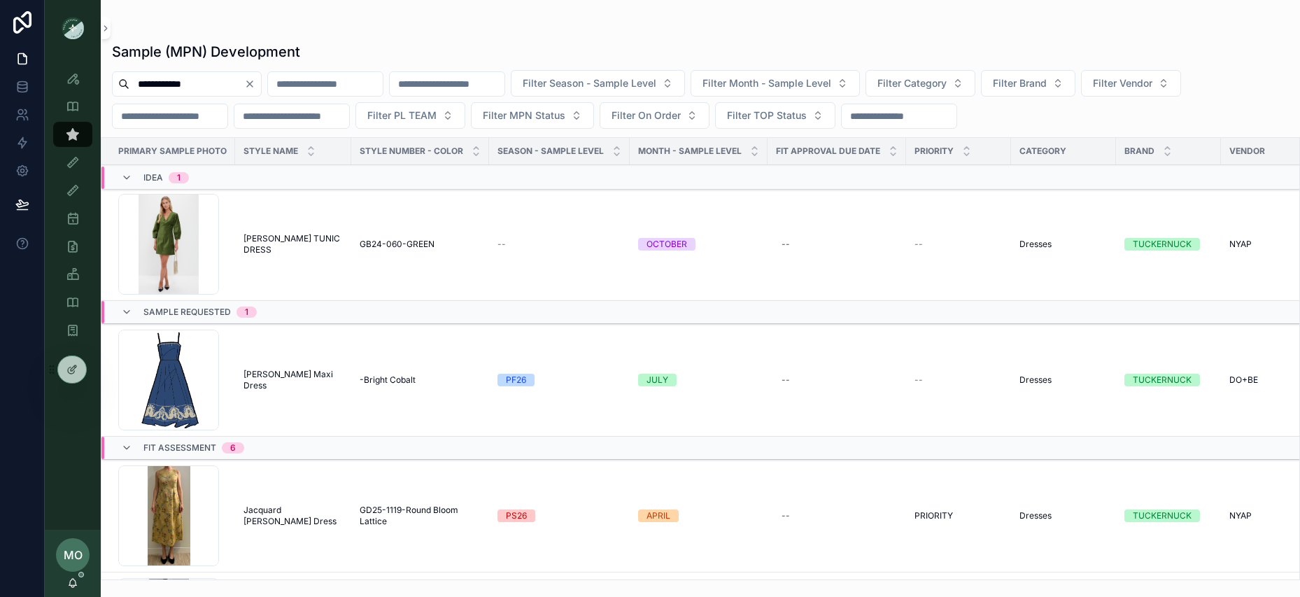
type input "**********"
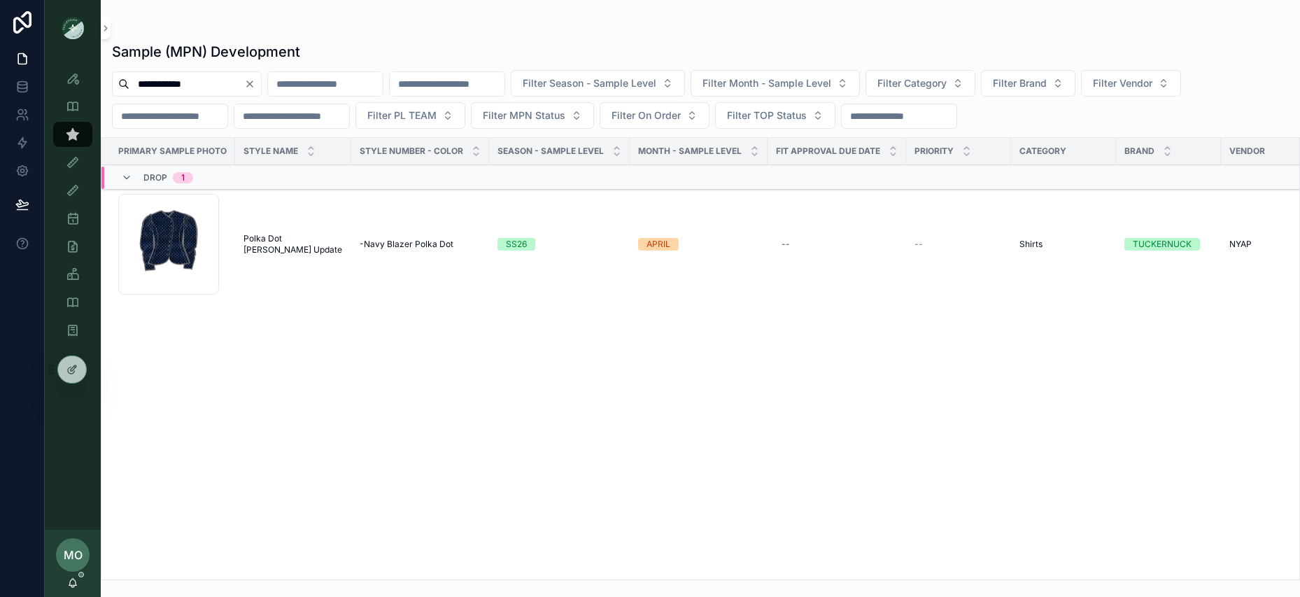
click at [272, 245] on span "Polka Dot [PERSON_NAME] Update" at bounding box center [293, 244] width 99 height 22
click at [526, 425] on div "Primary Sample Photo Style Name Style Number - Color Season - Sample Level MONT…" at bounding box center [700, 359] width 1198 height 442
click at [255, 80] on icon "Clear" at bounding box center [249, 83] width 11 height 11
